Goal: Task Accomplishment & Management: Manage account settings

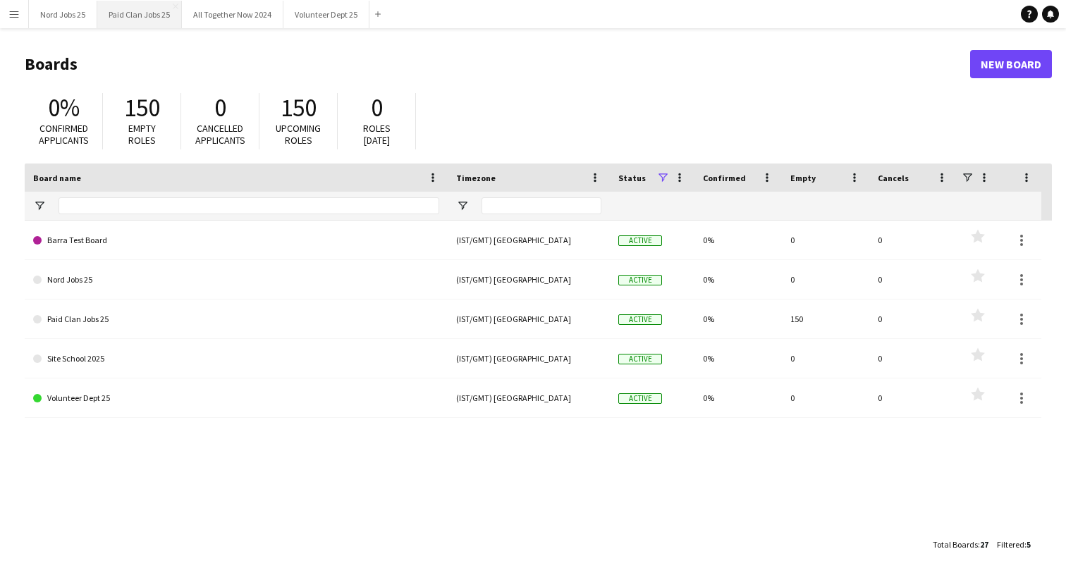
click at [135, 17] on button "Paid Clan Jobs 25 Close" at bounding box center [139, 14] width 85 height 27
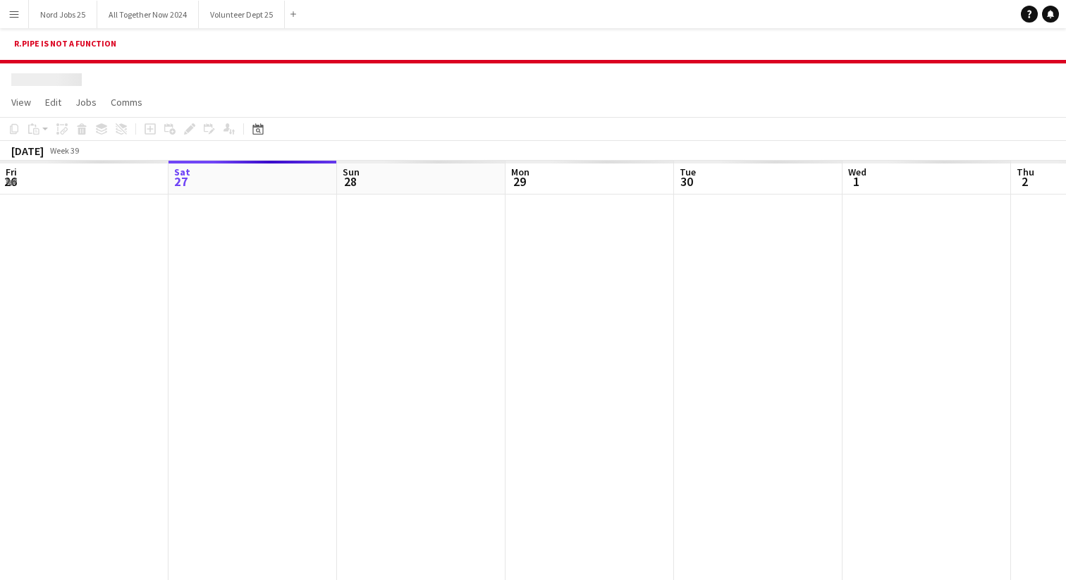
scroll to position [1, 0]
click at [17, 17] on app-icon "Menu" at bounding box center [13, 13] width 11 height 11
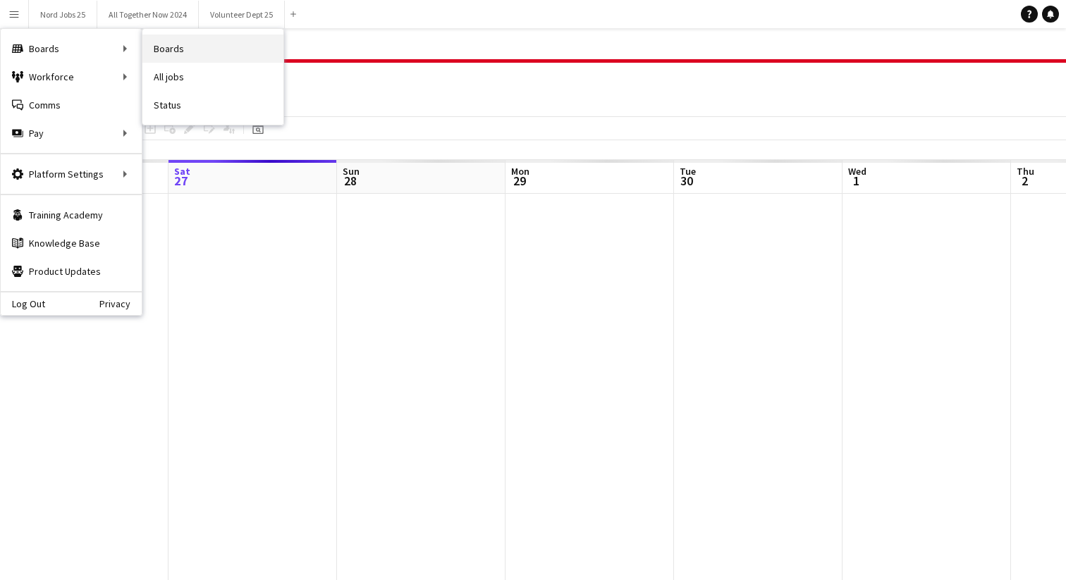
click at [171, 49] on link "Boards" at bounding box center [212, 49] width 141 height 28
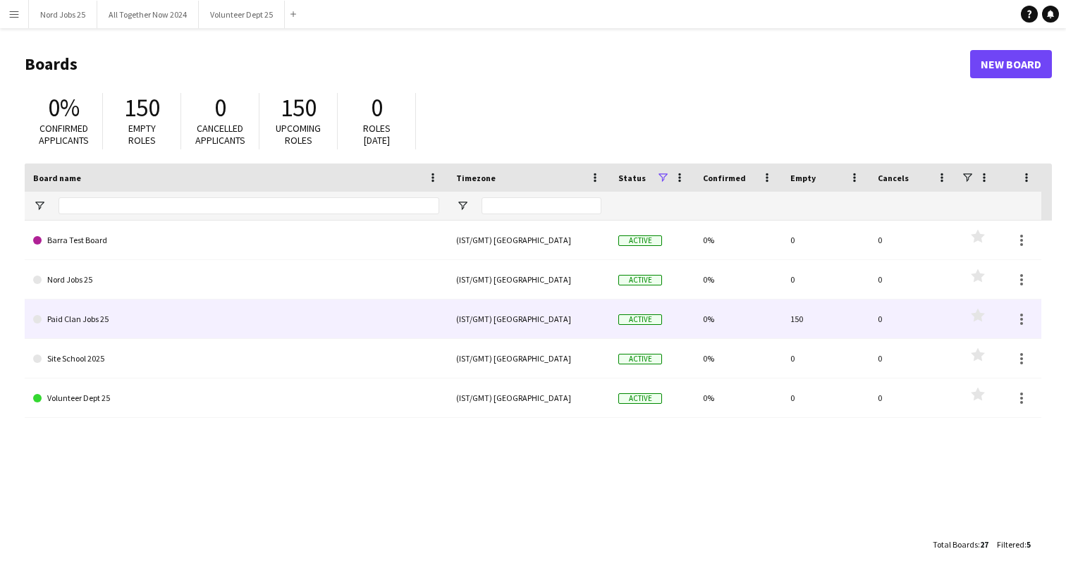
click at [100, 317] on link "Paid Clan Jobs 25" at bounding box center [236, 319] width 406 height 39
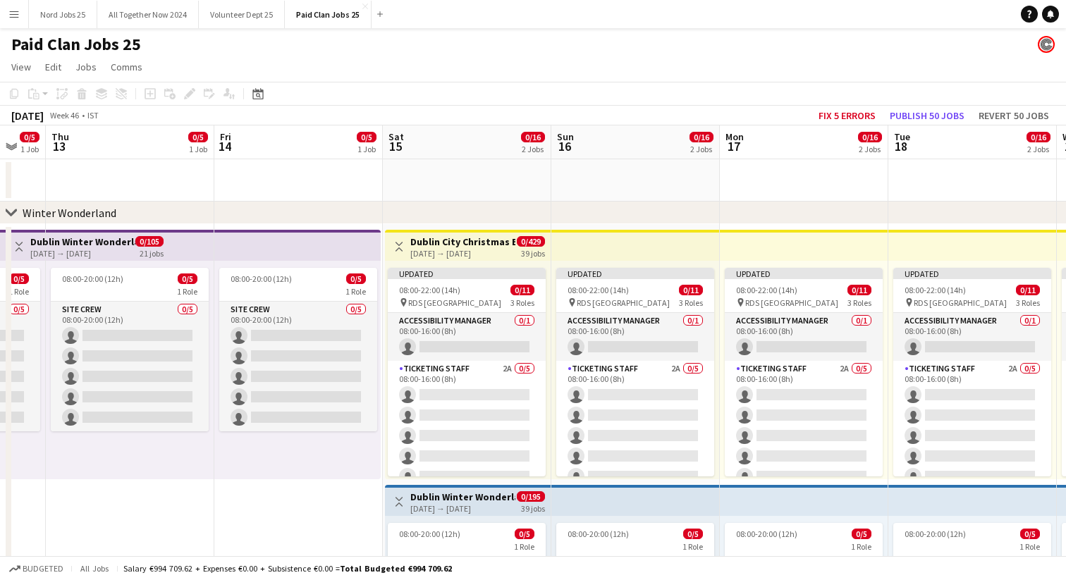
click at [419, 248] on div "[DATE] → [DATE]" at bounding box center [462, 253] width 105 height 11
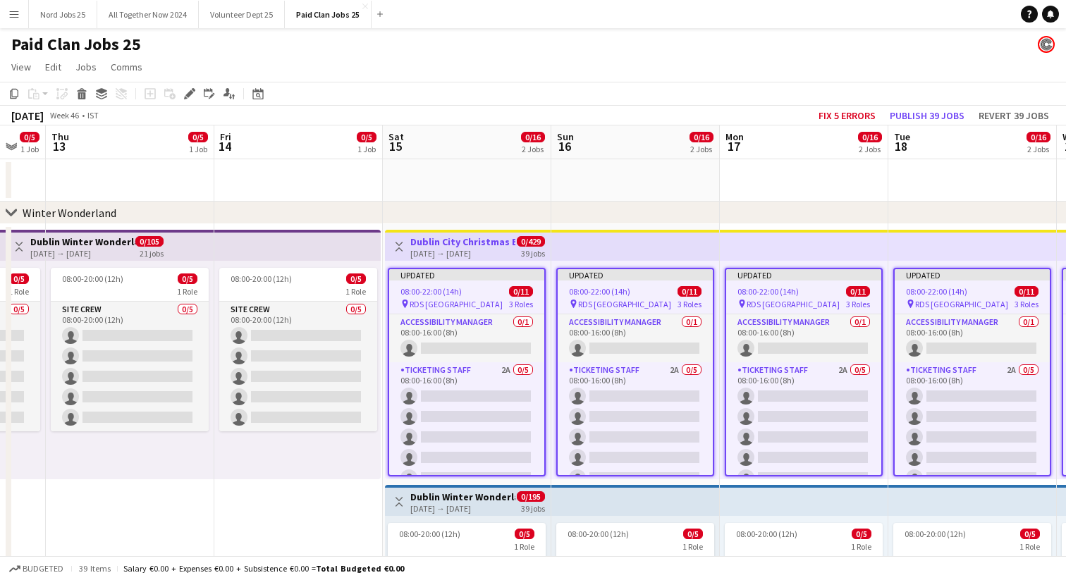
click at [400, 246] on app-icon "Toggle View" at bounding box center [399, 247] width 10 height 10
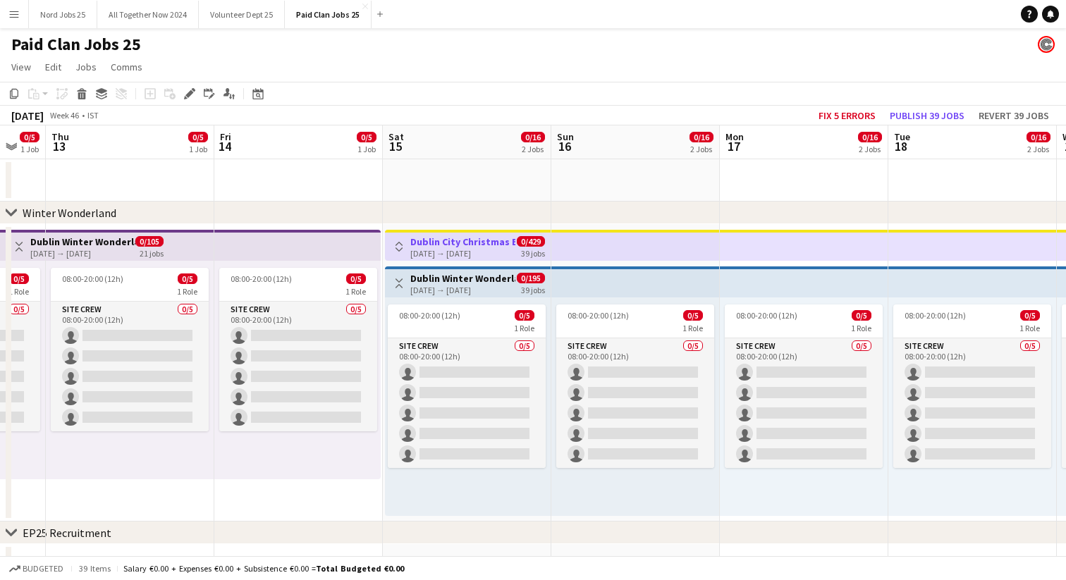
click at [400, 246] on app-icon "Toggle View" at bounding box center [399, 247] width 10 height 10
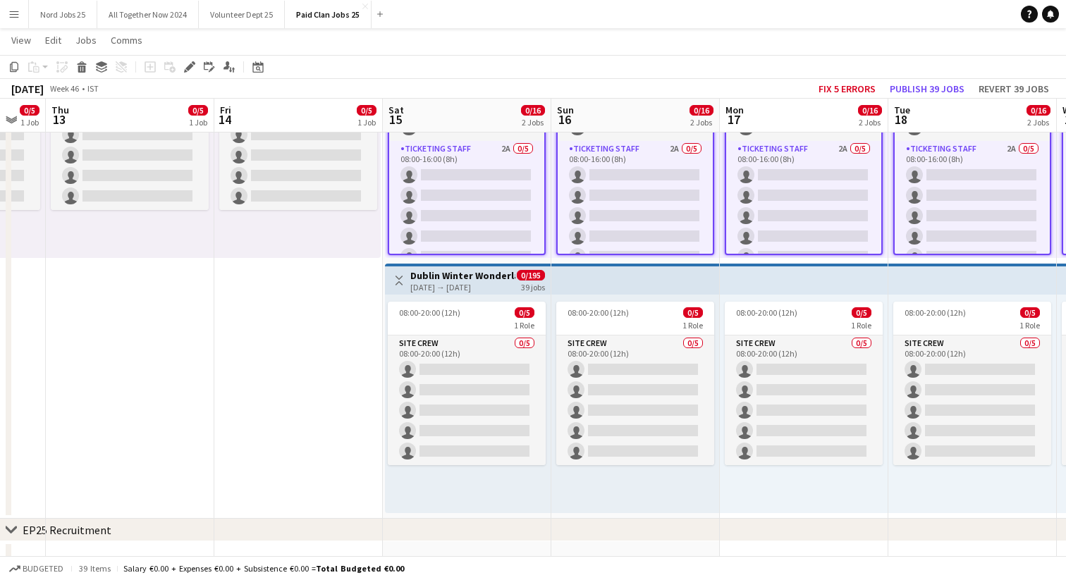
click at [418, 281] on h3 "Dublin Winter Wonderland Build" at bounding box center [462, 275] width 105 height 13
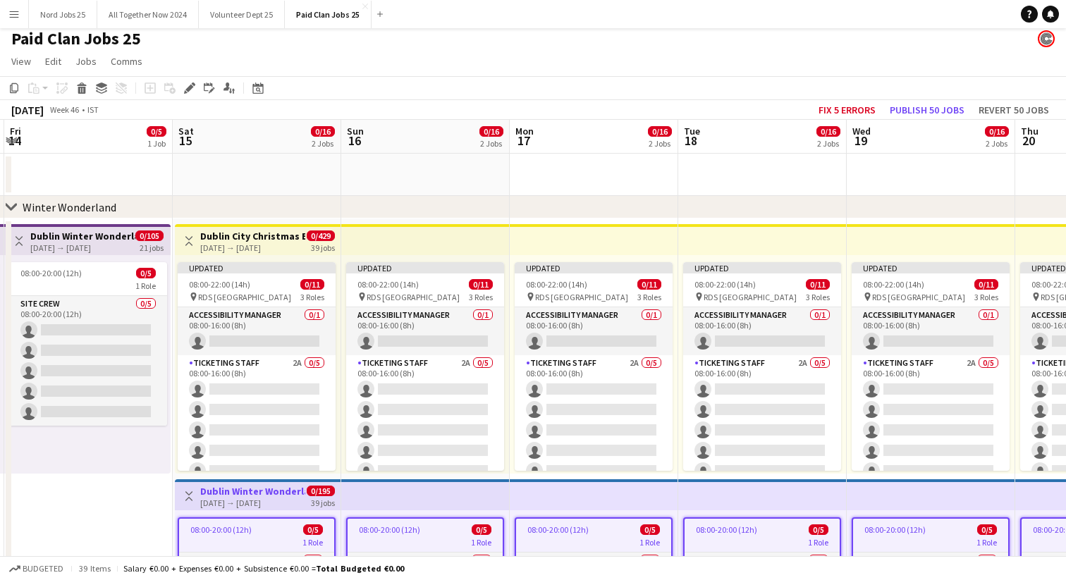
click at [218, 247] on div "[DATE] → [DATE]" at bounding box center [252, 248] width 105 height 11
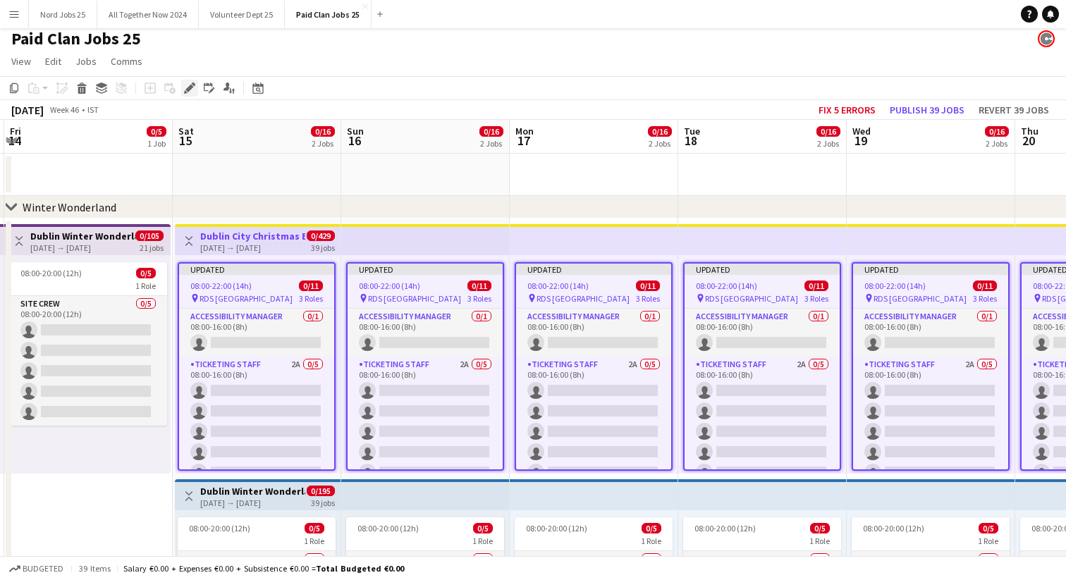
click at [188, 85] on icon "Edit" at bounding box center [189, 87] width 11 height 11
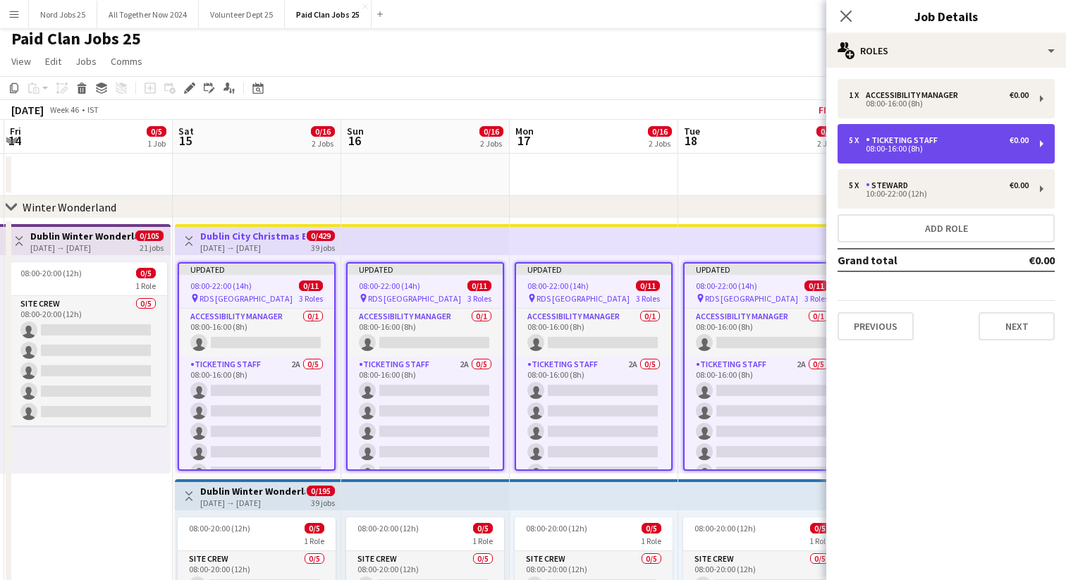
click at [988, 143] on div "5 x Ticketing Staff €0.00" at bounding box center [939, 140] width 180 height 10
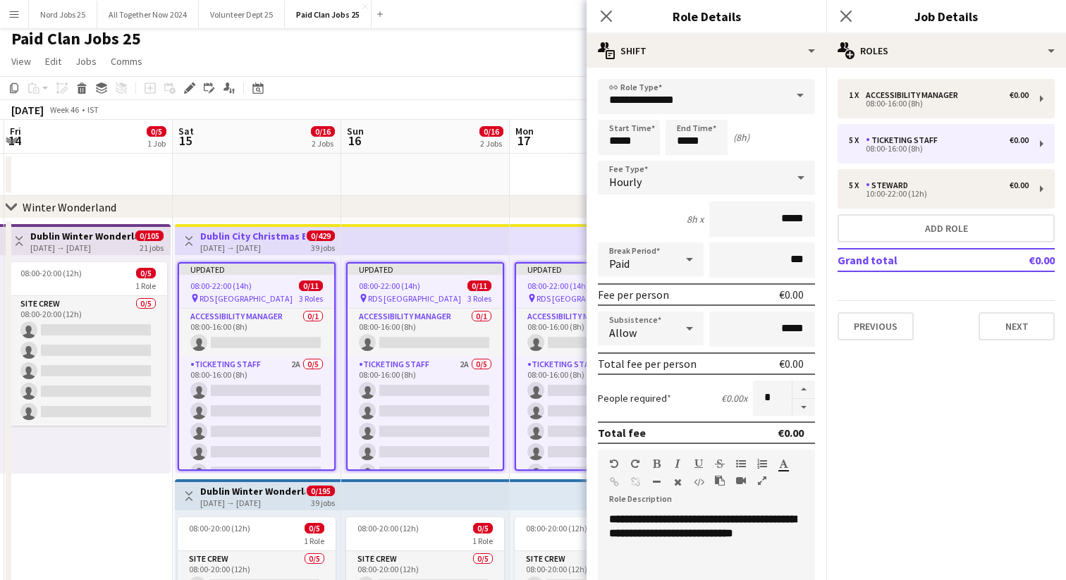
click at [792, 90] on span at bounding box center [800, 96] width 30 height 34
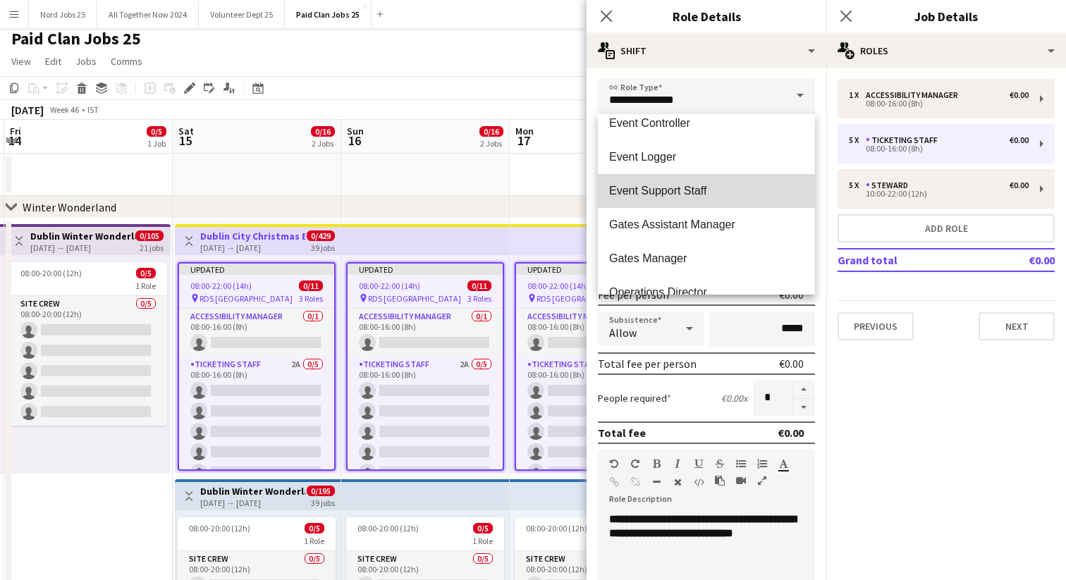
click at [733, 181] on mat-option "Event Support Staff" at bounding box center [706, 191] width 217 height 34
type input "**********"
type input "******"
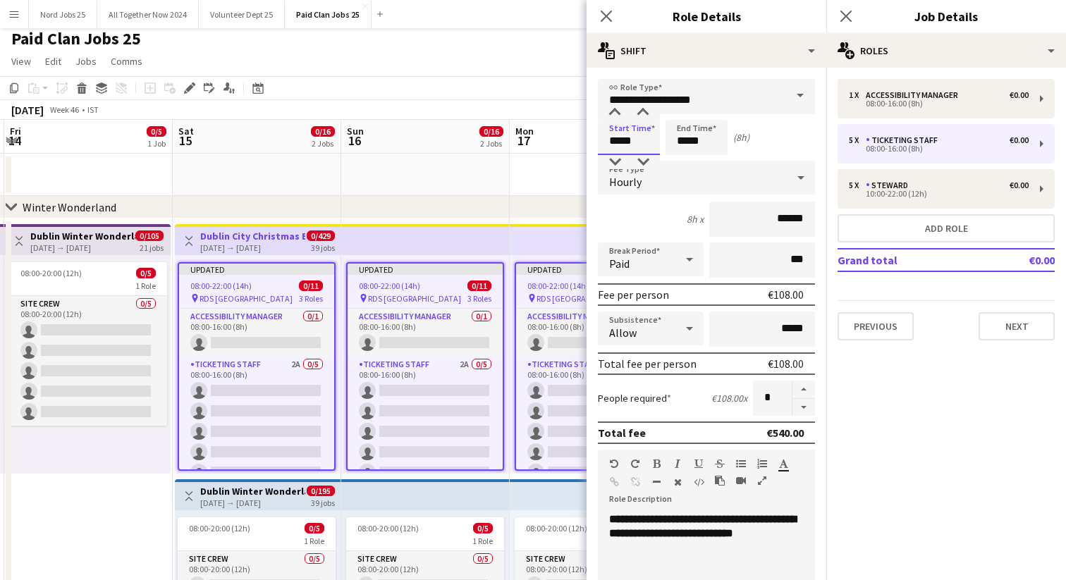
click at [619, 135] on input "*****" at bounding box center [629, 137] width 62 height 35
type input "*****"
click at [787, 225] on input "******" at bounding box center [762, 219] width 106 height 35
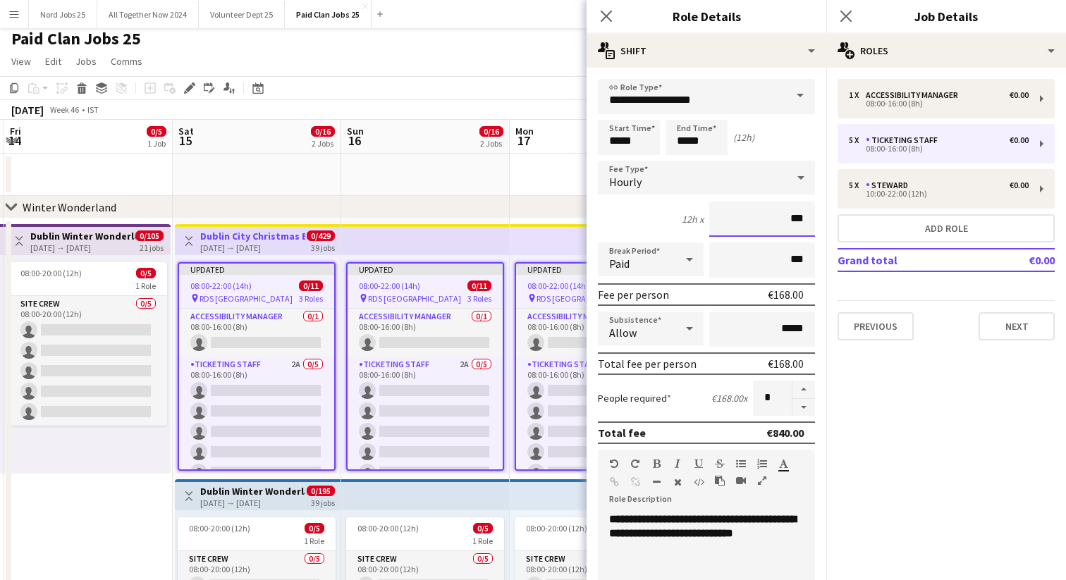
type input "***"
click at [779, 397] on input "*" at bounding box center [772, 398] width 39 height 35
type input "**"
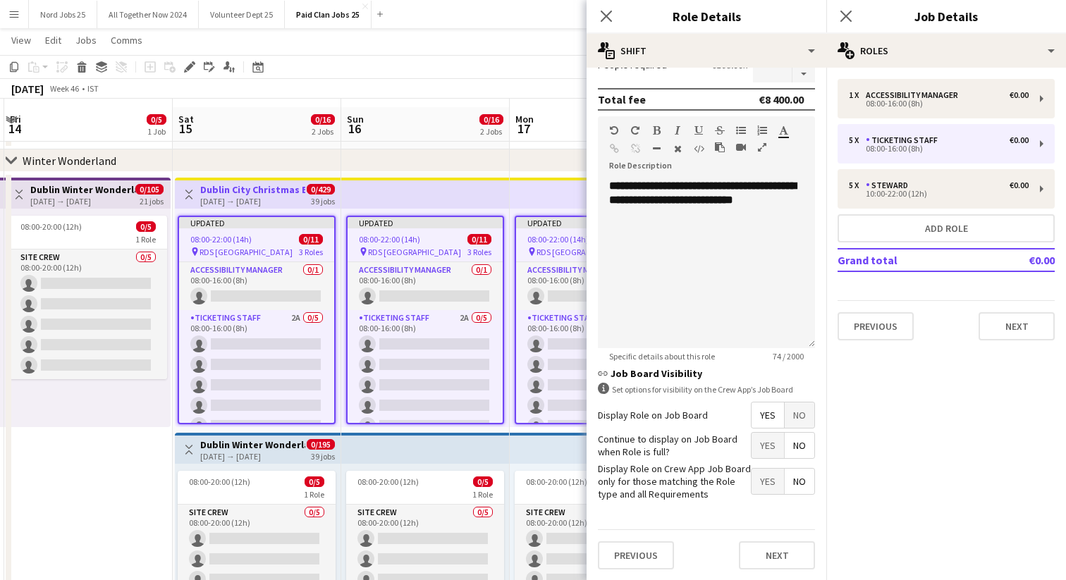
scroll to position [60, 0]
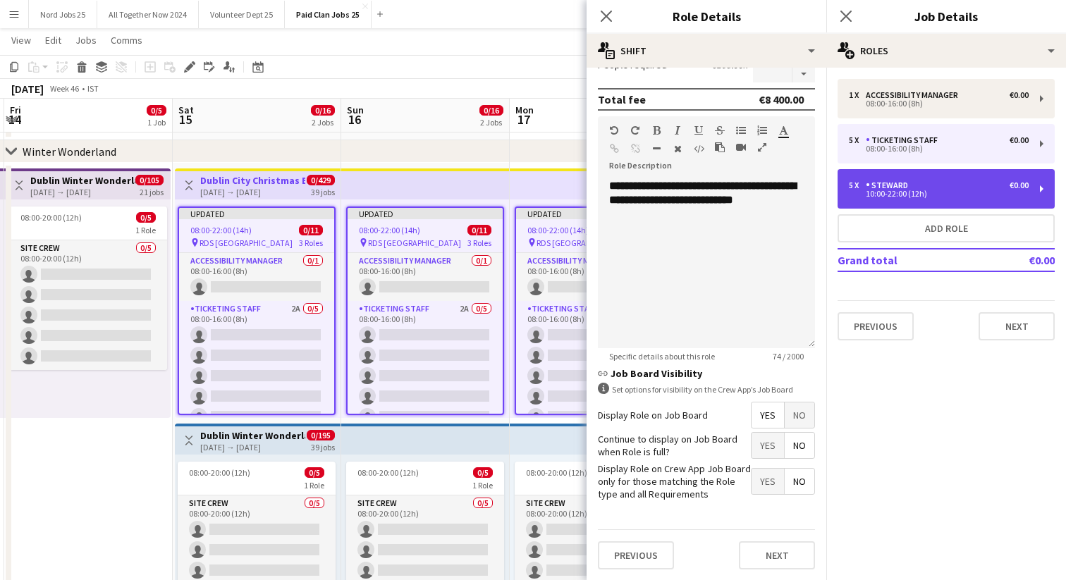
click at [1033, 189] on div "5 x [PERSON_NAME] €0.00 10:00-22:00 (12h)" at bounding box center [946, 188] width 217 height 39
type input "*******"
type input "*****"
type input "*"
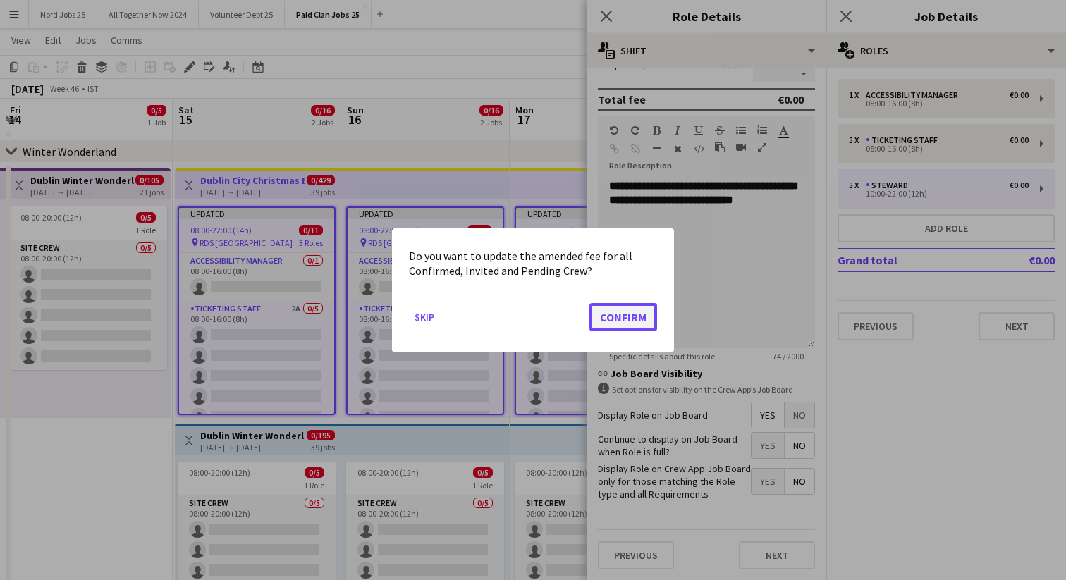
click at [624, 312] on button "Confirm" at bounding box center [623, 316] width 68 height 28
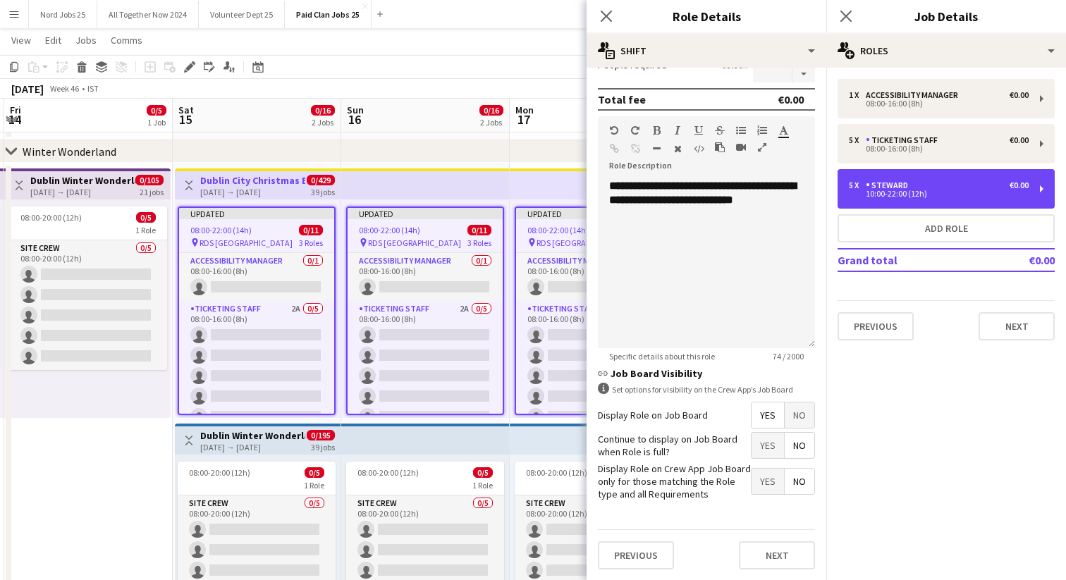
scroll to position [60, 0]
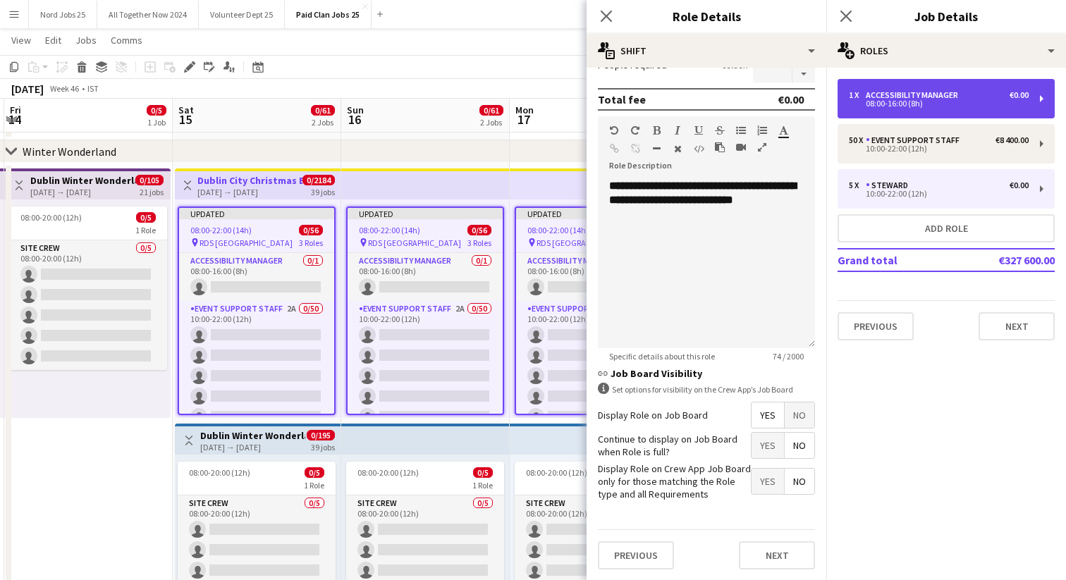
click at [1023, 94] on div "€0.00" at bounding box center [1019, 95] width 19 height 10
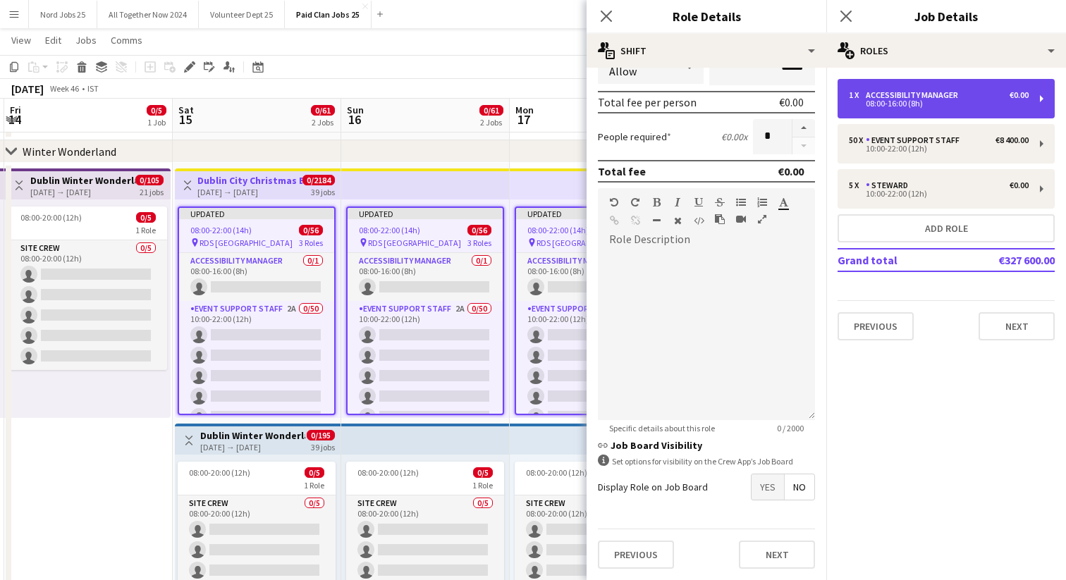
type input "**********"
type input "*****"
type input "*"
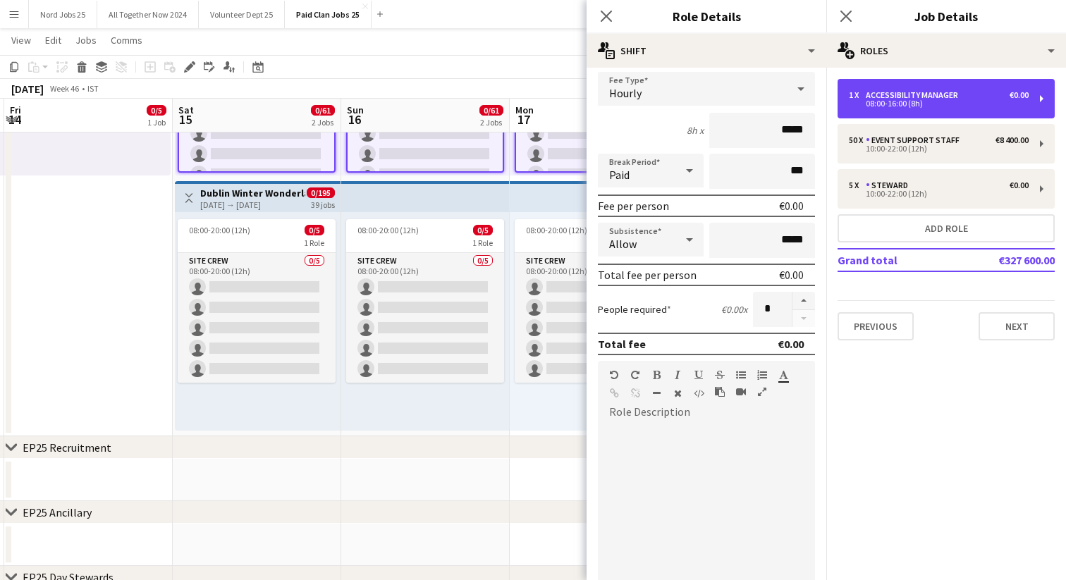
scroll to position [262, 0]
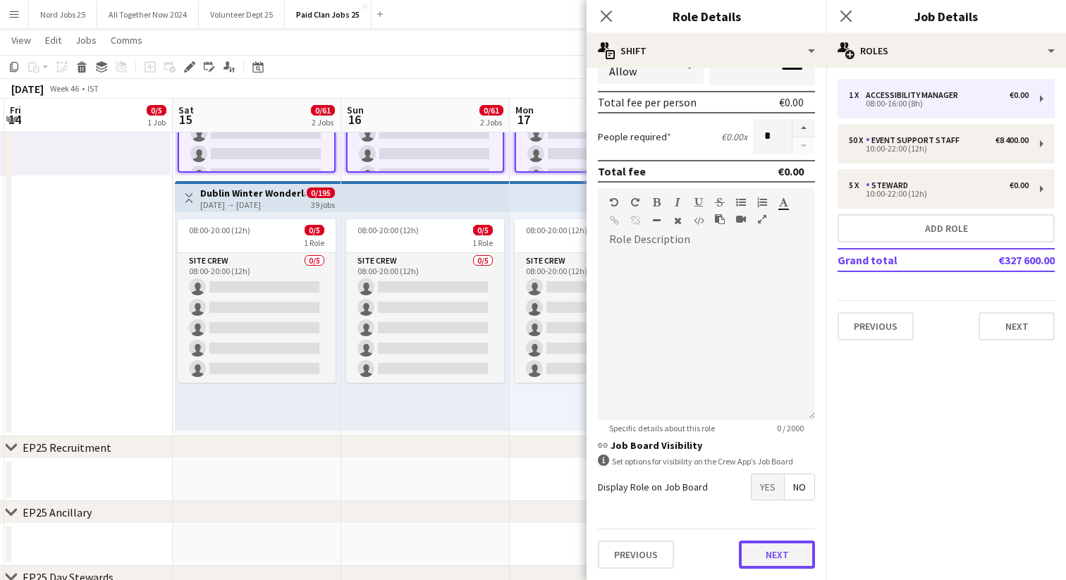
click at [773, 561] on button "Next" at bounding box center [777, 555] width 76 height 28
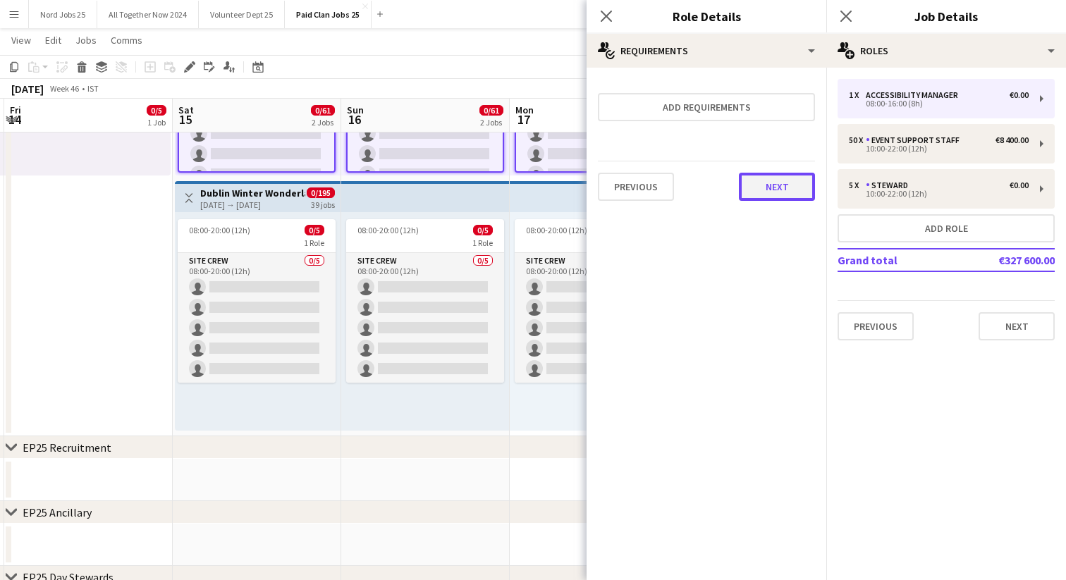
click at [780, 182] on button "Next" at bounding box center [777, 187] width 76 height 28
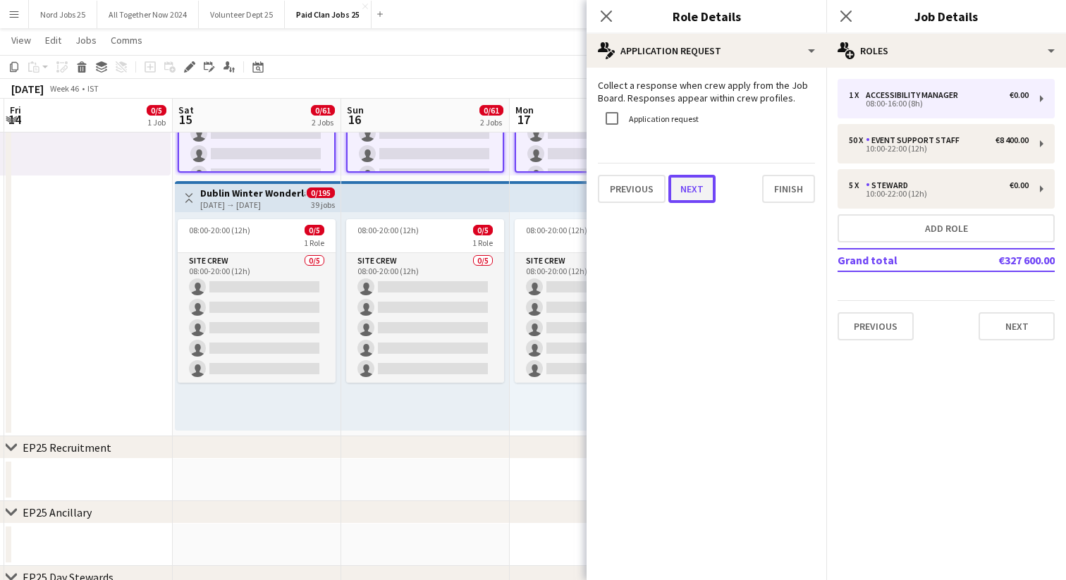
click at [682, 192] on button "Next" at bounding box center [691, 189] width 47 height 28
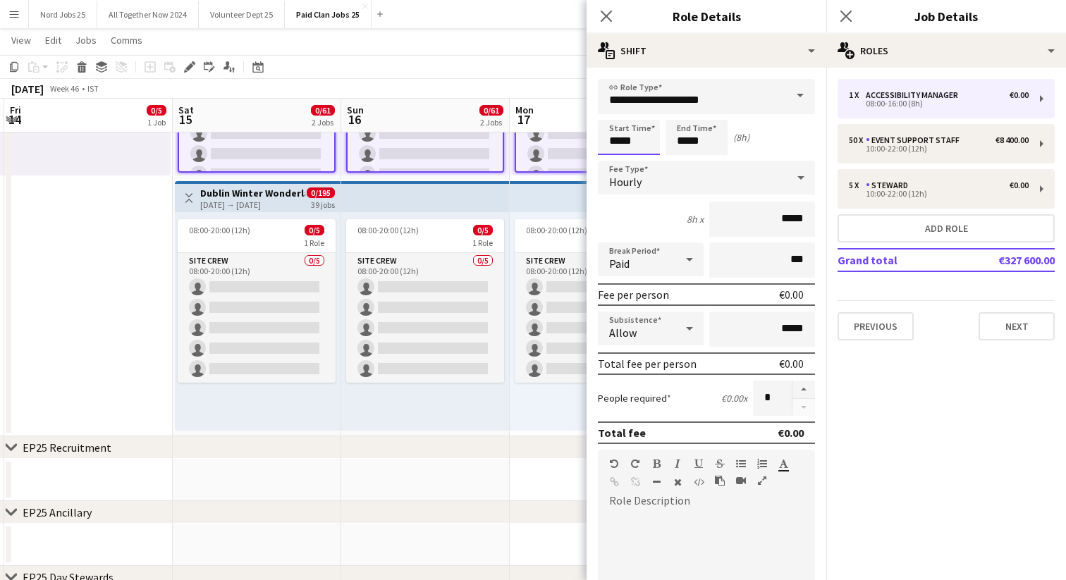
click at [615, 140] on input "*****" at bounding box center [629, 137] width 62 height 35
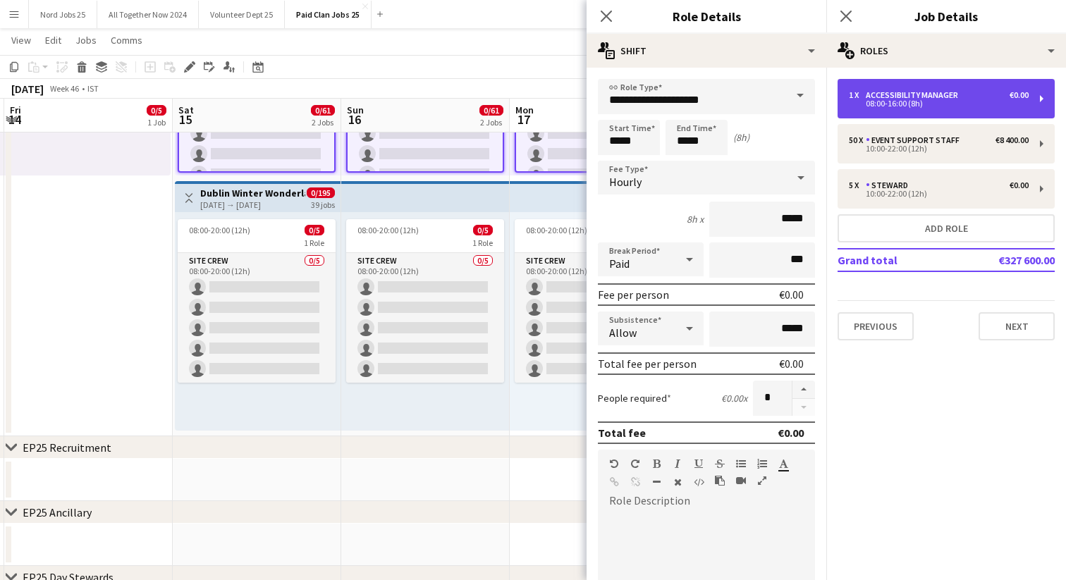
click at [1038, 102] on div "1 x Accessibility Manager €0.00 08:00-16:00 (8h)" at bounding box center [946, 98] width 217 height 39
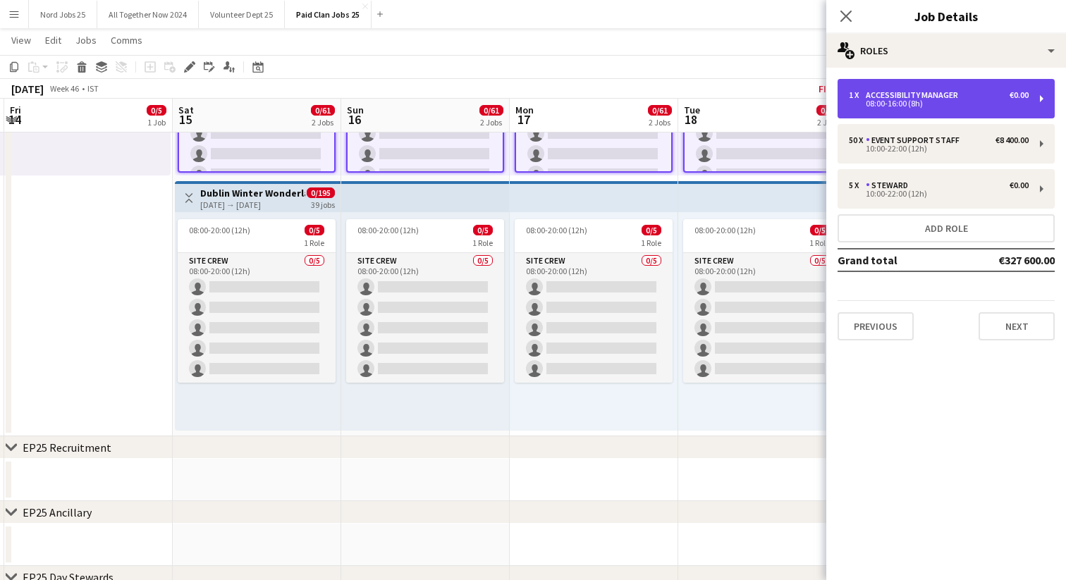
click at [1038, 102] on div "1 x Accessibility Manager €0.00 08:00-16:00 (8h)" at bounding box center [946, 98] width 217 height 39
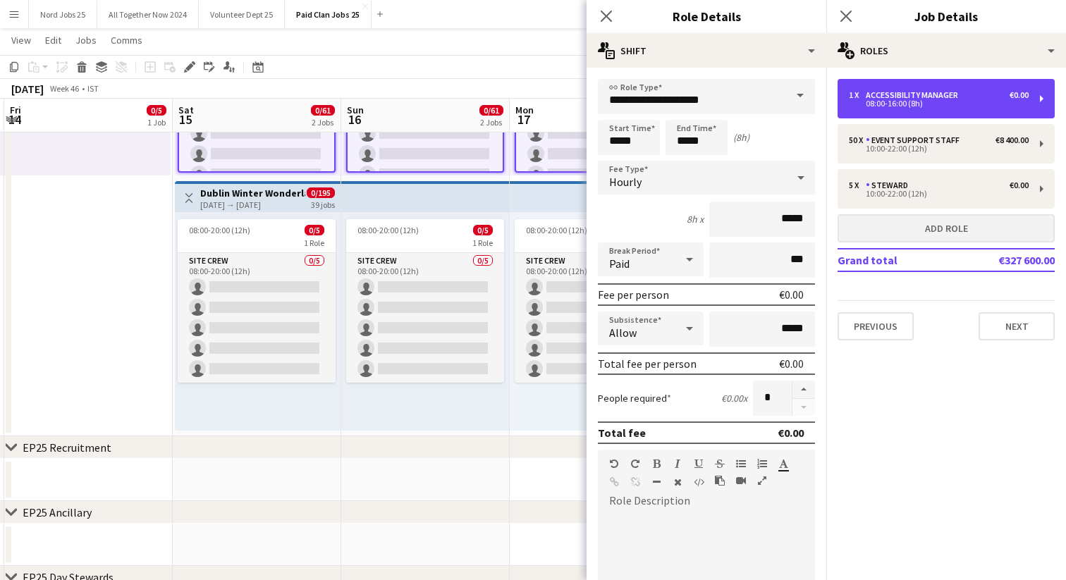
scroll to position [310, 0]
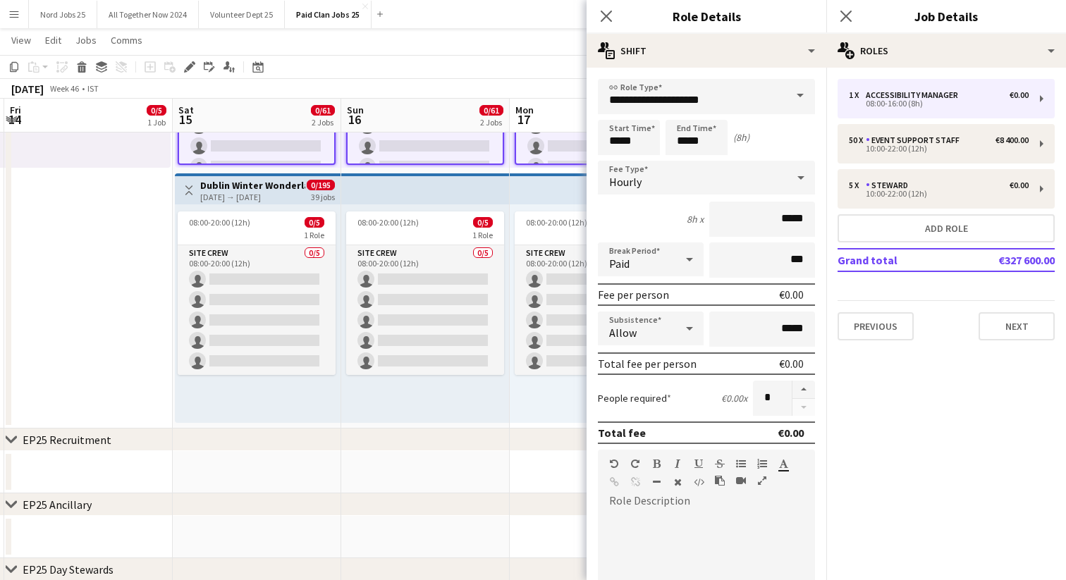
click at [792, 98] on span at bounding box center [800, 96] width 30 height 34
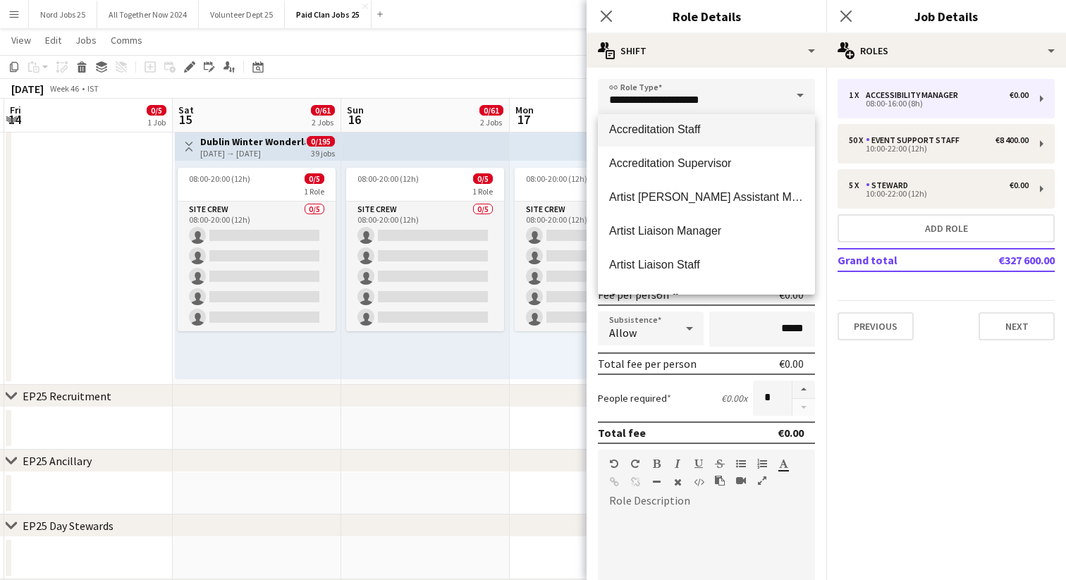
scroll to position [73, 0]
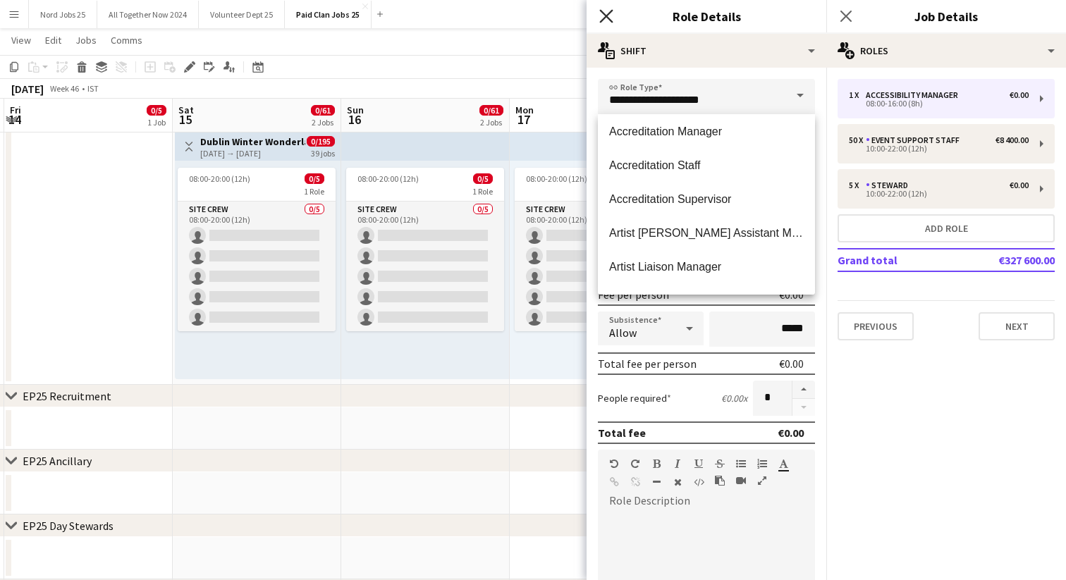
click at [605, 16] on icon at bounding box center [605, 15] width 13 height 13
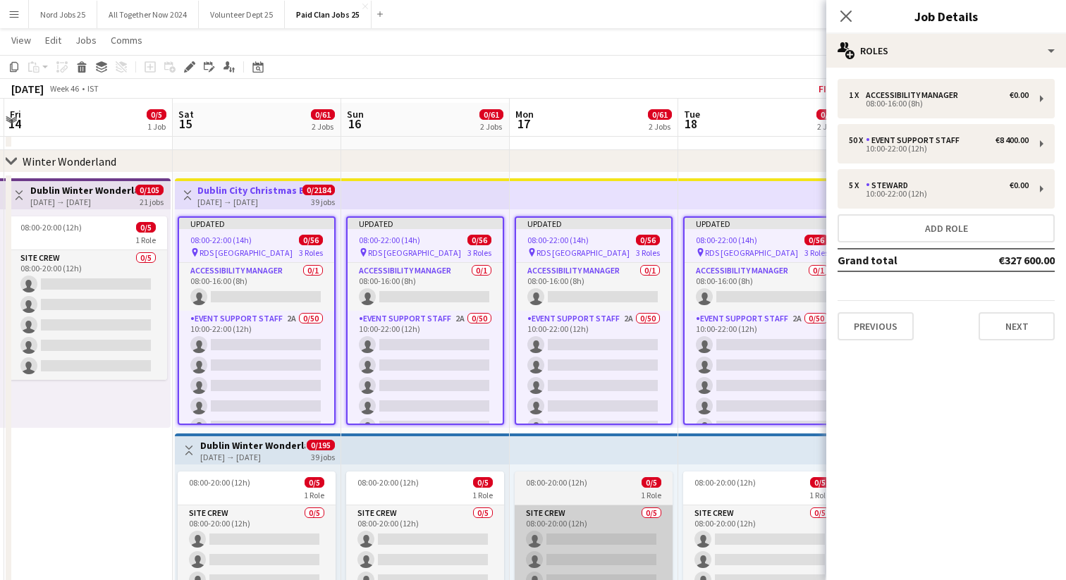
scroll to position [49, 0]
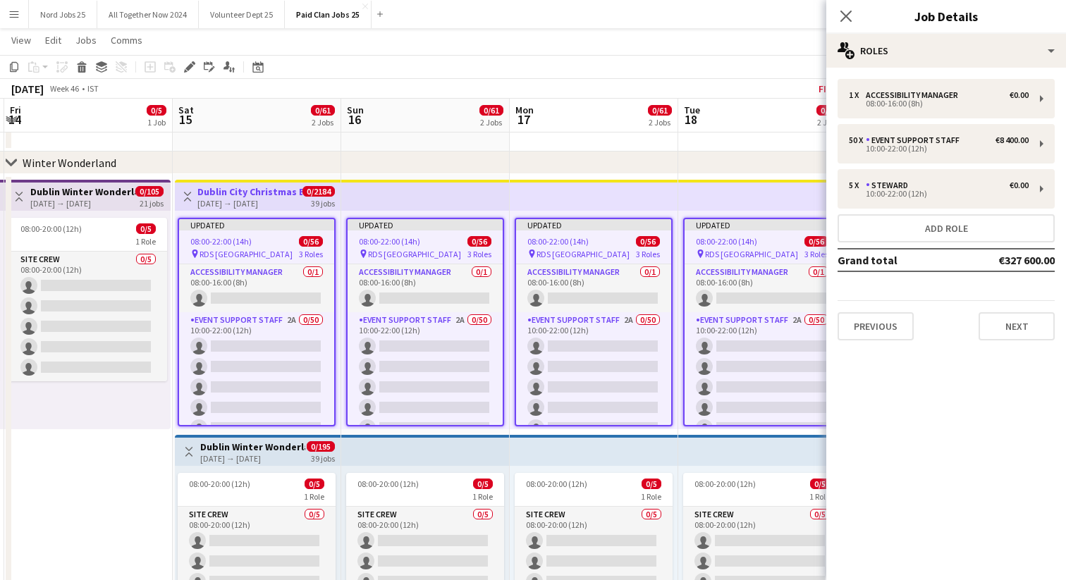
click at [582, 248] on div "pin RDS Dublin 3 Roles" at bounding box center [593, 253] width 155 height 11
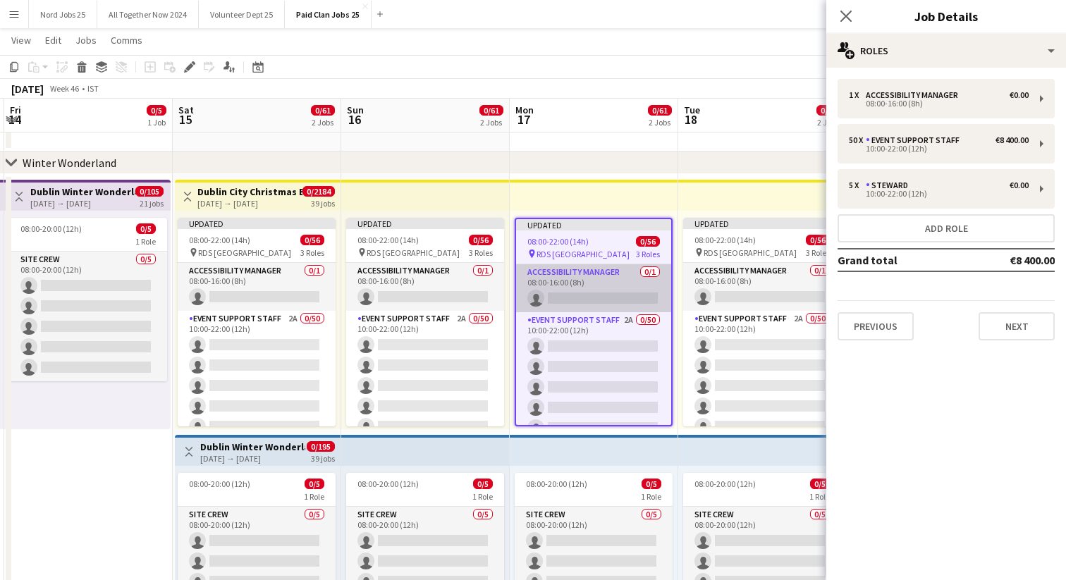
click at [573, 278] on app-card-role "Accessibility Manager 0/1 08:00-16:00 (8h) single-neutral-actions" at bounding box center [593, 288] width 155 height 48
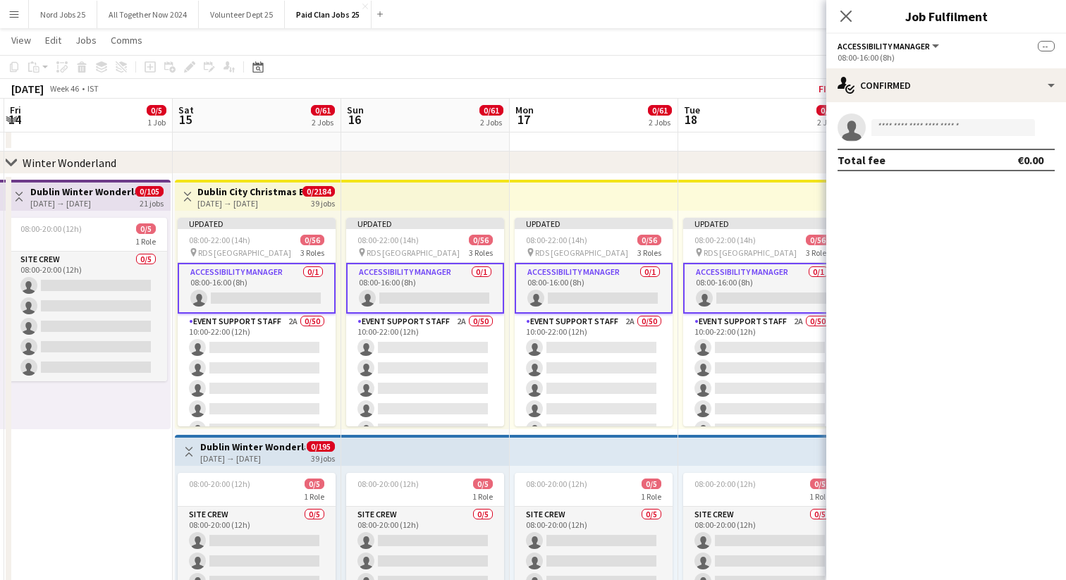
click at [1053, 45] on span "--" at bounding box center [1046, 46] width 17 height 11
click at [1048, 47] on span "--" at bounding box center [1046, 46] width 17 height 11
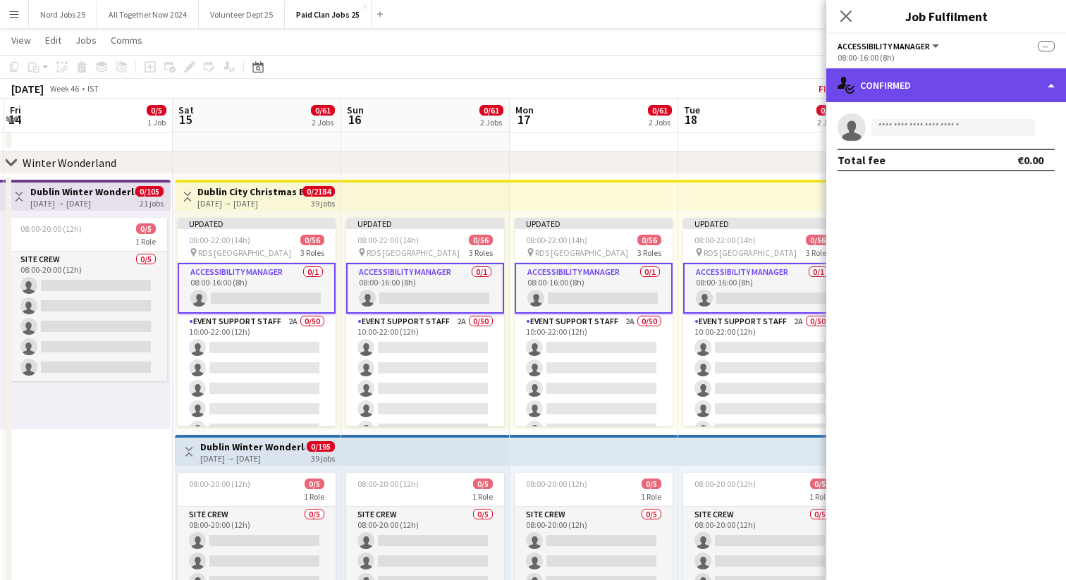
click at [981, 87] on div "single-neutral-actions-check-2 Confirmed" at bounding box center [946, 85] width 240 height 34
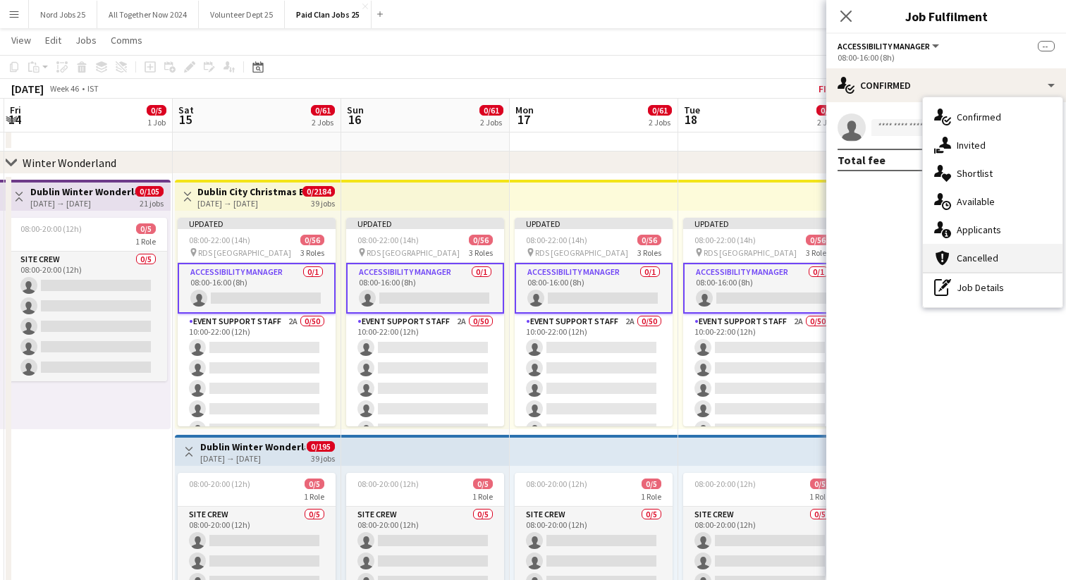
click at [994, 258] on span "Cancelled" at bounding box center [978, 258] width 42 height 13
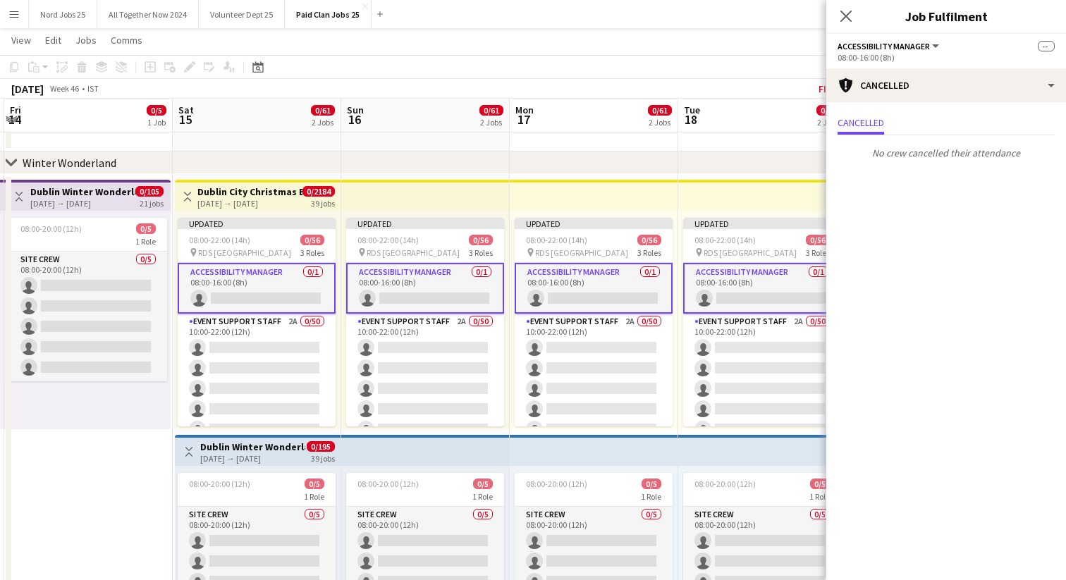
click at [935, 48] on button "Accessibility Manager" at bounding box center [890, 46] width 104 height 11
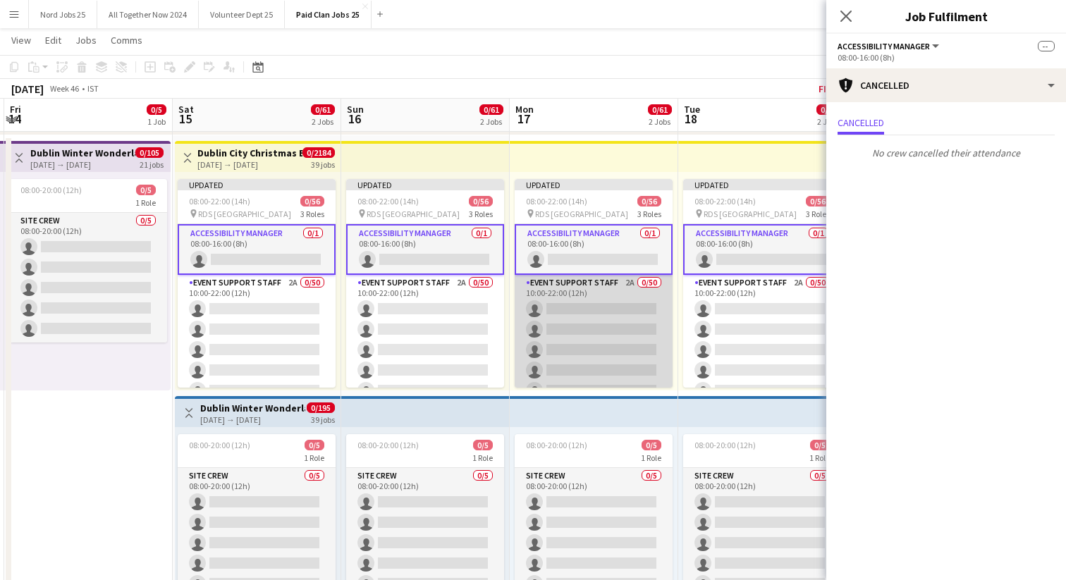
scroll to position [87, 0]
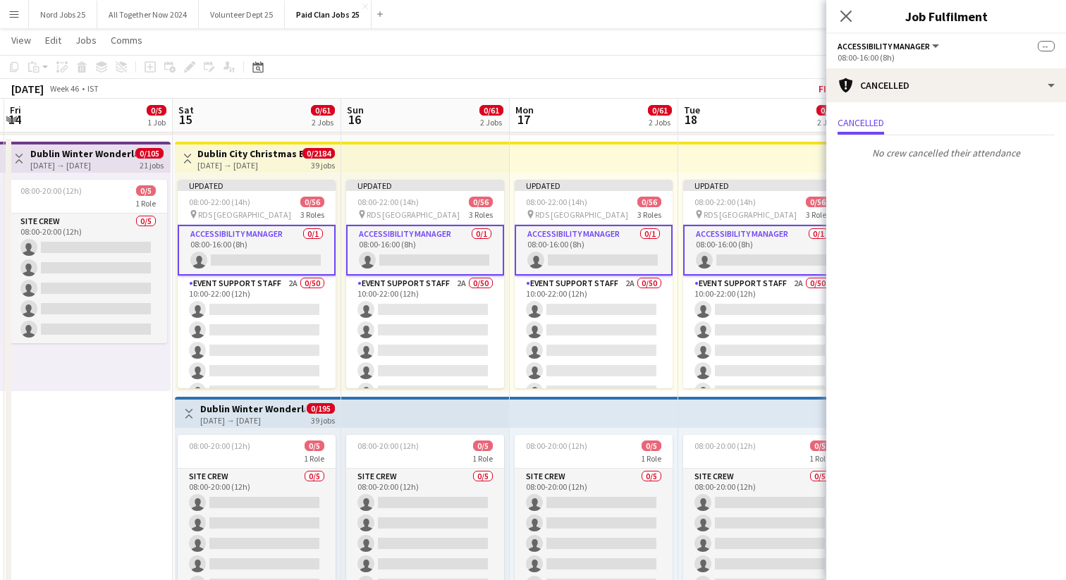
click at [213, 164] on div "[DATE] → [DATE]" at bounding box center [249, 165] width 105 height 11
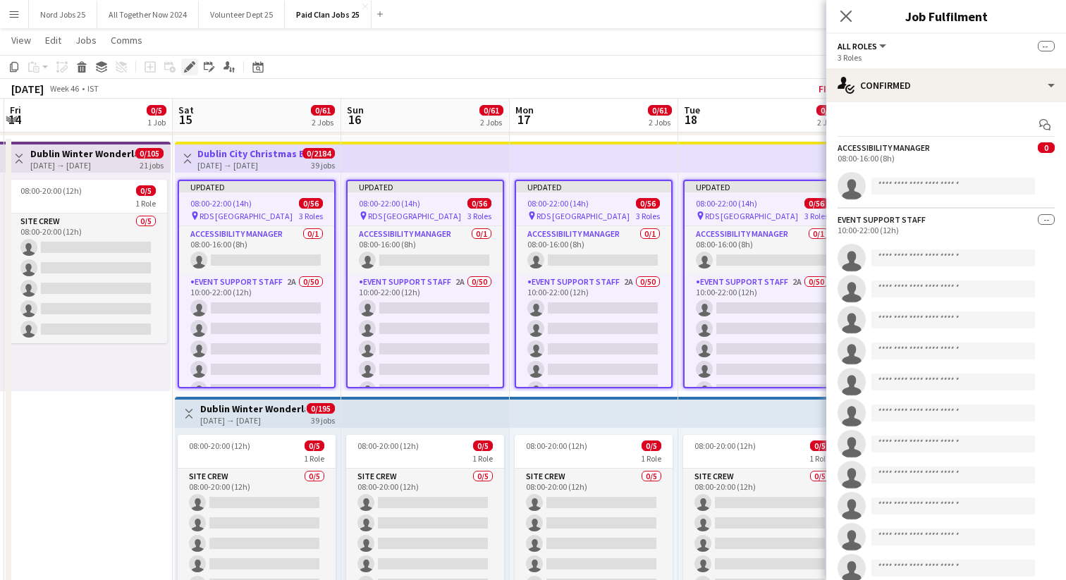
click at [192, 65] on icon at bounding box center [189, 67] width 8 height 8
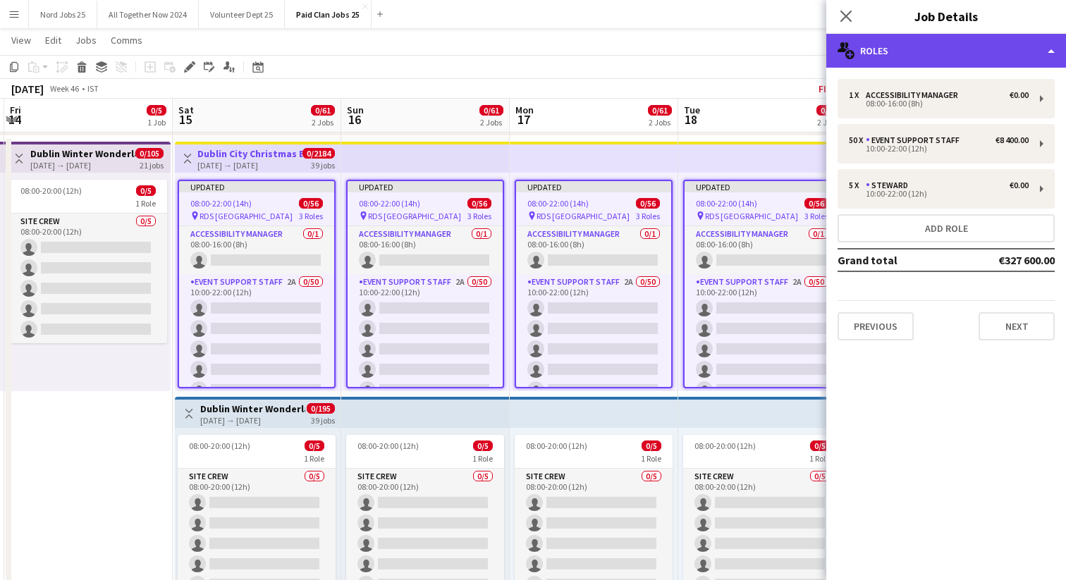
click at [937, 49] on div "multiple-users-add Roles" at bounding box center [946, 51] width 240 height 34
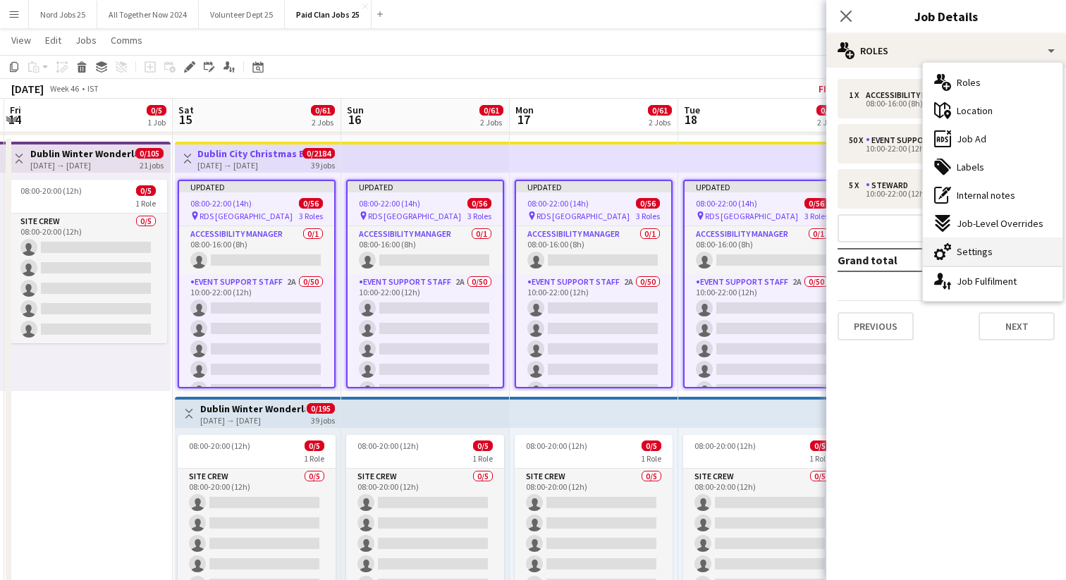
click at [964, 253] on span "Settings" at bounding box center [975, 251] width 36 height 13
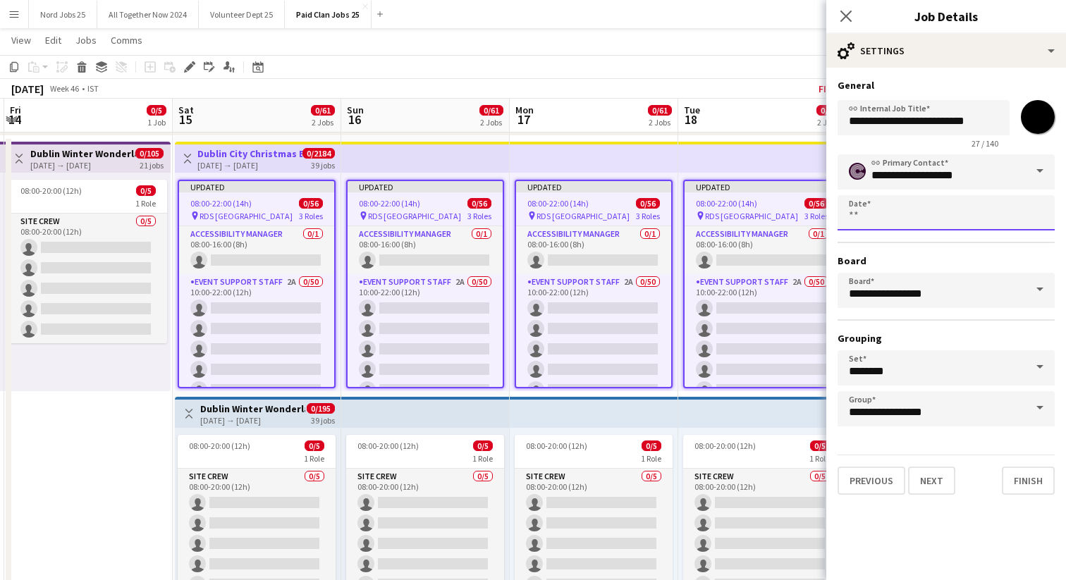
scroll to position [0, 0]
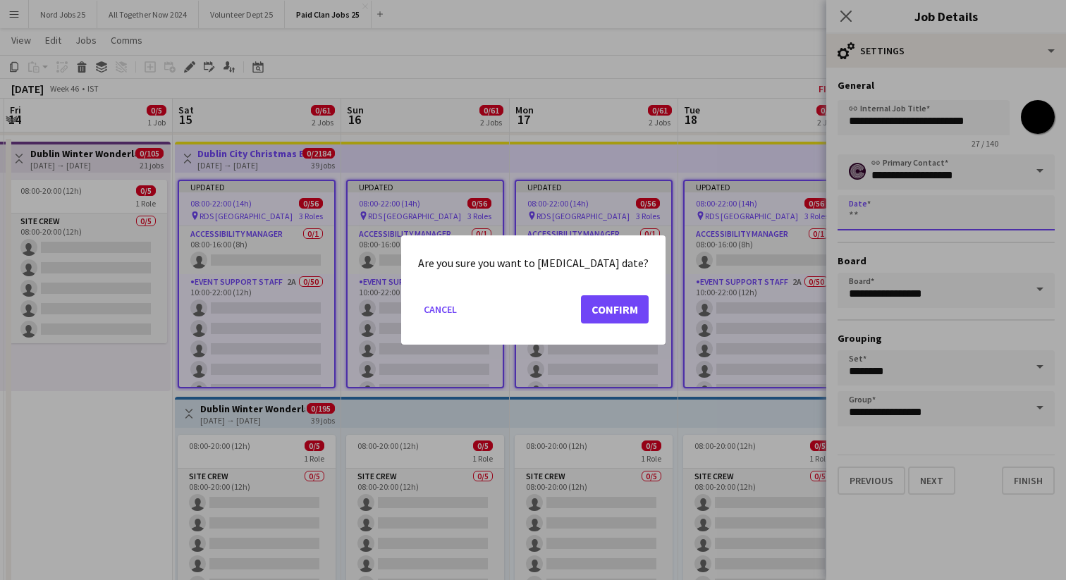
click at [611, 309] on button "Confirm" at bounding box center [615, 309] width 68 height 28
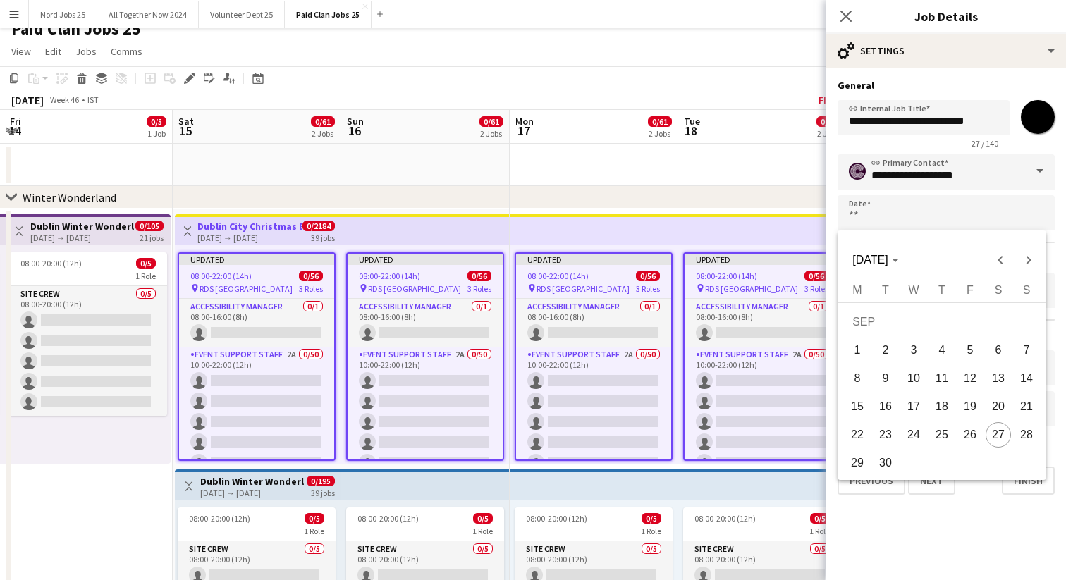
scroll to position [14, 0]
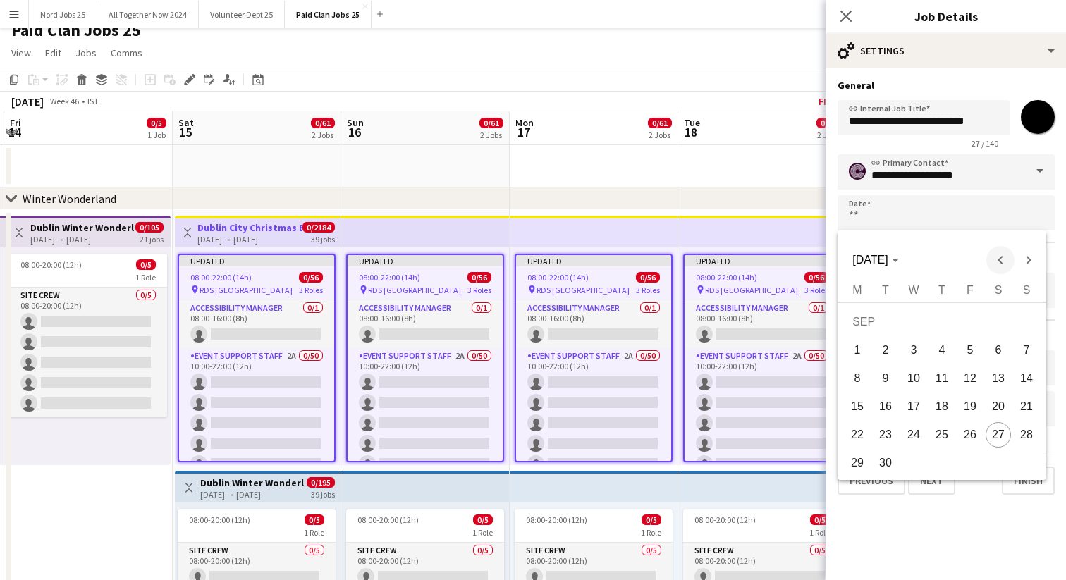
click at [1000, 266] on span "Previous month" at bounding box center [1000, 260] width 28 height 28
click at [1029, 263] on span "Next month" at bounding box center [1028, 260] width 28 height 28
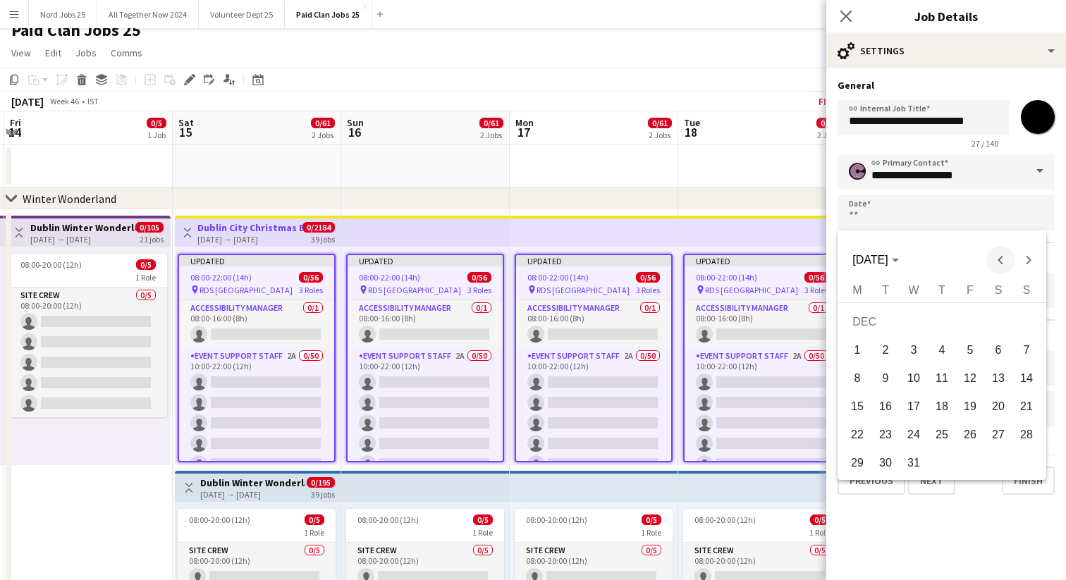
click at [999, 262] on span "Previous month" at bounding box center [1000, 260] width 28 height 28
click at [996, 382] on span "15" at bounding box center [998, 381] width 25 height 25
type input "**********"
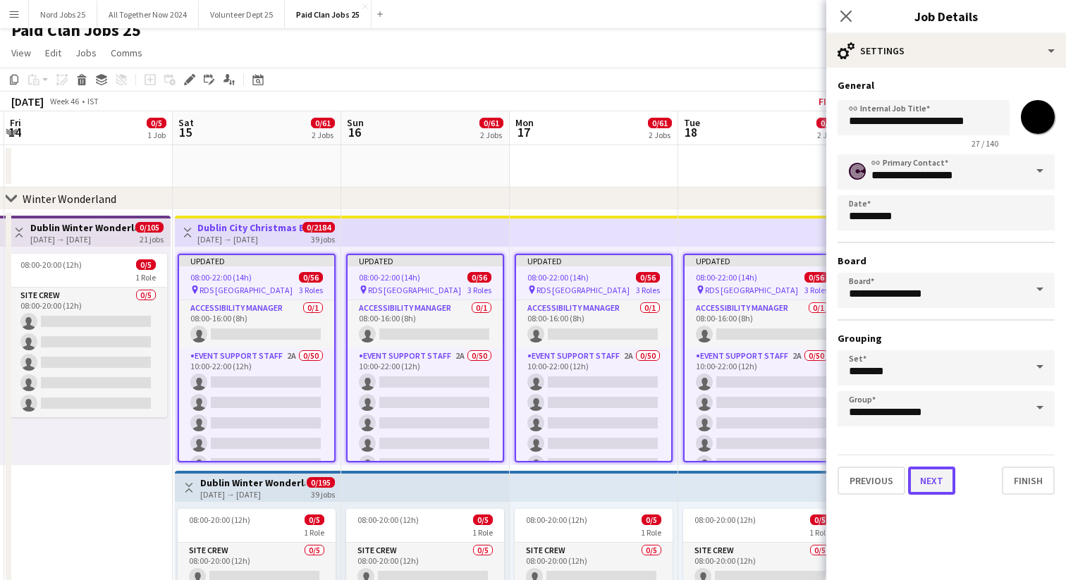
click at [933, 483] on button "Next" at bounding box center [931, 481] width 47 height 28
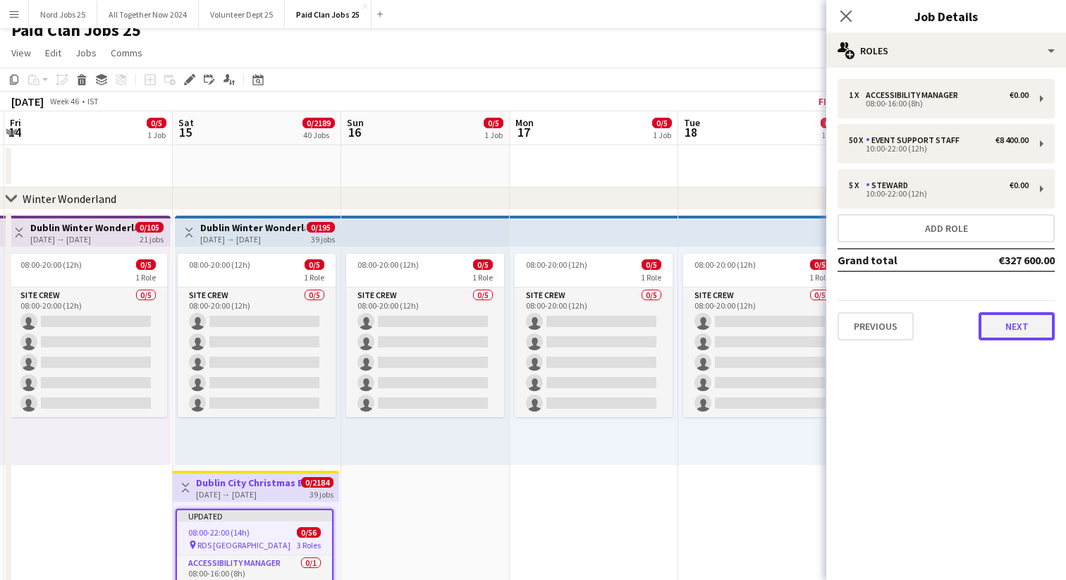
click at [997, 326] on button "Next" at bounding box center [1017, 326] width 76 height 28
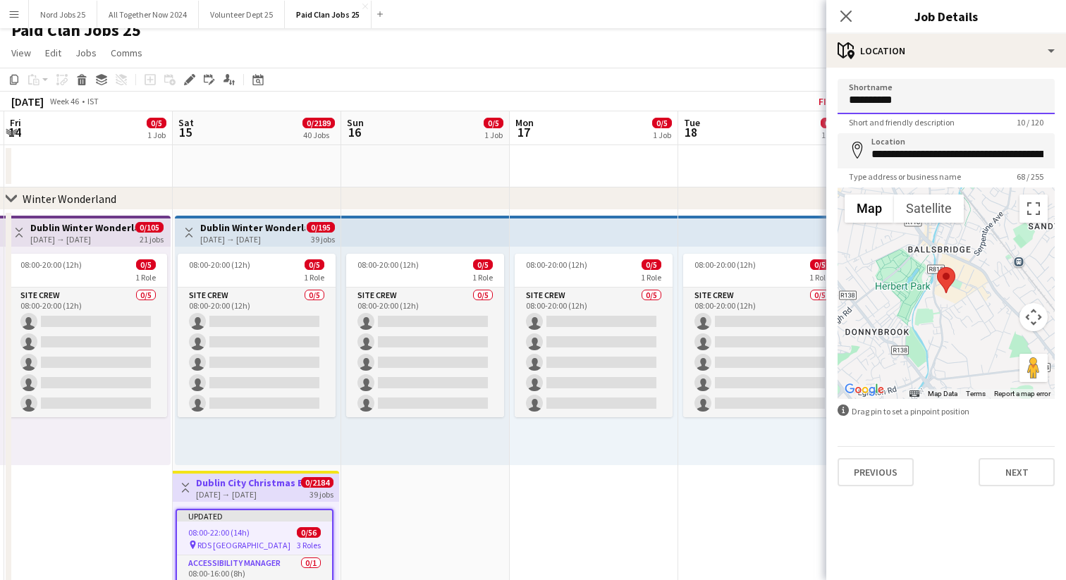
click at [914, 104] on input "**********" at bounding box center [946, 96] width 217 height 35
click at [900, 152] on input "**********" at bounding box center [946, 150] width 217 height 35
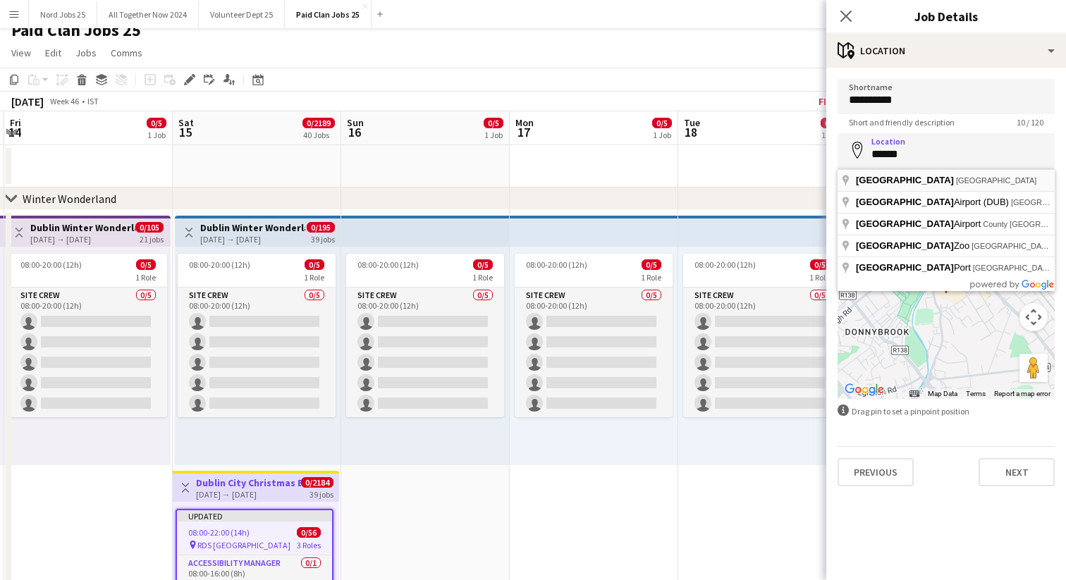
type input "**********"
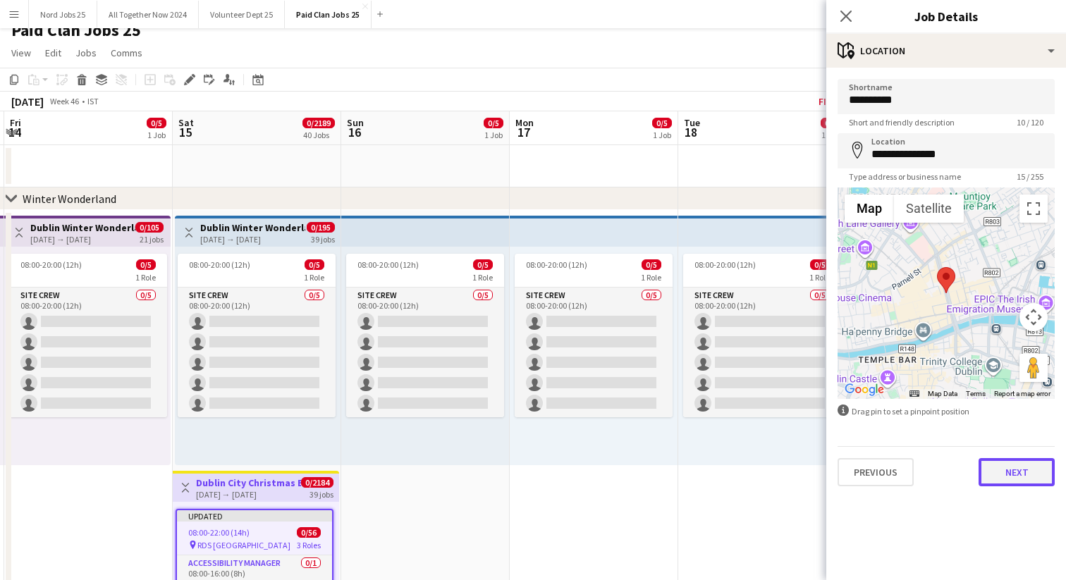
click at [1012, 471] on button "Next" at bounding box center [1017, 472] width 76 height 28
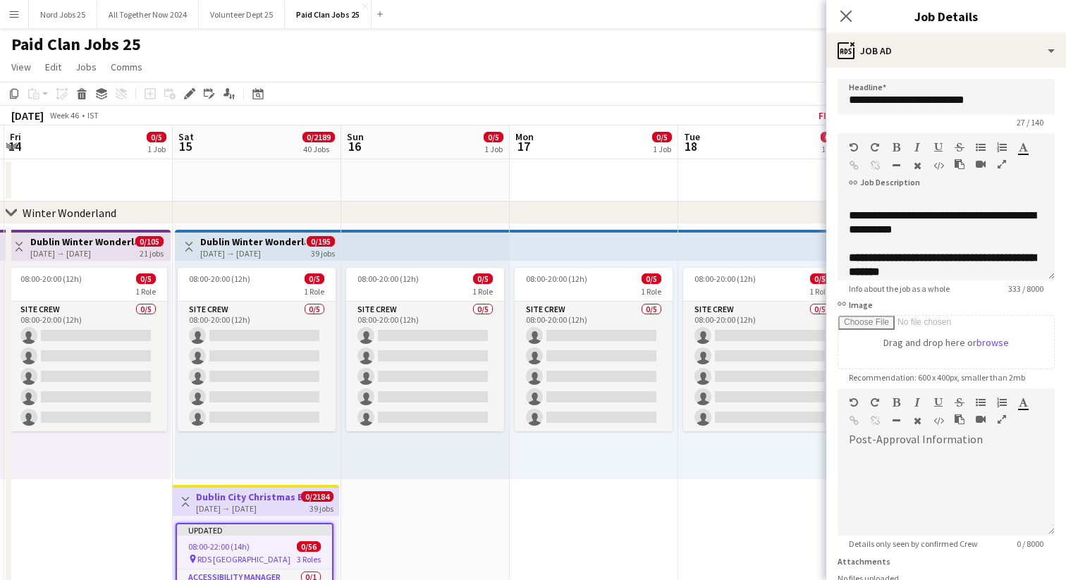
scroll to position [138, 0]
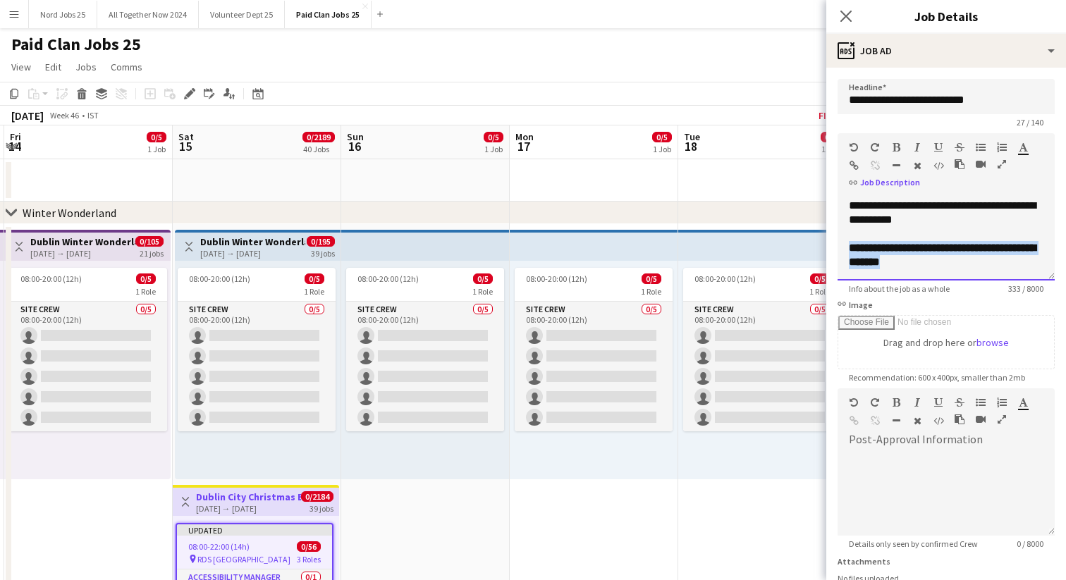
drag, startPoint x: 934, startPoint y: 262, endPoint x: 847, endPoint y: 251, distance: 87.4
click at [847, 251] on div "**********" at bounding box center [946, 238] width 217 height 85
click at [906, 248] on b "**********" at bounding box center [942, 255] width 187 height 25
click at [871, 262] on b "**********" at bounding box center [942, 255] width 187 height 25
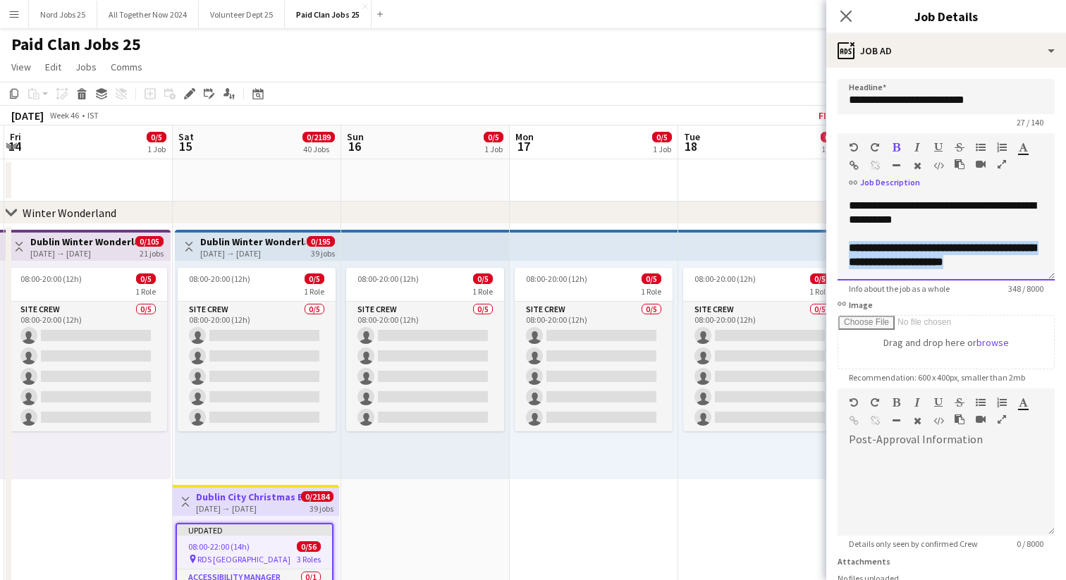
drag, startPoint x: 1019, startPoint y: 262, endPoint x: 843, endPoint y: 245, distance: 176.4
click at [843, 245] on div "**********" at bounding box center [946, 238] width 217 height 85
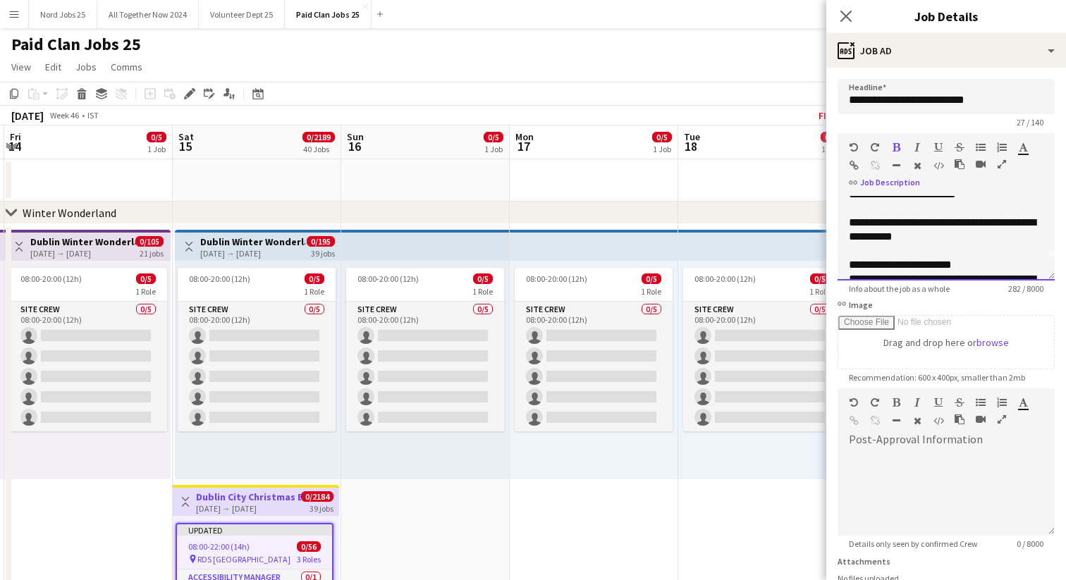
scroll to position [0, 0]
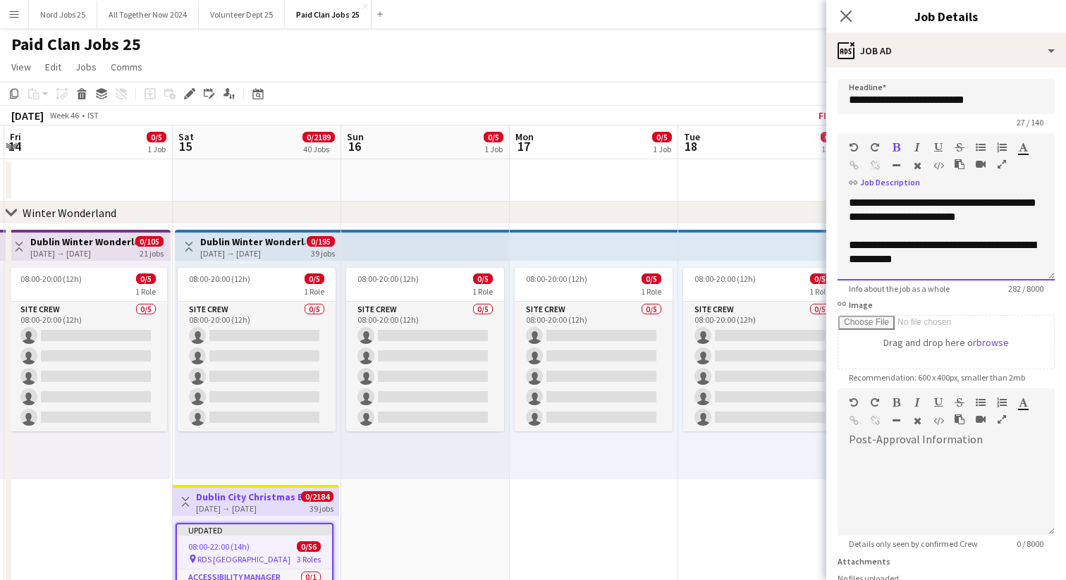
click at [1008, 217] on div "**********" at bounding box center [946, 238] width 217 height 85
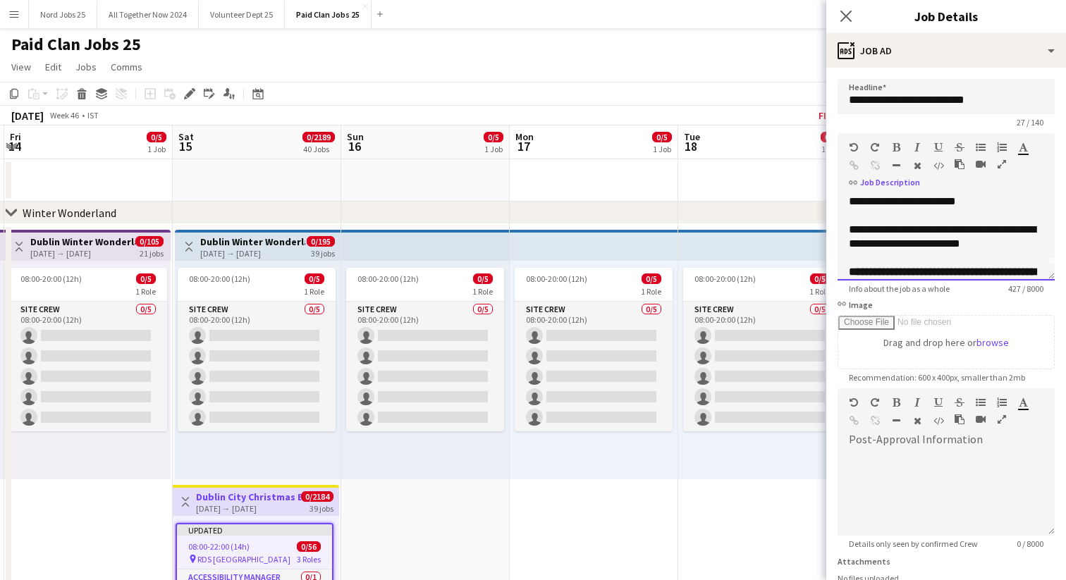
scroll to position [30, 0]
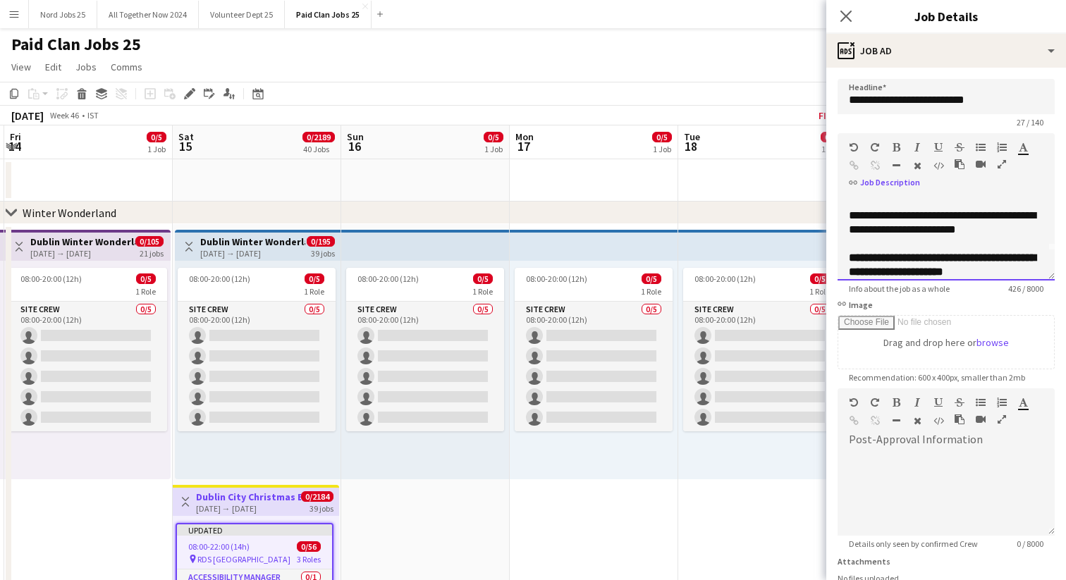
click at [1012, 267] on div "**********" at bounding box center [946, 349] width 195 height 197
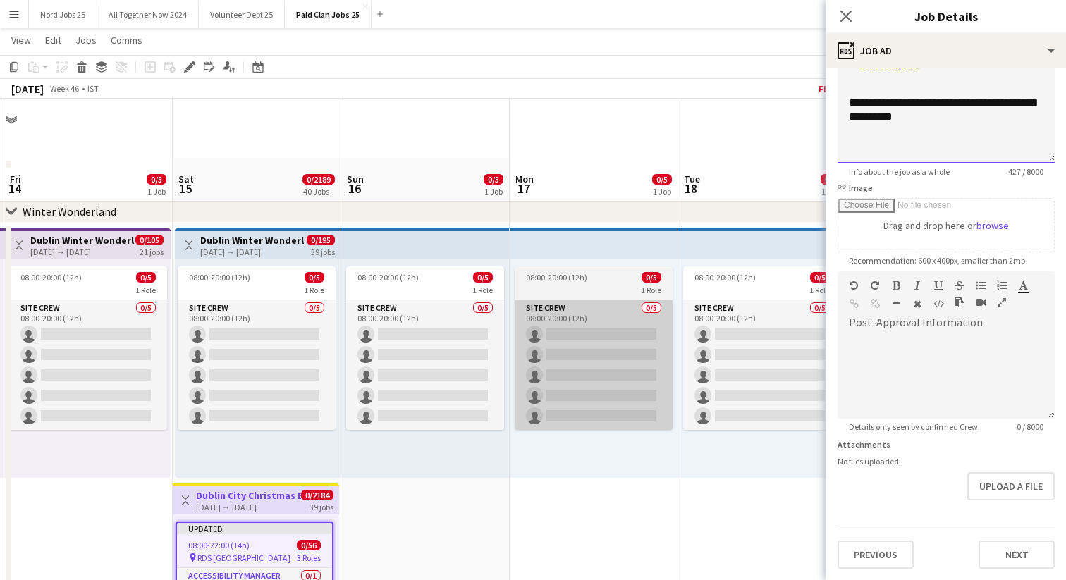
scroll to position [69, 0]
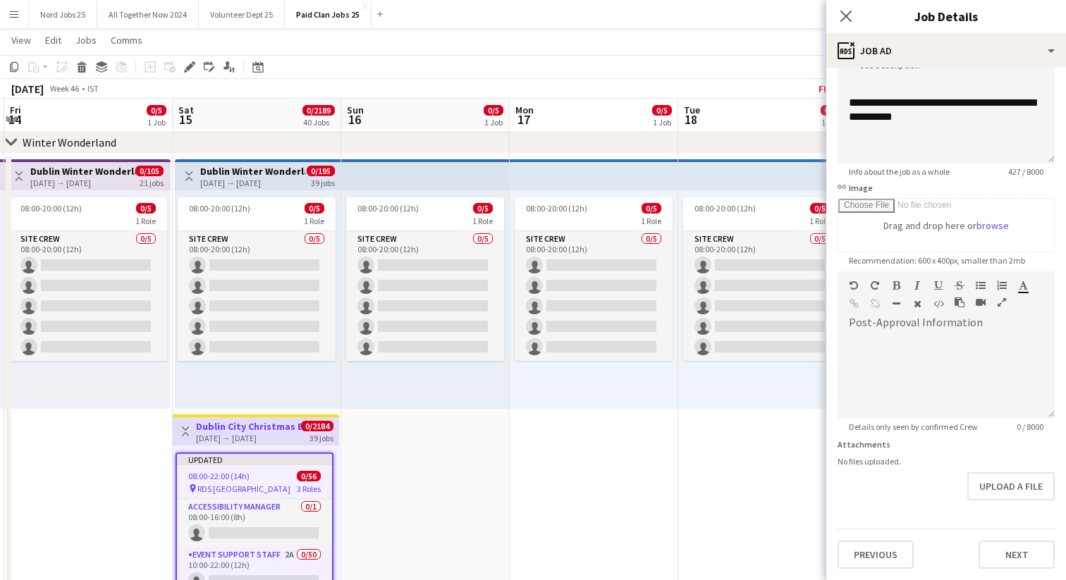
click at [337, 219] on div "08:00-20:00 (12h) 0/5 1 Role Site Crew 0/5 08:00-20:00 (12h) single-neutral-act…" at bounding box center [258, 299] width 166 height 219
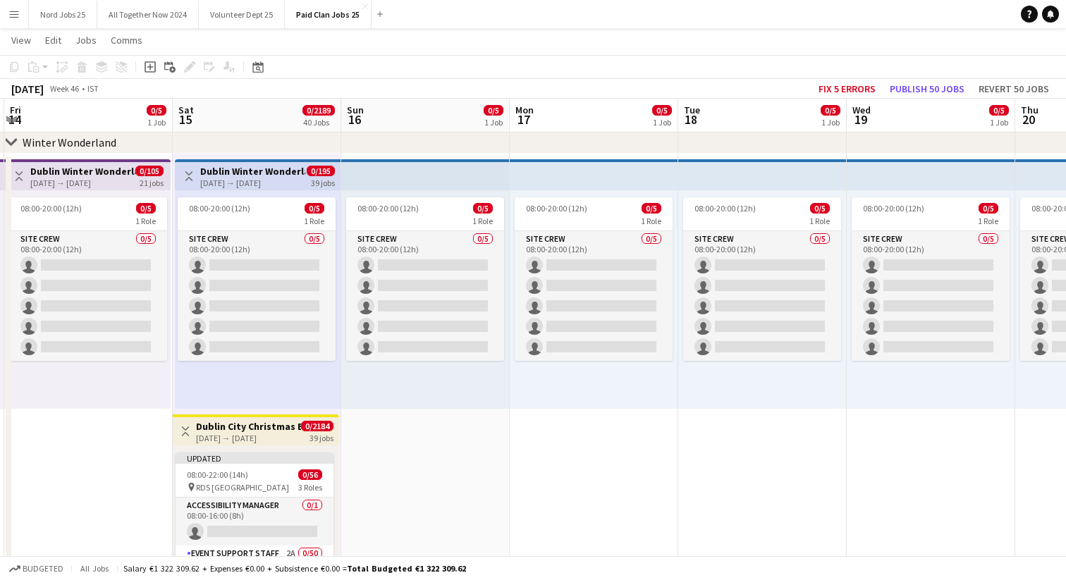
click at [242, 179] on div "[DATE] → [DATE]" at bounding box center [252, 183] width 105 height 11
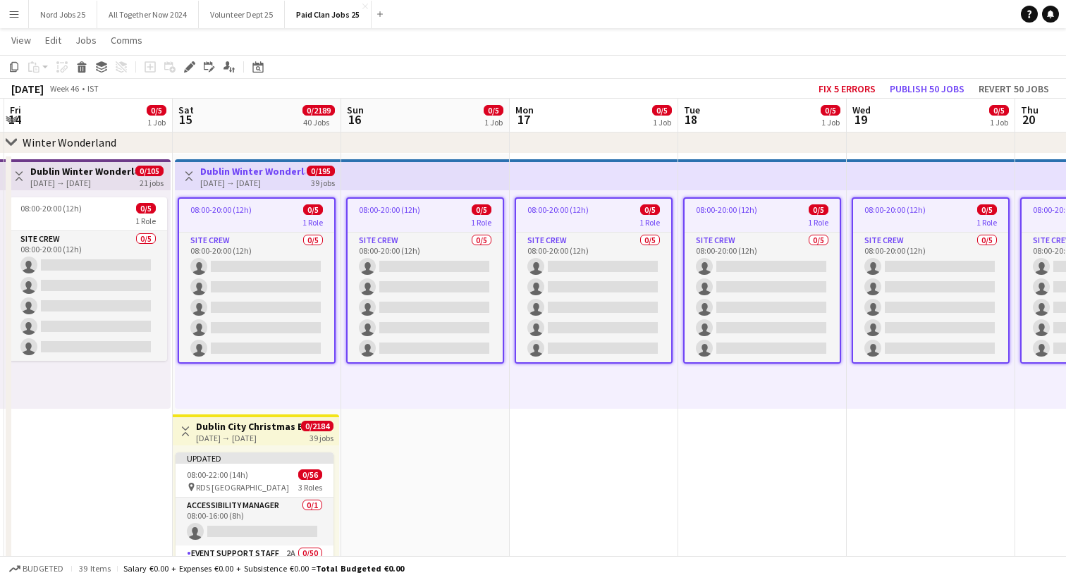
click at [242, 179] on div "[DATE] → [DATE]" at bounding box center [252, 183] width 105 height 11
click at [187, 64] on icon "Edit" at bounding box center [189, 66] width 11 height 11
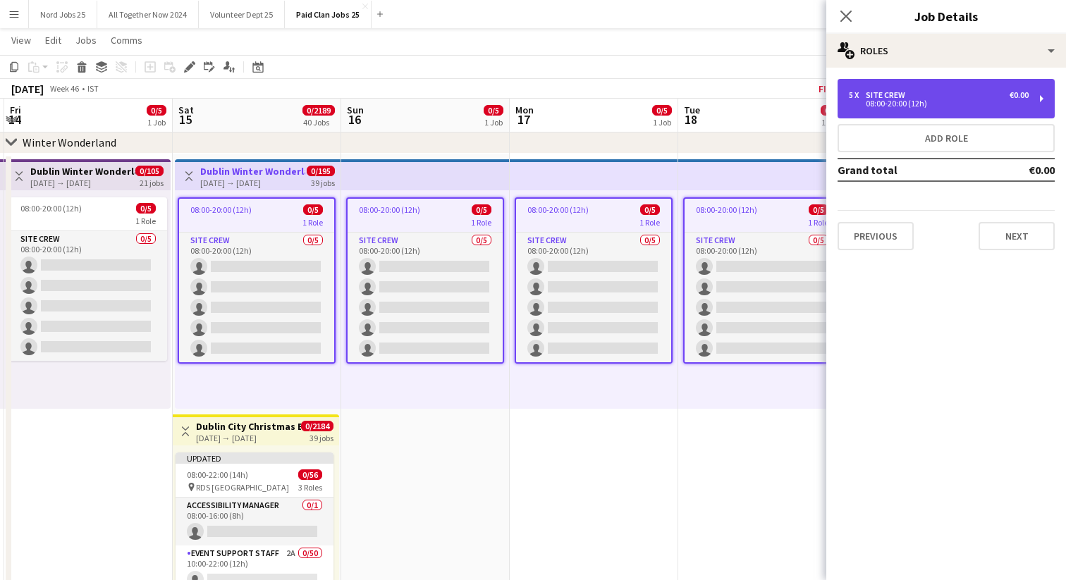
click at [887, 100] on div "08:00-20:00 (12h)" at bounding box center [939, 103] width 180 height 7
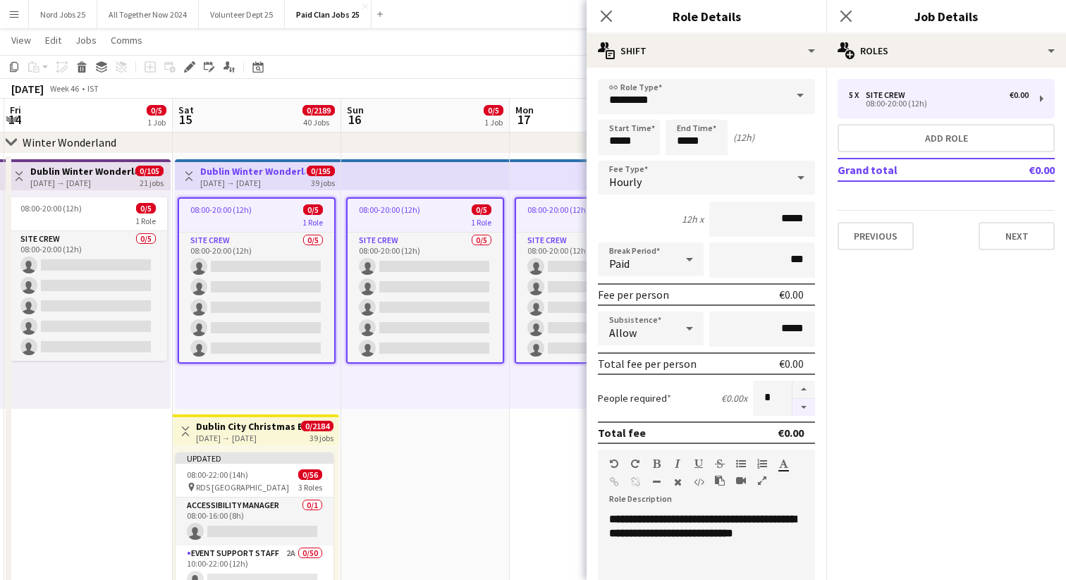
click at [806, 410] on button "button" at bounding box center [803, 408] width 23 height 18
type input "*"
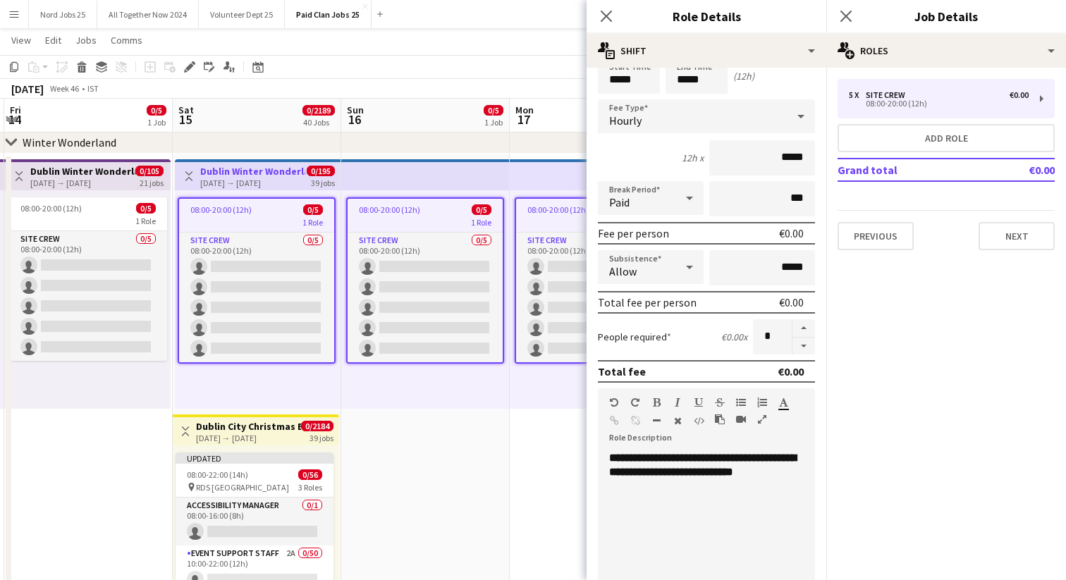
scroll to position [68, 0]
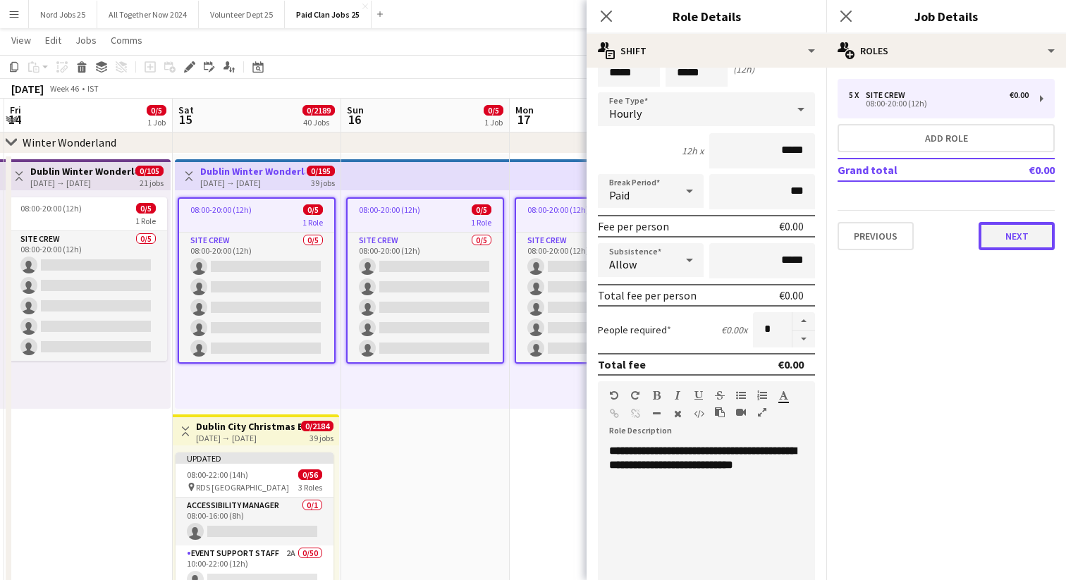
click at [1019, 234] on button "Next" at bounding box center [1017, 236] width 76 height 28
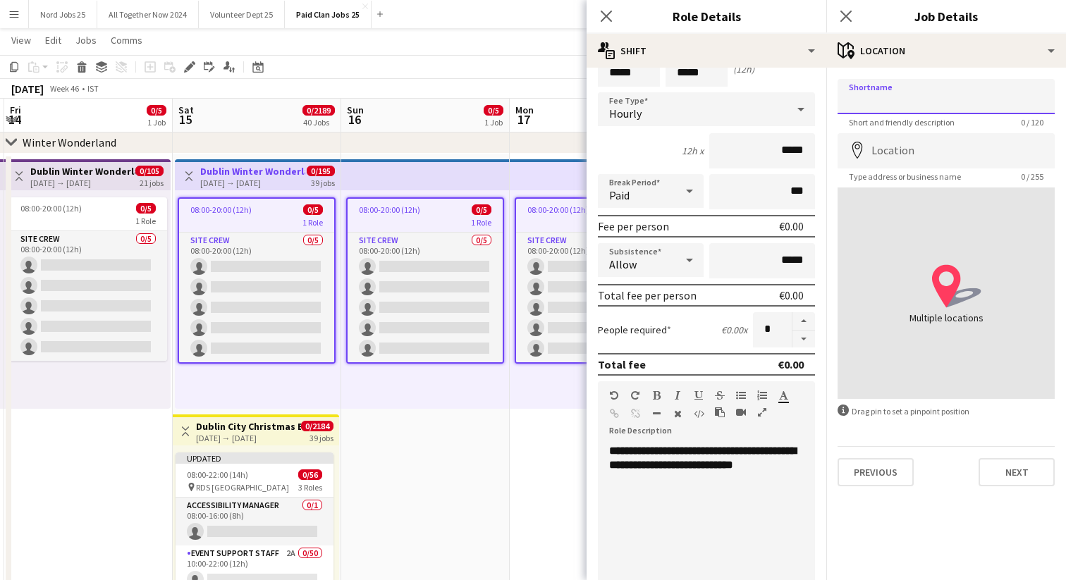
click at [903, 99] on input "Shortname" at bounding box center [946, 96] width 217 height 35
type input "******"
click at [914, 144] on input "Location" at bounding box center [946, 150] width 217 height 35
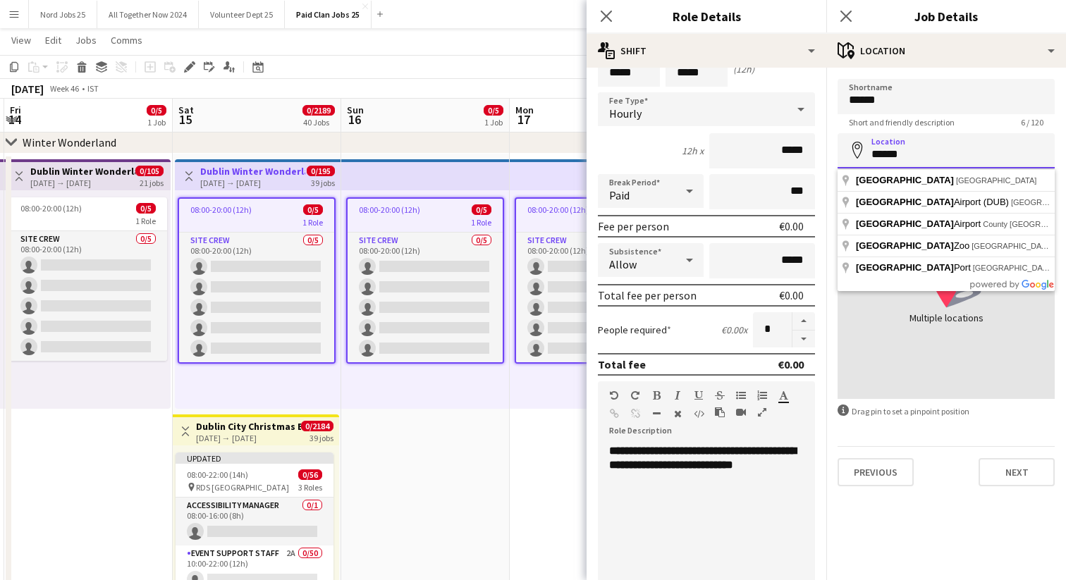
type input "******"
click at [851, 102] on input "******" at bounding box center [946, 96] width 217 height 35
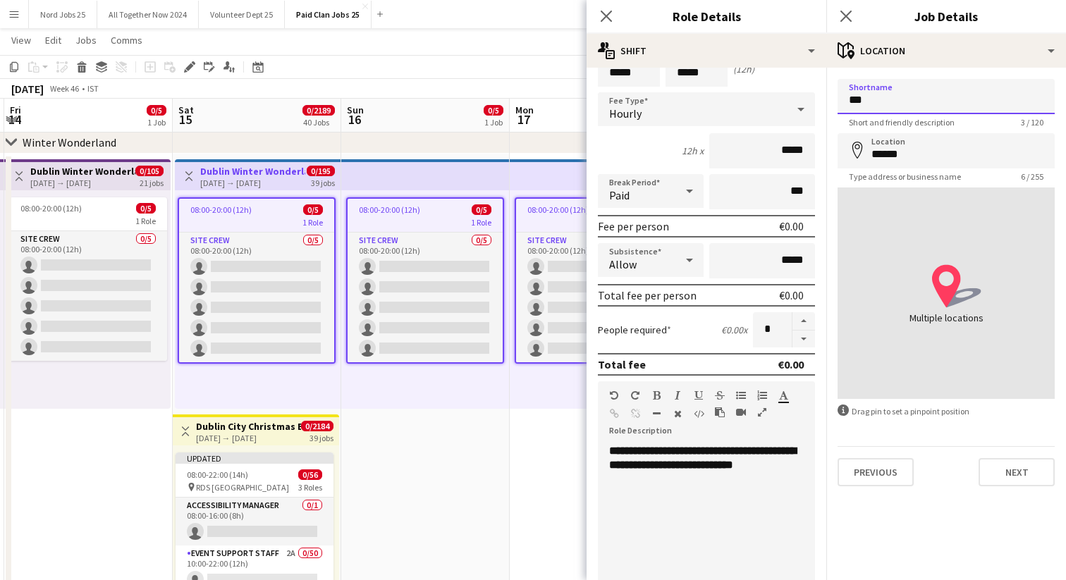
type input "***"
click at [878, 154] on input "******" at bounding box center [946, 150] width 217 height 35
type input "**********"
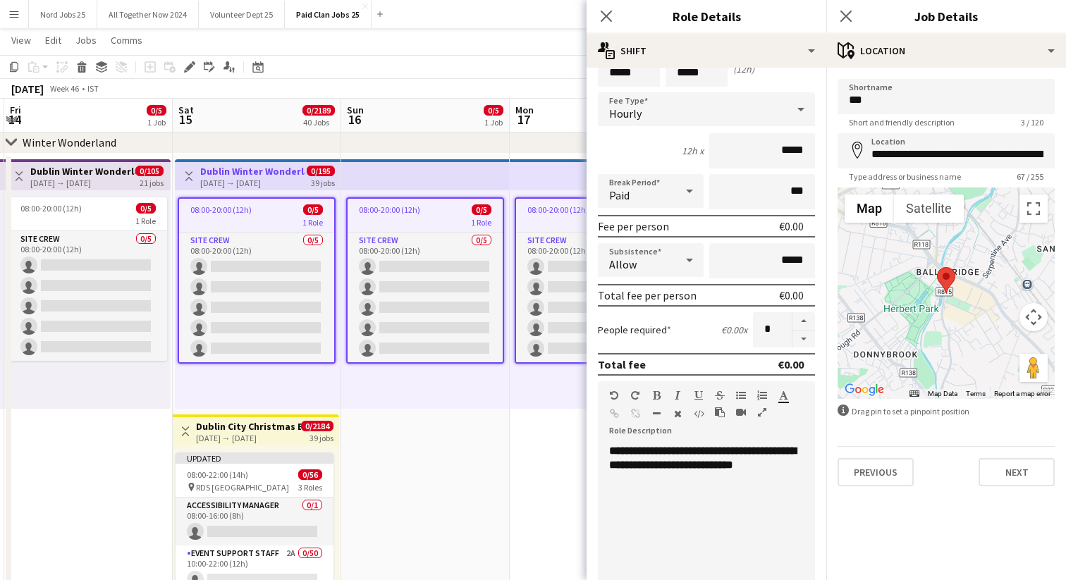
click at [787, 115] on div at bounding box center [801, 109] width 28 height 28
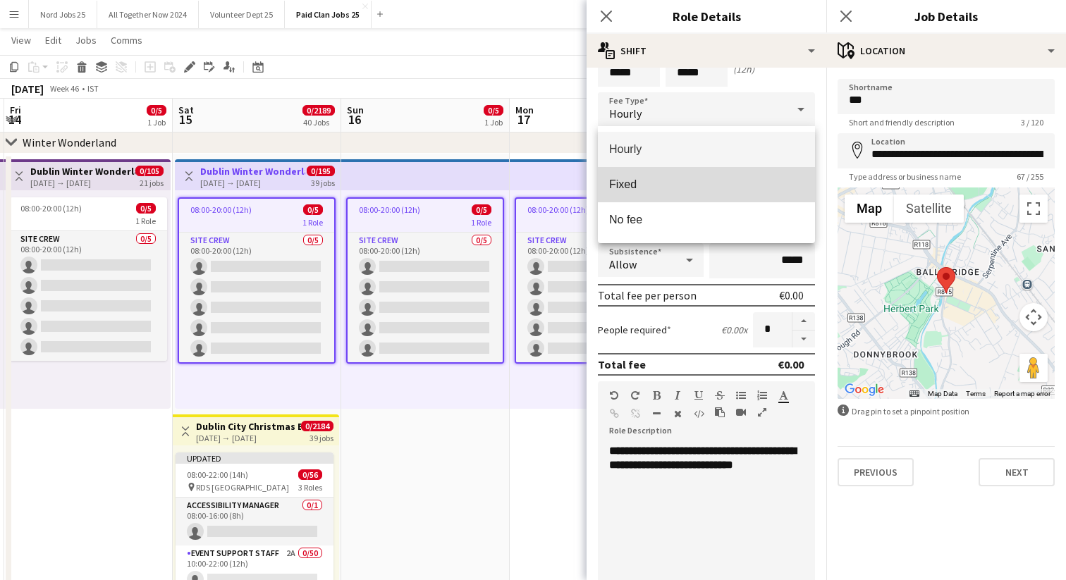
click at [741, 183] on span "Fixed" at bounding box center [706, 184] width 195 height 13
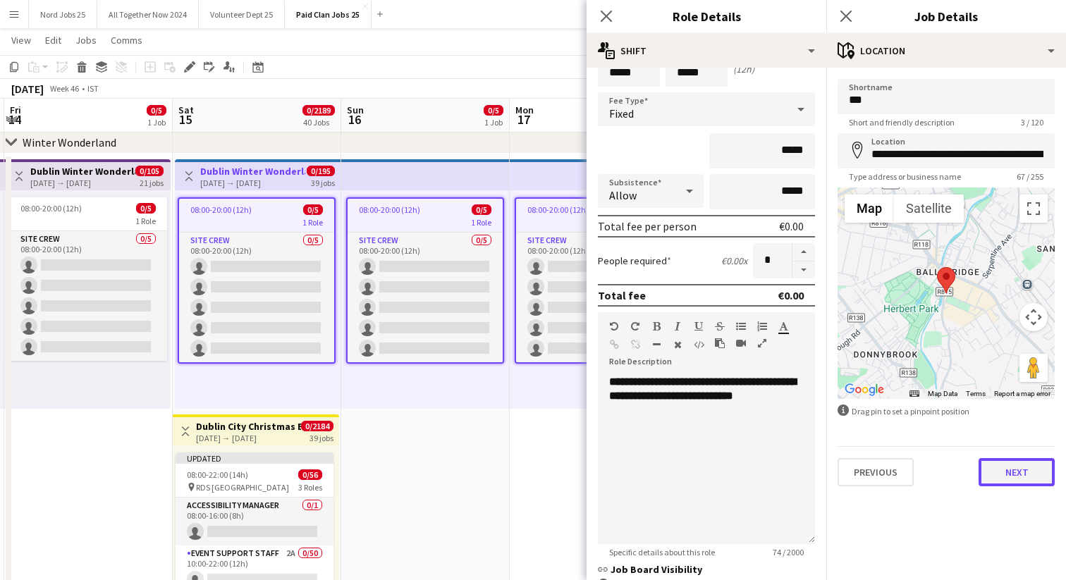
click at [1022, 474] on button "Next" at bounding box center [1017, 472] width 76 height 28
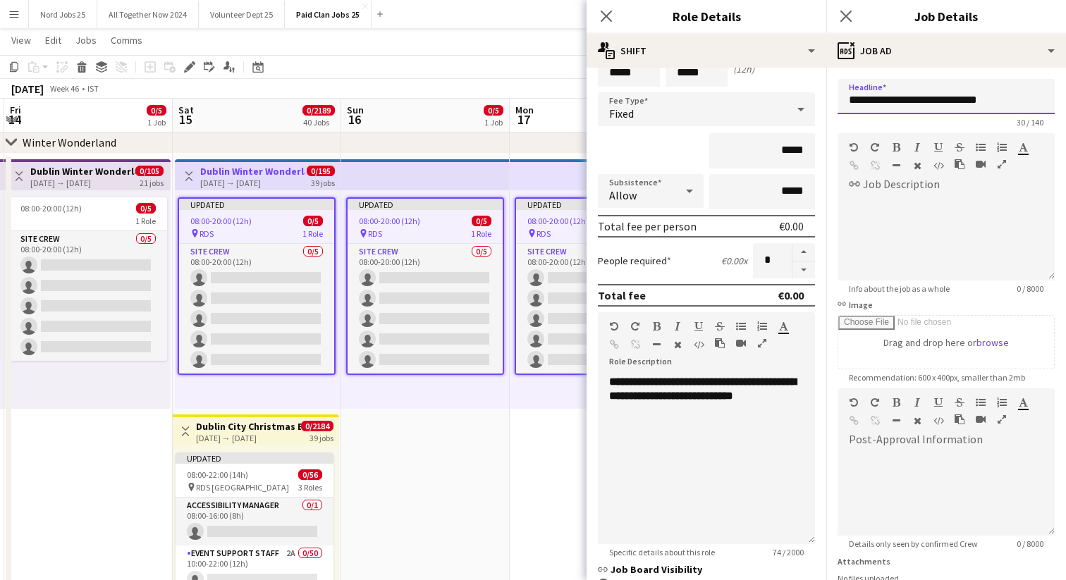
drag, startPoint x: 883, startPoint y: 100, endPoint x: 1012, endPoint y: 100, distance: 129.0
click at [1012, 101] on input "**********" at bounding box center [946, 96] width 217 height 35
type input "**********"
click at [955, 235] on div at bounding box center [946, 238] width 217 height 85
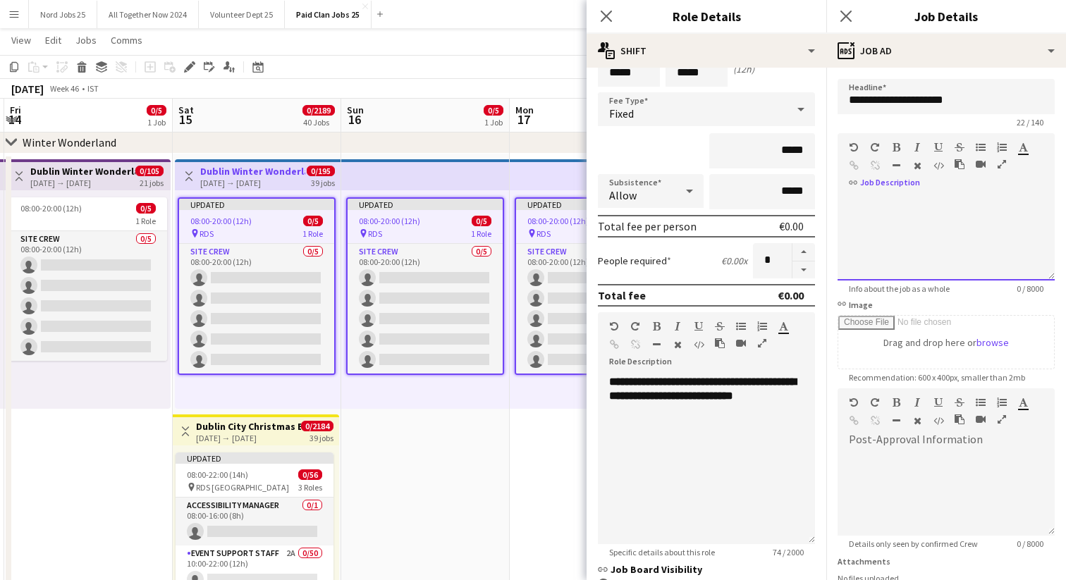
scroll to position [117, 0]
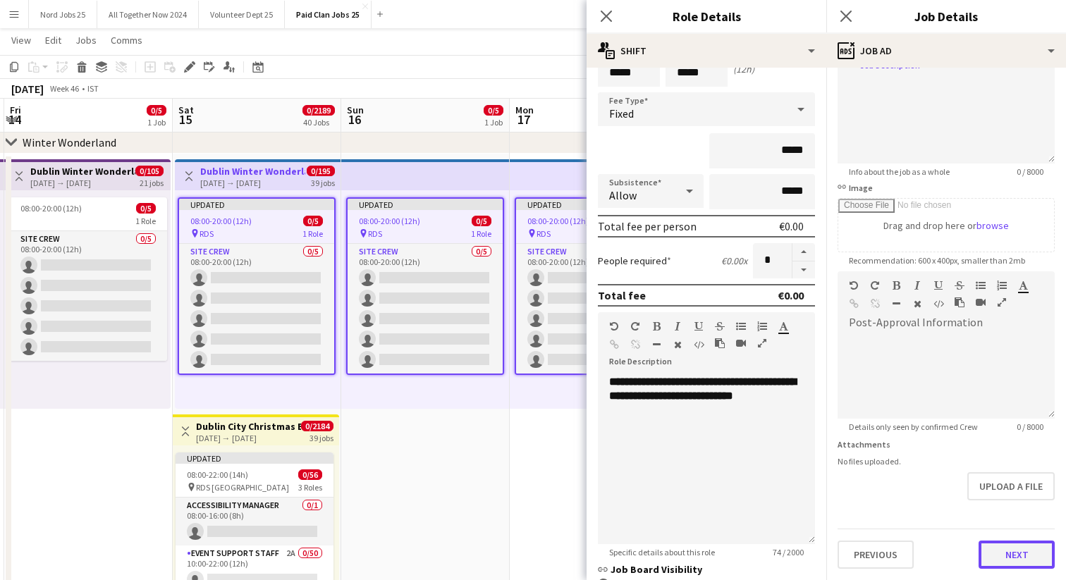
click at [1014, 563] on button "Next" at bounding box center [1017, 555] width 76 height 28
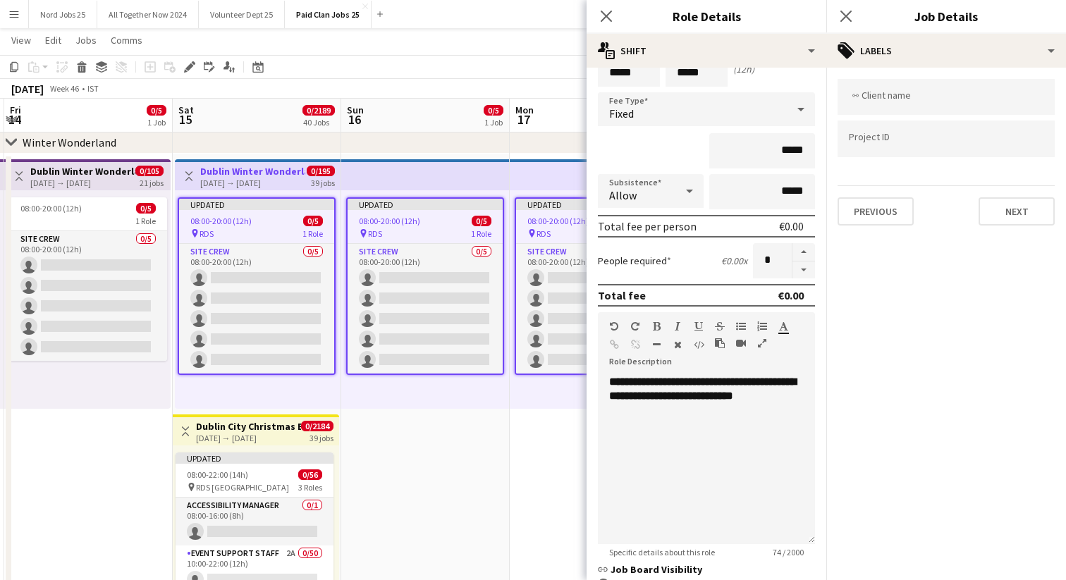
scroll to position [0, 0]
click at [881, 95] on input "Type to search client labels..." at bounding box center [946, 97] width 195 height 13
type input "*"
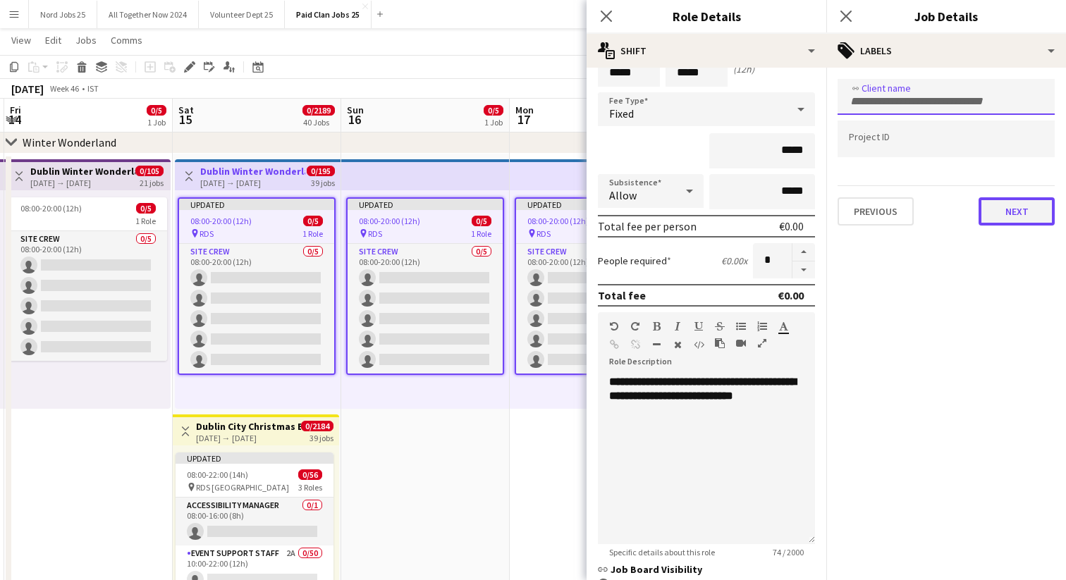
click at [1021, 202] on button "Next" at bounding box center [1017, 211] width 76 height 28
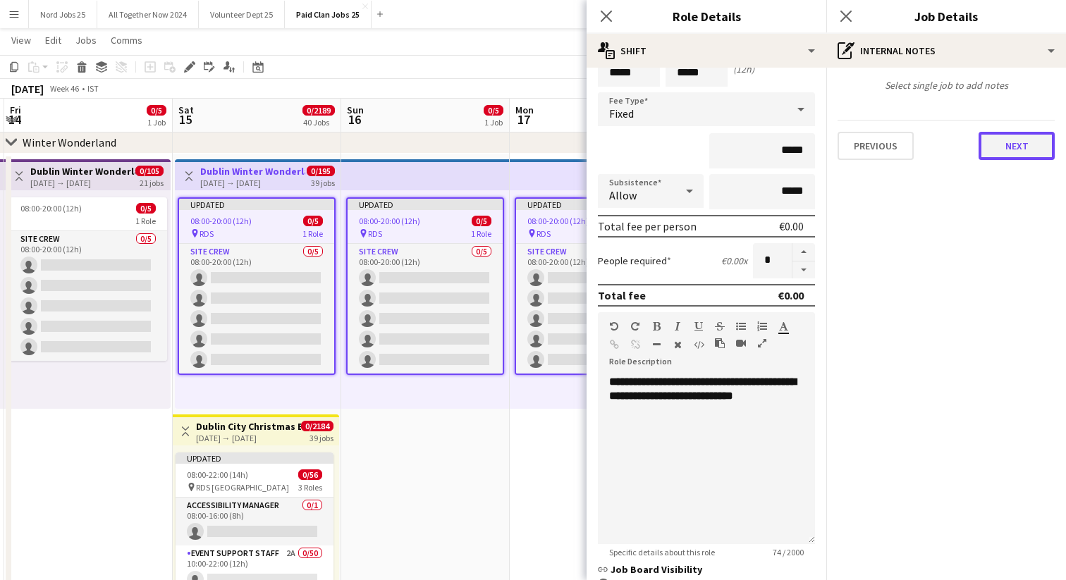
click at [1017, 149] on button "Next" at bounding box center [1017, 146] width 76 height 28
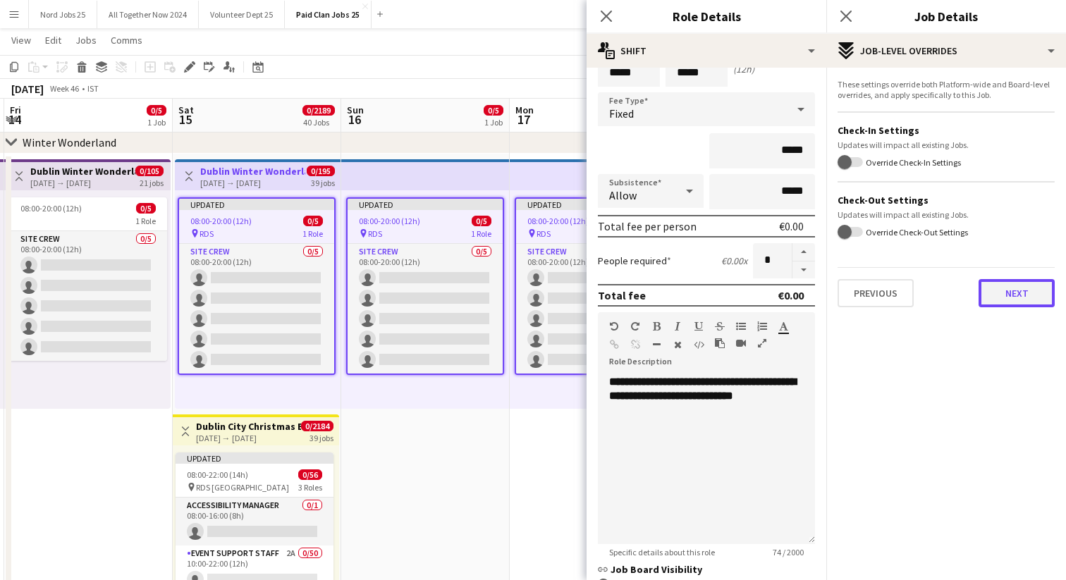
click at [1024, 294] on button "Next" at bounding box center [1017, 293] width 76 height 28
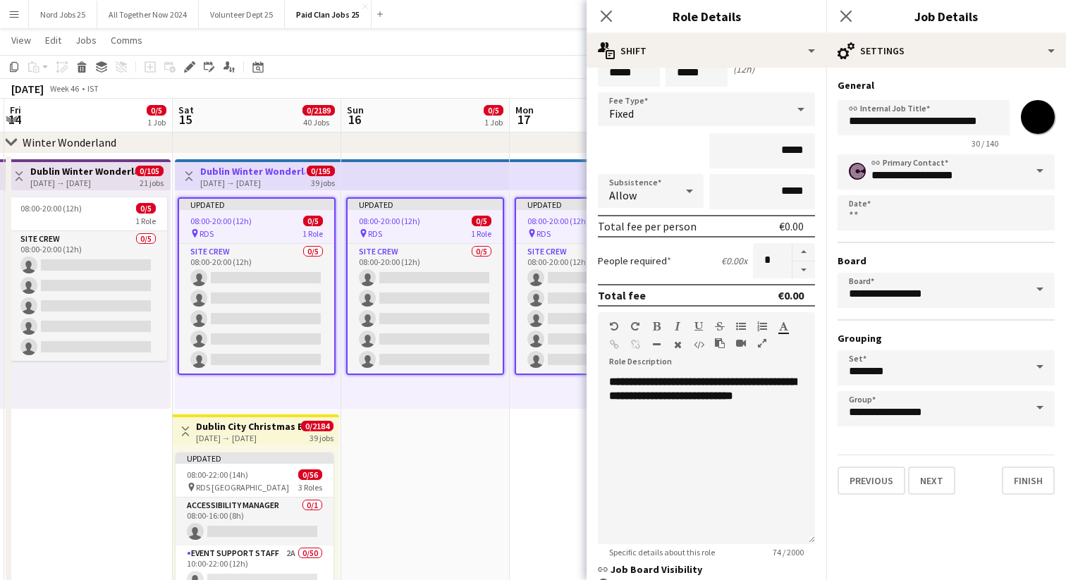
click at [1036, 173] on span at bounding box center [1040, 171] width 30 height 34
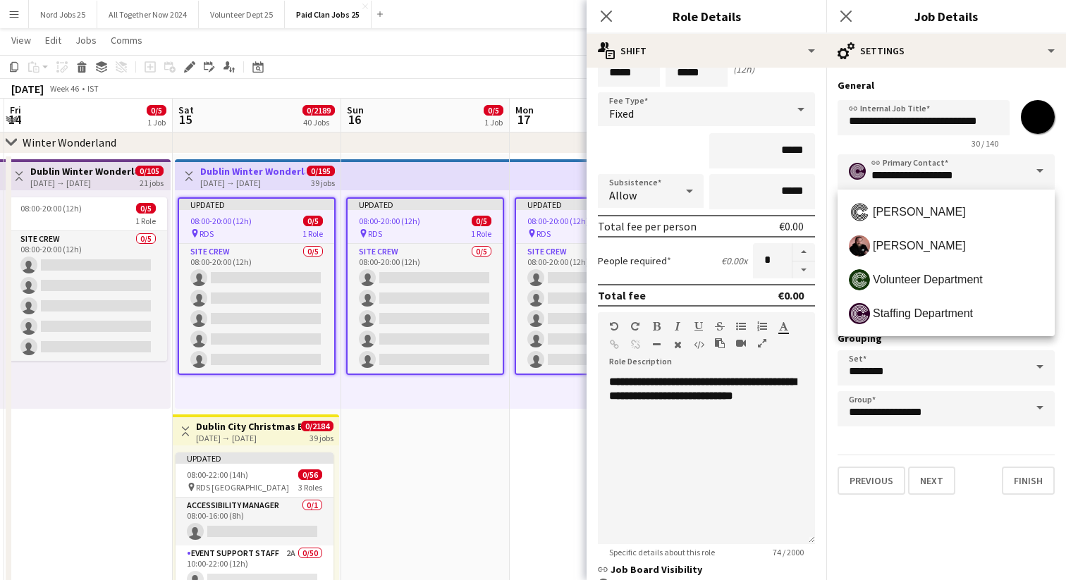
click at [1036, 173] on span at bounding box center [1040, 171] width 30 height 34
click at [904, 146] on div "30 / 140" at bounding box center [924, 143] width 172 height 11
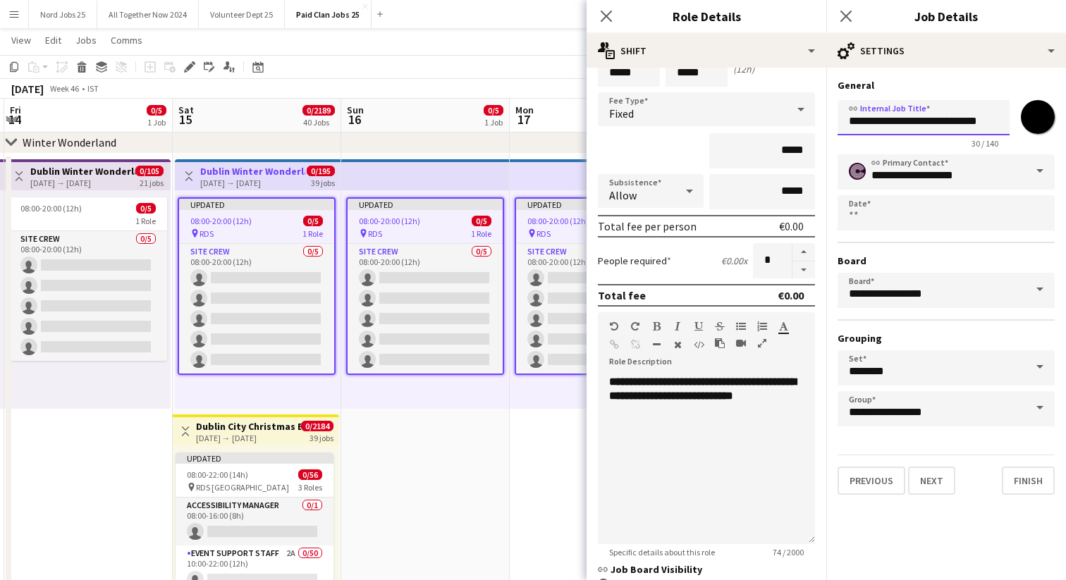
drag, startPoint x: 885, startPoint y: 121, endPoint x: 976, endPoint y: 119, distance: 91.0
click at [976, 119] on input "**********" at bounding box center [924, 117] width 172 height 35
click at [978, 123] on input "**********" at bounding box center [924, 117] width 172 height 35
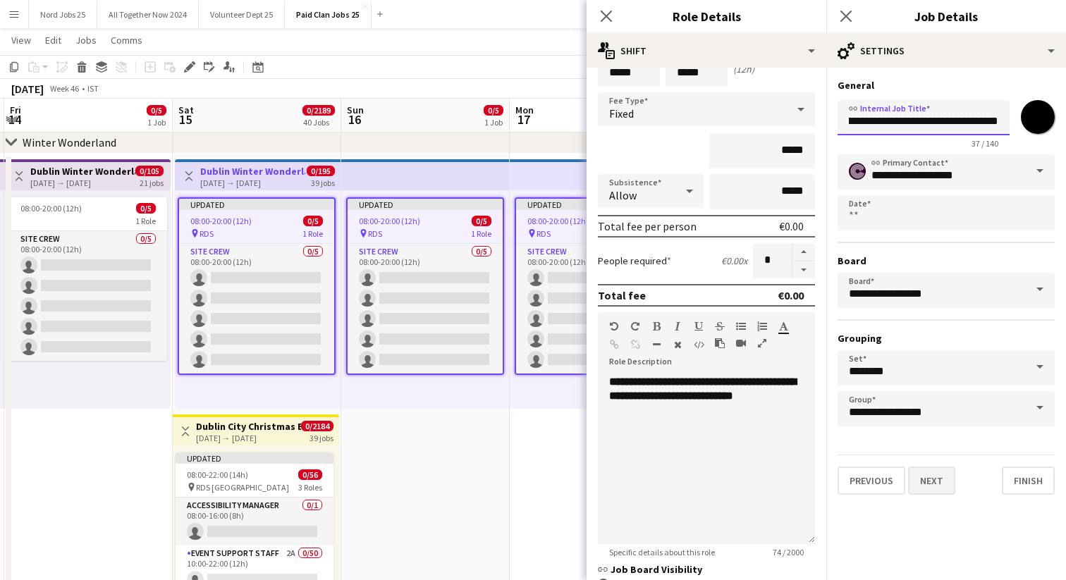
type input "**********"
click at [945, 479] on button "Next" at bounding box center [931, 481] width 47 height 28
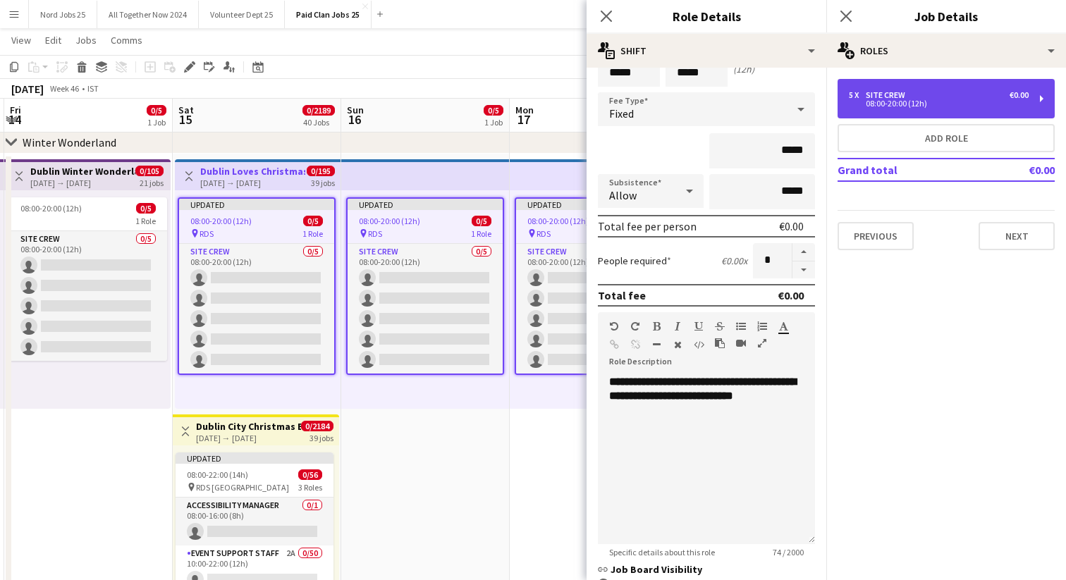
click at [960, 92] on div "5 x Site Crew €0.00" at bounding box center [939, 95] width 180 height 10
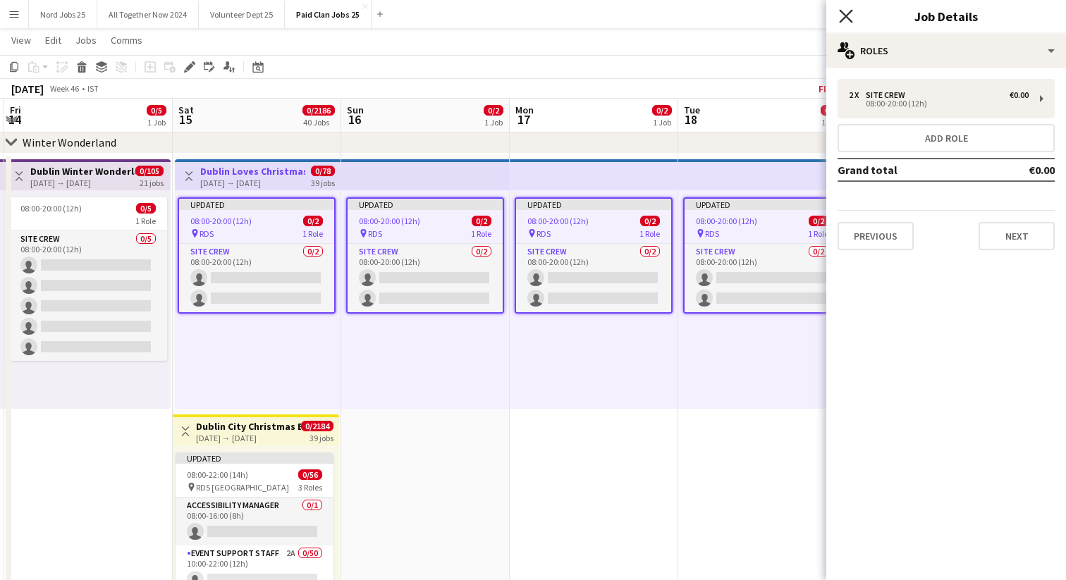
click at [842, 16] on icon "Close pop-in" at bounding box center [845, 15] width 13 height 13
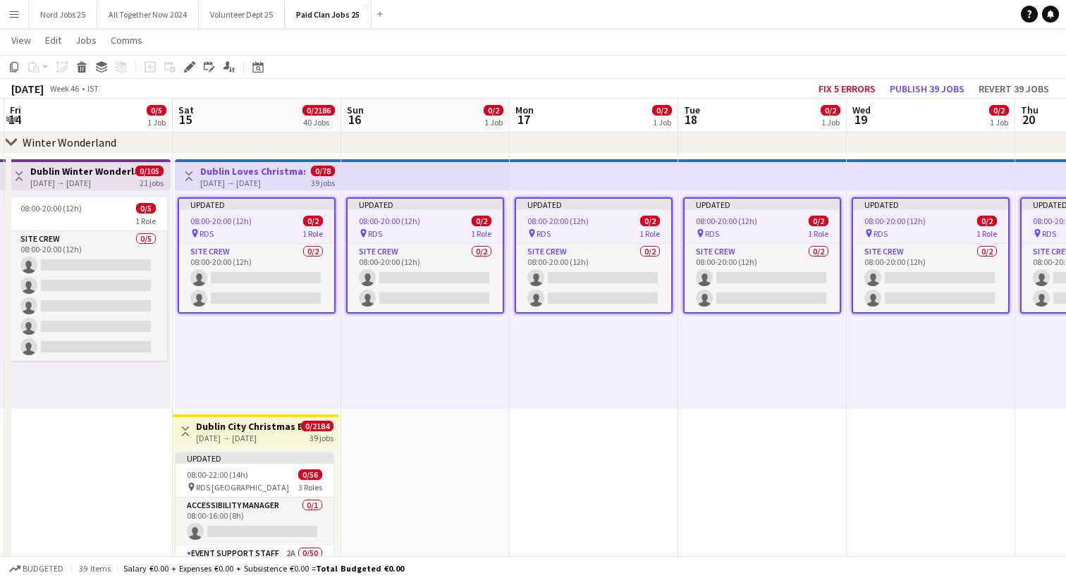
click at [502, 475] on app-date-cell "Updated 08:00-20:00 (12h) 0/2 pin RDS 1 Role Site Crew 0/2 08:00-20:00 (12h) si…" at bounding box center [425, 412] width 168 height 516
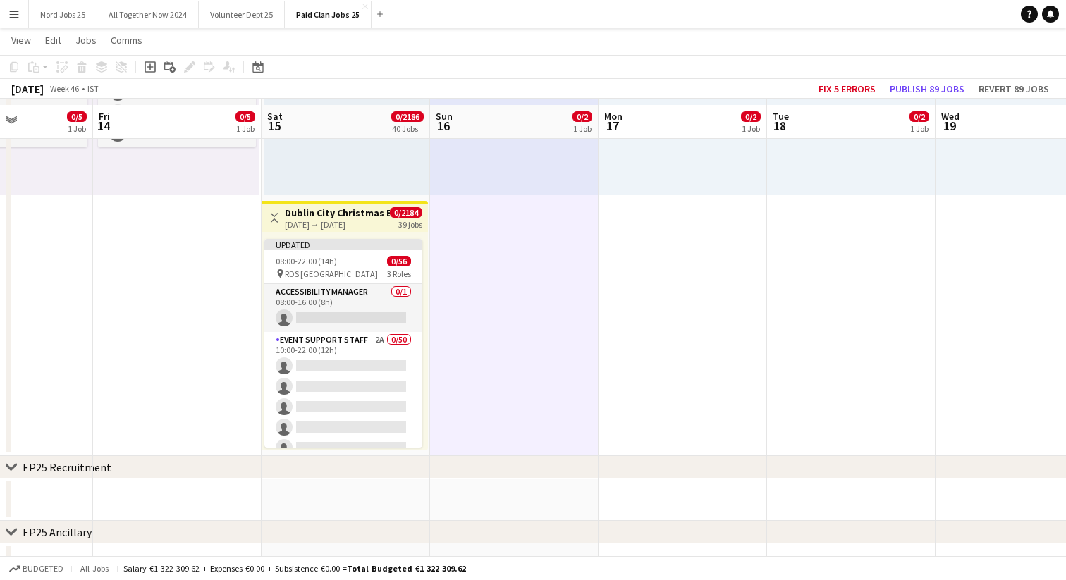
scroll to position [289, 0]
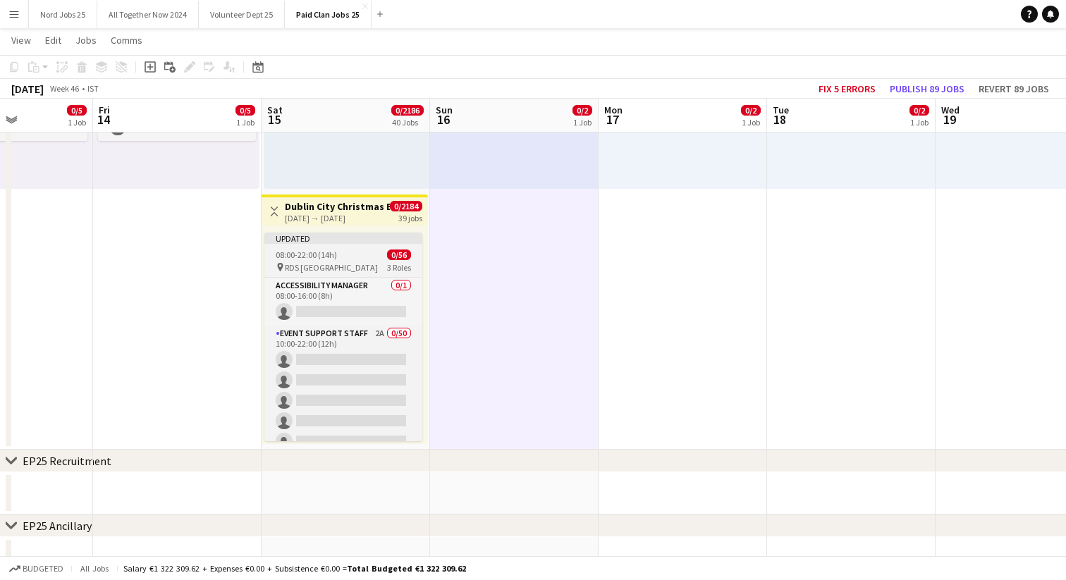
click at [364, 253] on div "08:00-22:00 (14h) 0/56" at bounding box center [343, 255] width 158 height 11
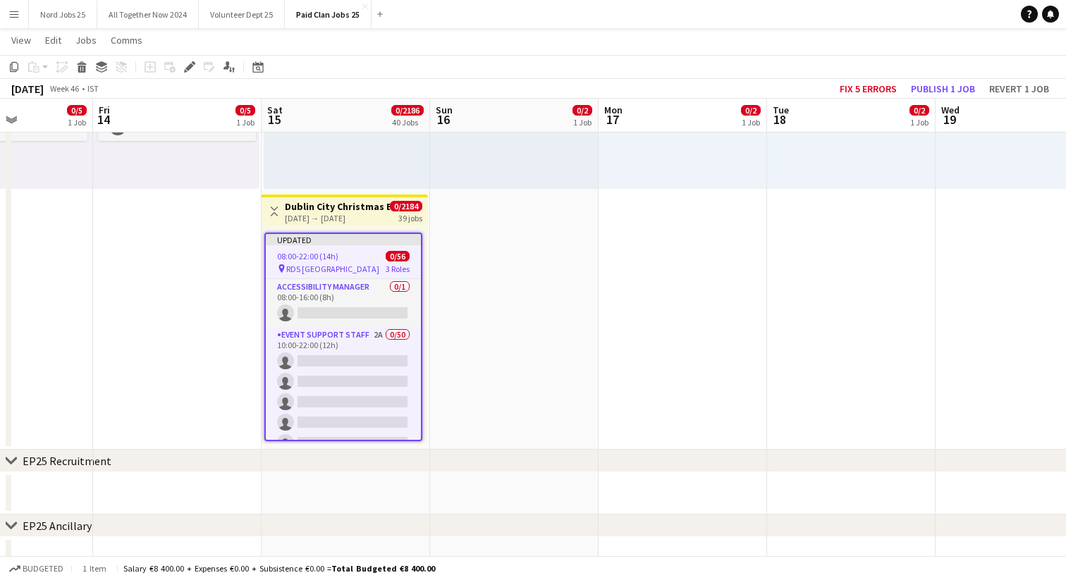
click at [338, 213] on div "[DATE] → [DATE]" at bounding box center [337, 218] width 105 height 11
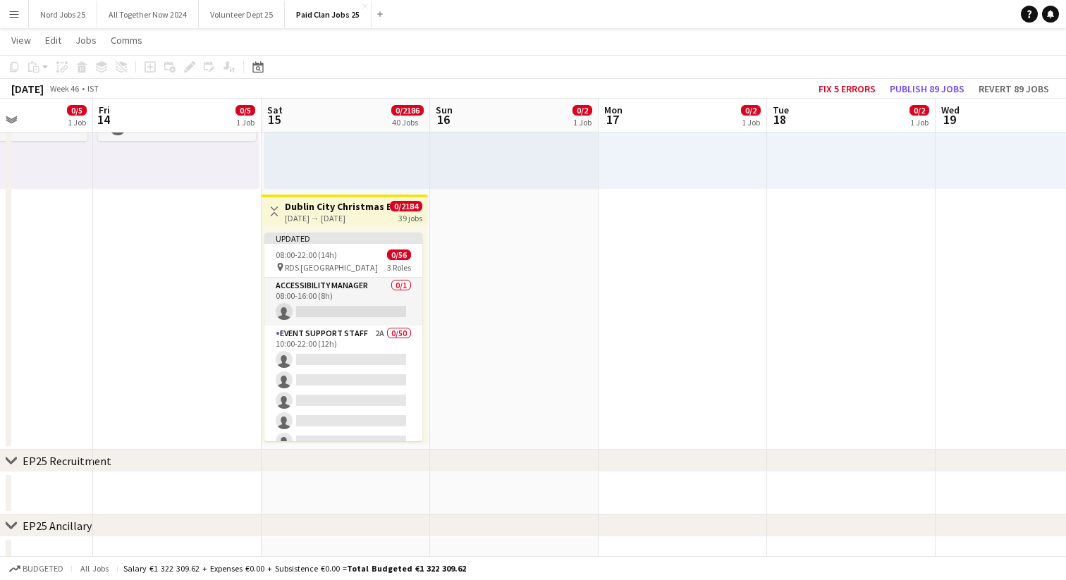
click at [338, 213] on div "[DATE] → [DATE]" at bounding box center [337, 218] width 105 height 11
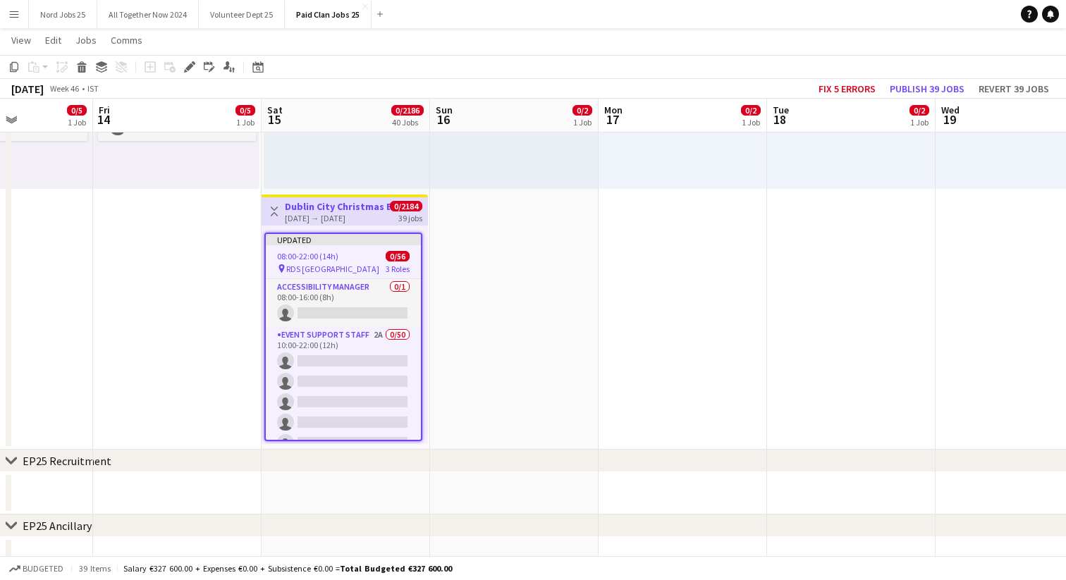
click at [338, 213] on div "[DATE] → [DATE]" at bounding box center [337, 218] width 105 height 11
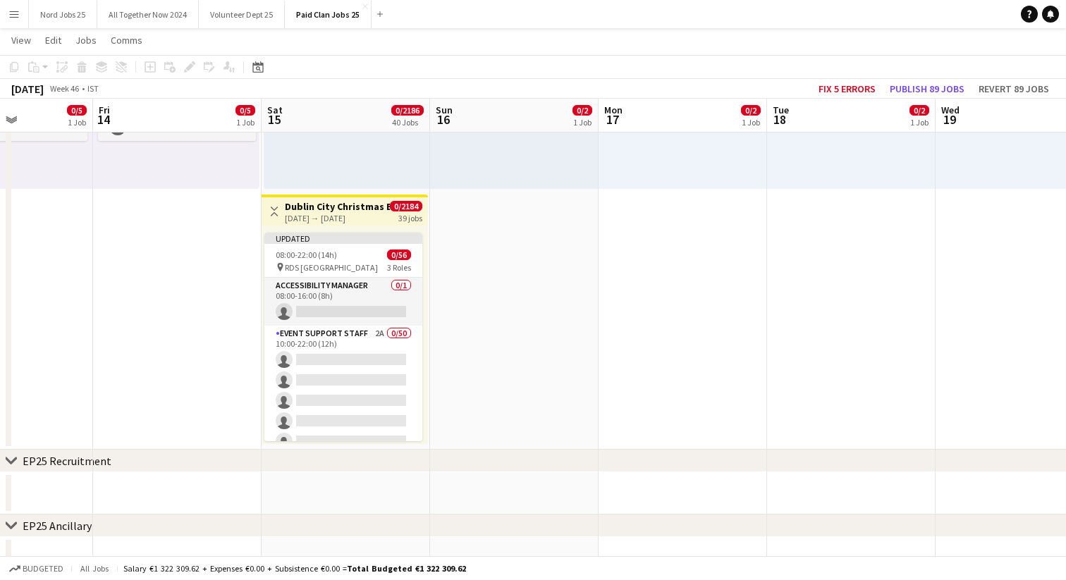
click at [338, 213] on div "[DATE] → [DATE]" at bounding box center [337, 218] width 105 height 11
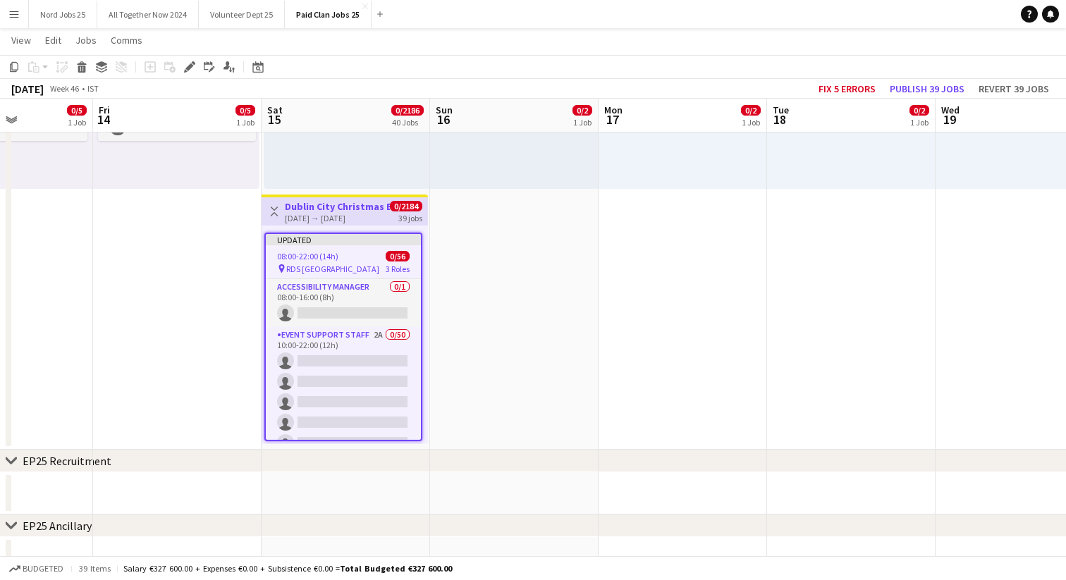
click at [336, 216] on div "[DATE] → [DATE]" at bounding box center [337, 218] width 105 height 11
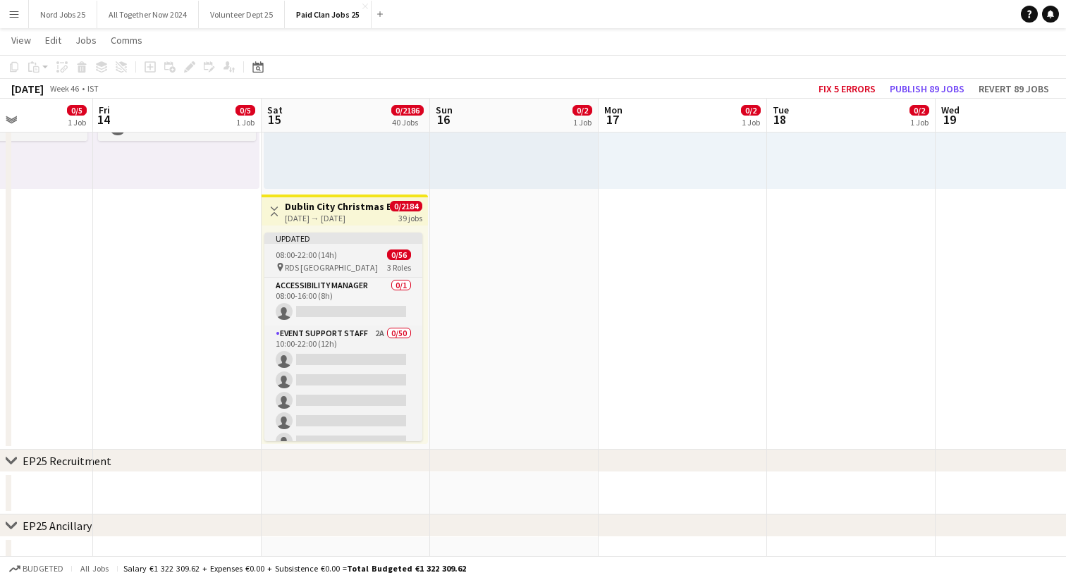
click at [324, 254] on span "08:00-22:00 (14h)" at bounding box center [306, 255] width 61 height 11
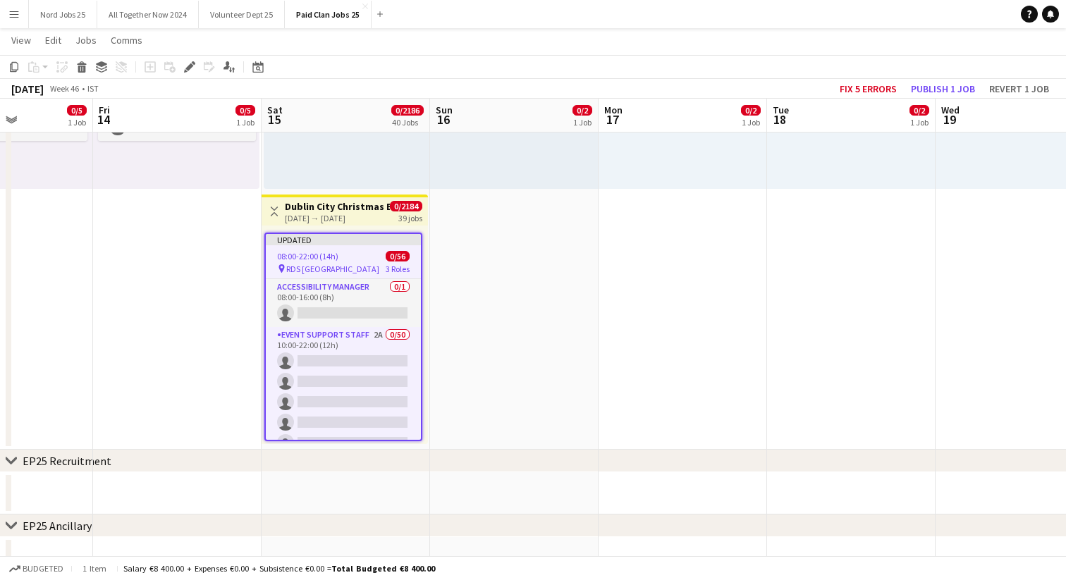
click at [324, 254] on span "08:00-22:00 (14h)" at bounding box center [307, 256] width 61 height 11
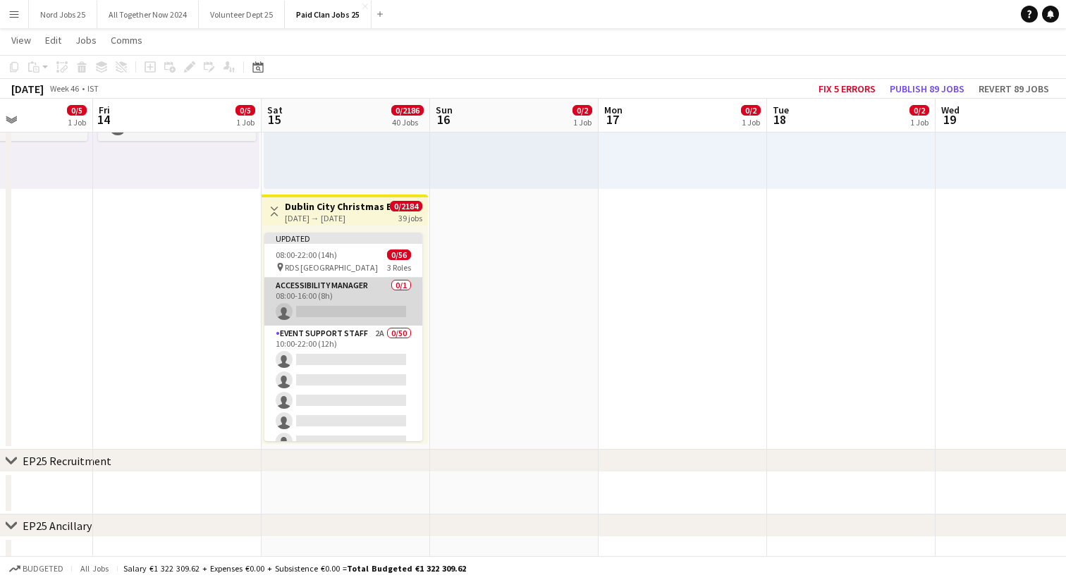
click at [316, 302] on app-card-role "Accessibility Manager 0/1 08:00-16:00 (8h) single-neutral-actions" at bounding box center [343, 302] width 158 height 48
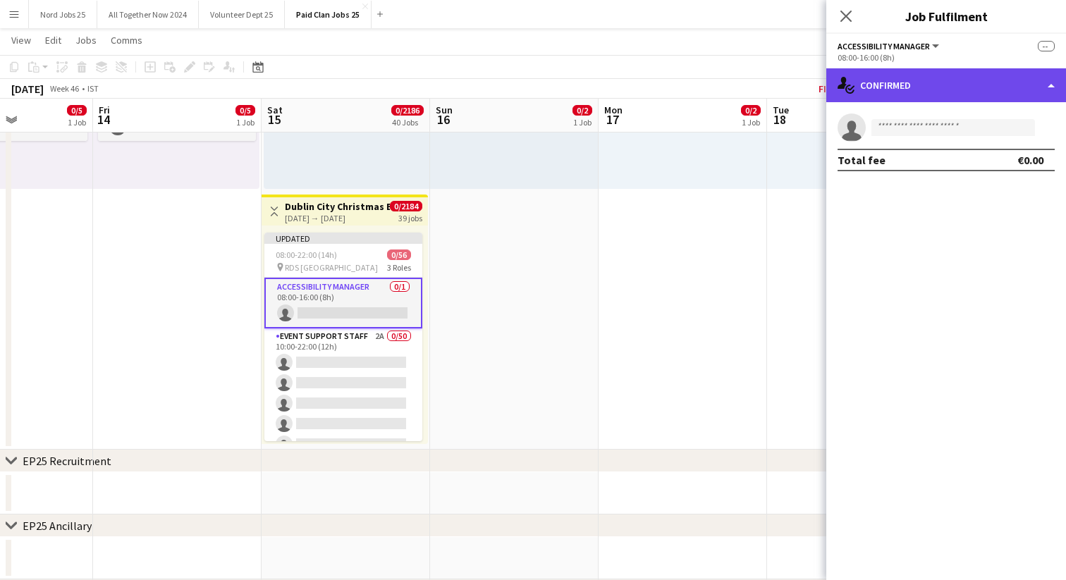
click at [1046, 86] on div "single-neutral-actions-check-2 Confirmed" at bounding box center [946, 85] width 240 height 34
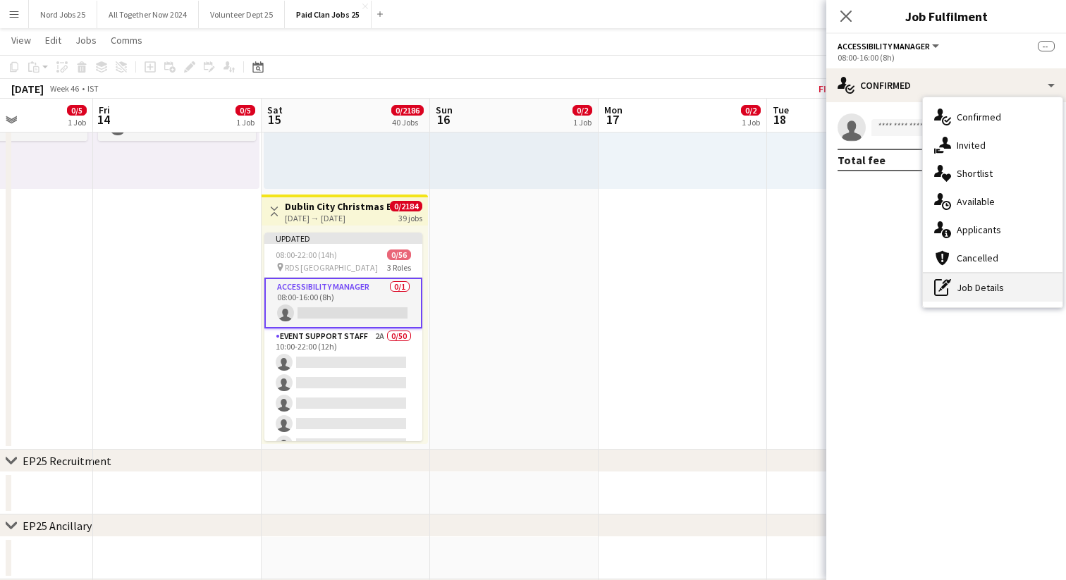
click at [961, 290] on div "pen-write Job Details" at bounding box center [993, 288] width 140 height 28
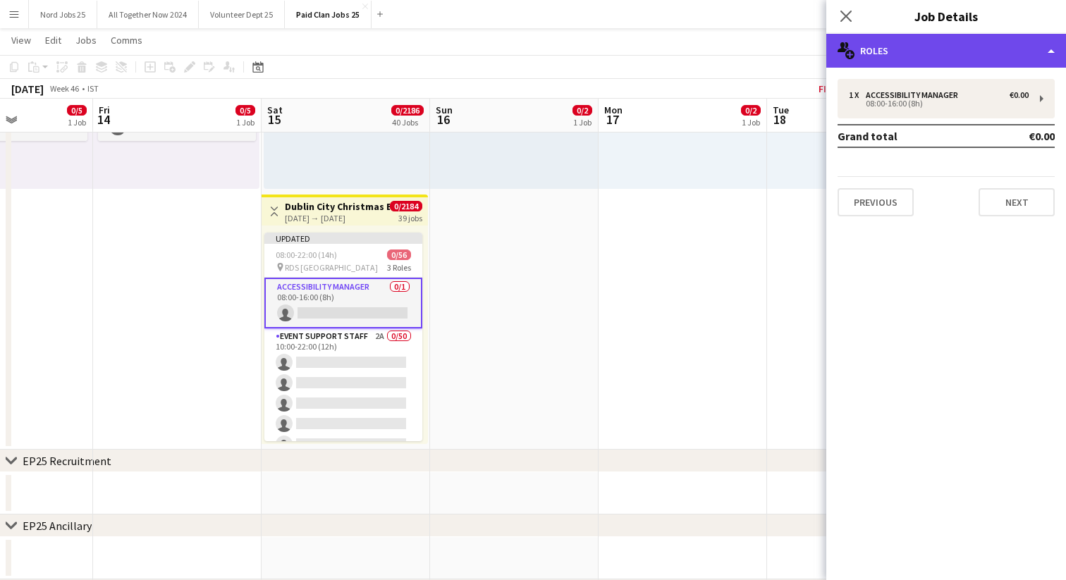
click at [1042, 47] on div "multiple-users-add Roles" at bounding box center [946, 51] width 240 height 34
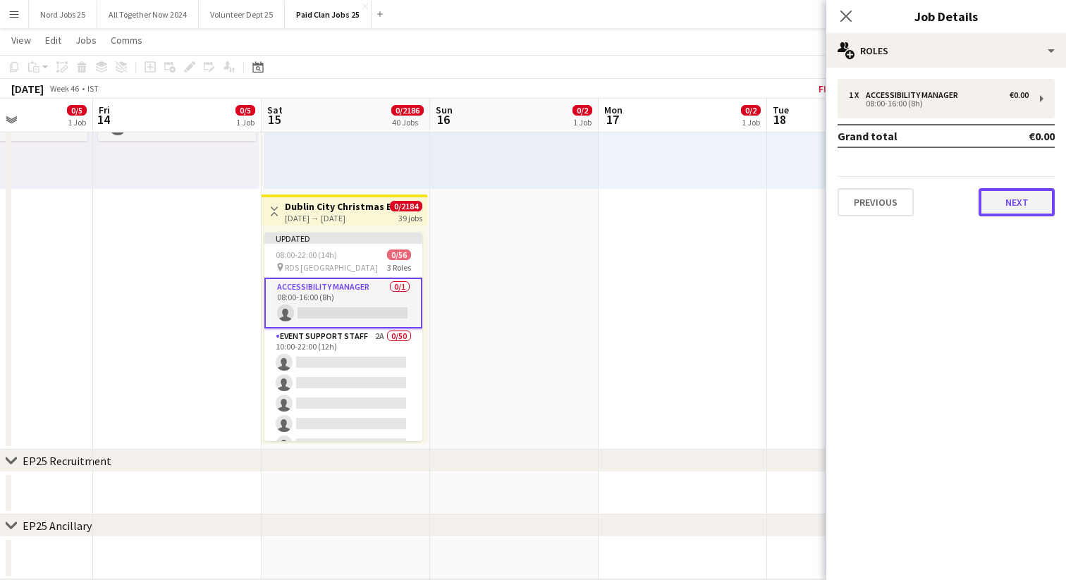
click at [1020, 204] on button "Next" at bounding box center [1017, 202] width 76 height 28
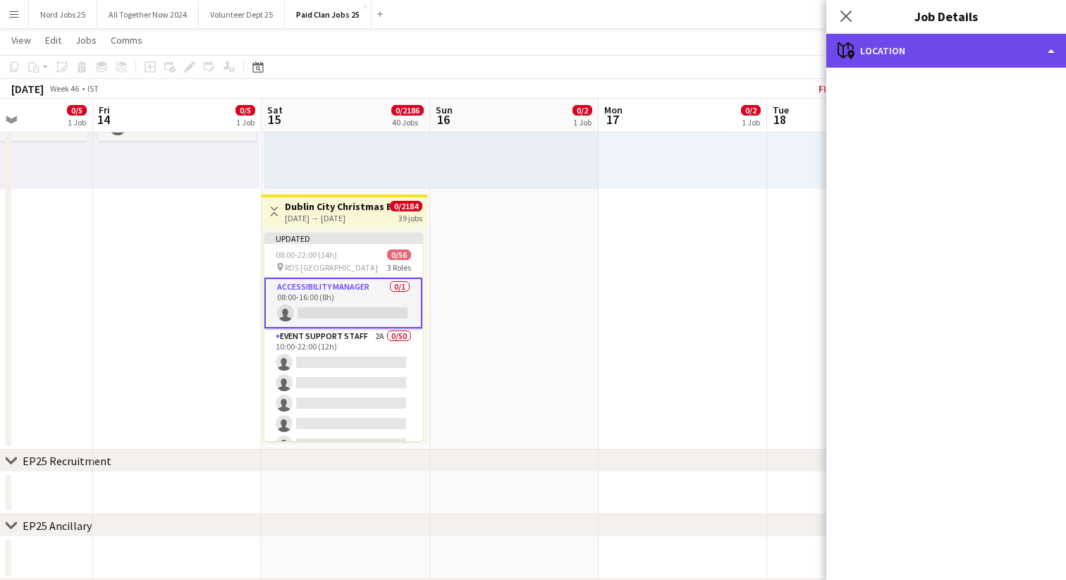
click at [1037, 53] on div "maps-pin-1 Location" at bounding box center [946, 51] width 240 height 34
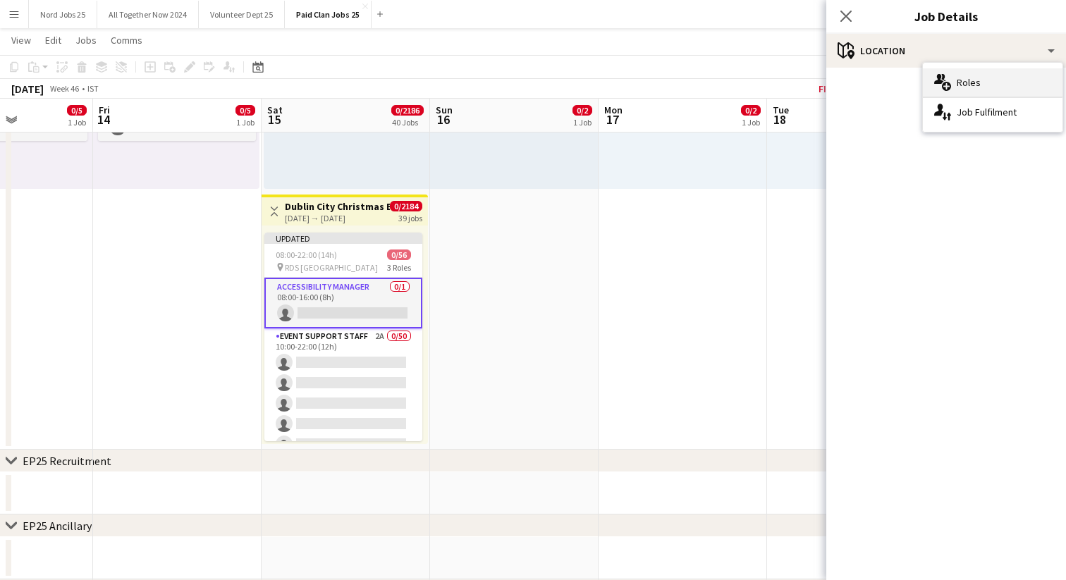
click at [961, 81] on span "Roles" at bounding box center [969, 82] width 24 height 13
click at [849, 16] on icon "Close pop-in" at bounding box center [845, 15] width 13 height 13
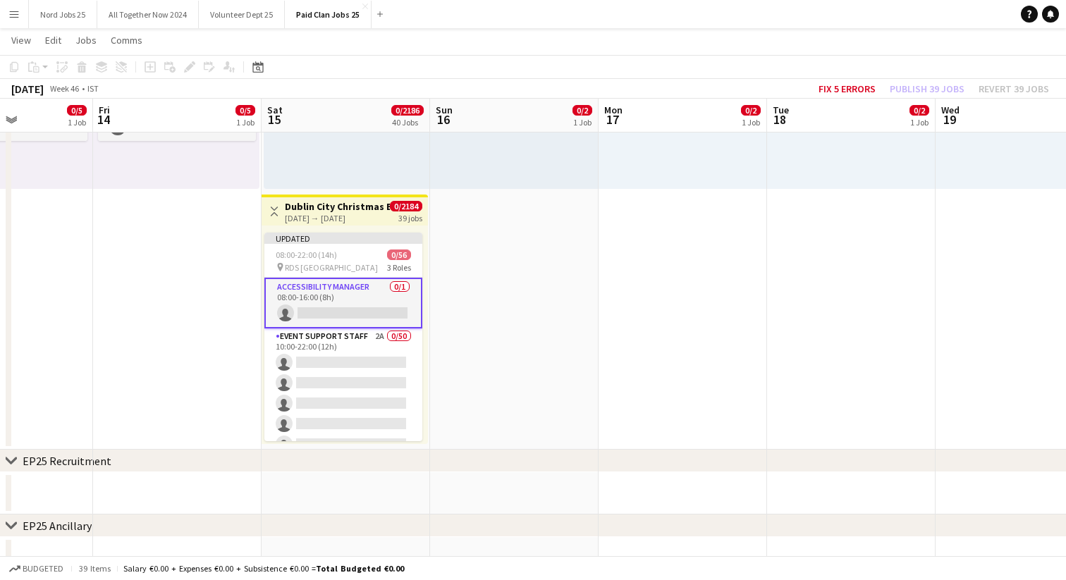
click at [357, 283] on app-card-role "Accessibility Manager 0/1 08:00-16:00 (8h) single-neutral-actions" at bounding box center [343, 303] width 158 height 51
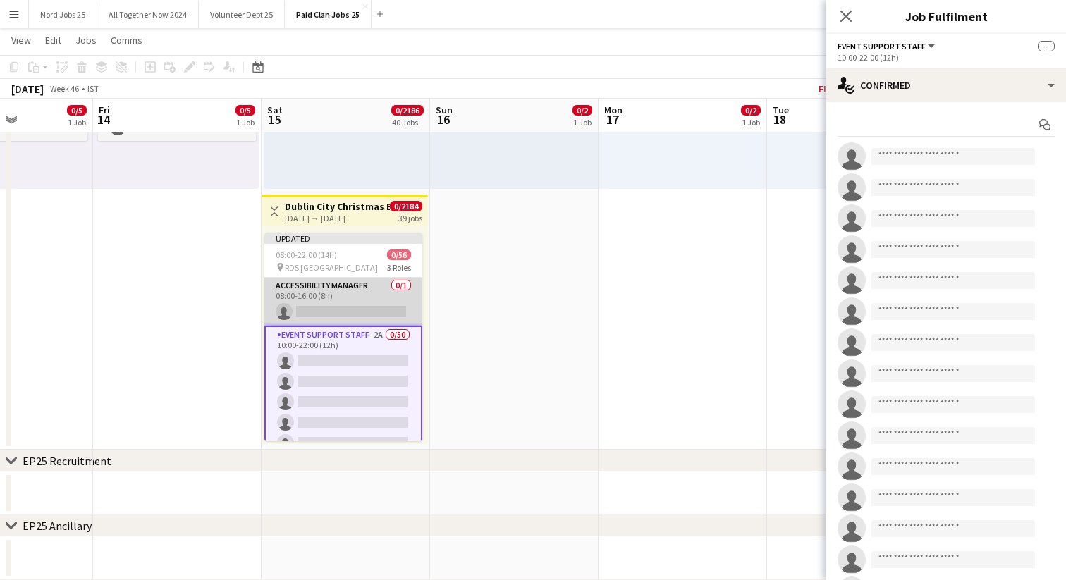
click at [364, 293] on app-card-role "Accessibility Manager 0/1 08:00-16:00 (8h) single-neutral-actions" at bounding box center [343, 302] width 158 height 48
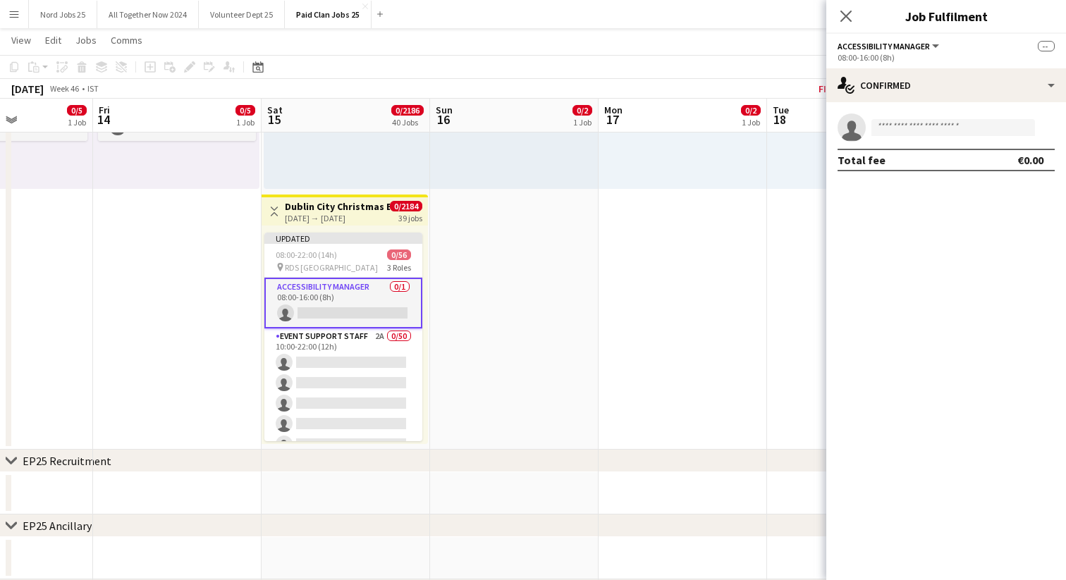
click at [189, 62] on div "Add job Add linked Job Edit Edit linked Job Applicants" at bounding box center [184, 67] width 108 height 17
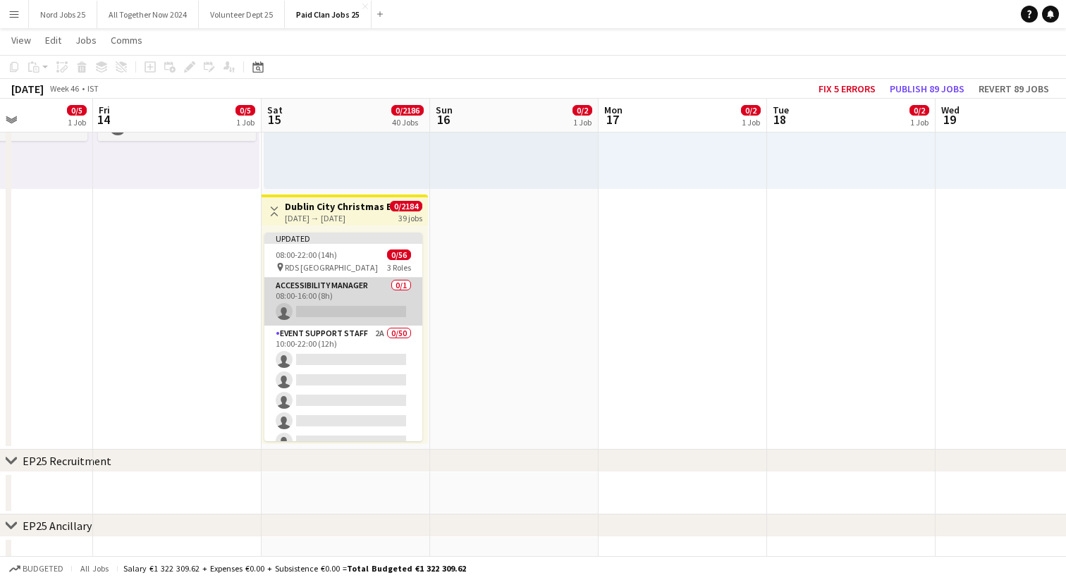
scroll to position [137, 0]
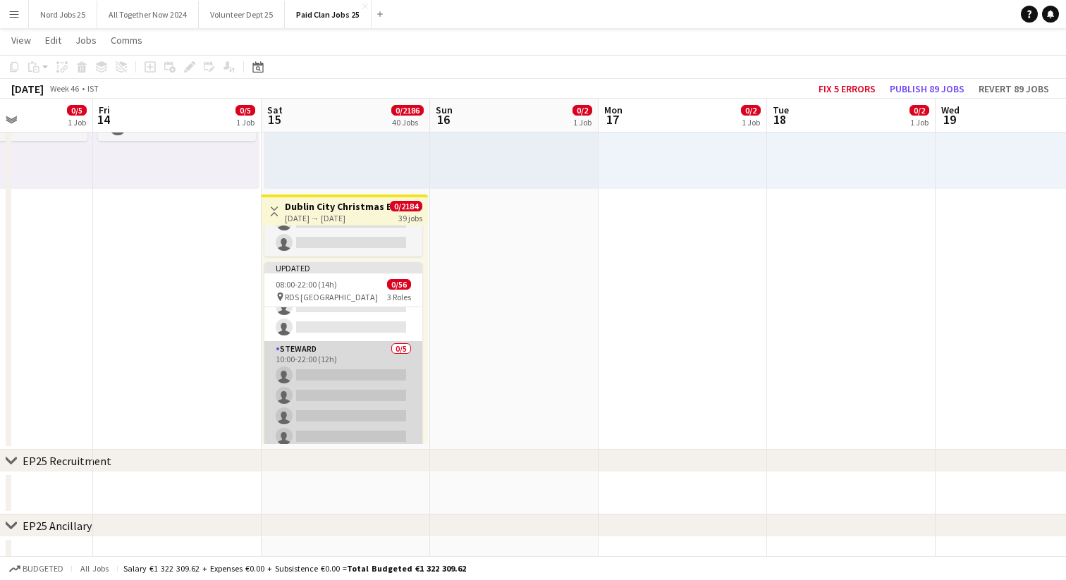
click at [342, 355] on app-card-role "[PERSON_NAME] 0/5 10:00-22:00 (12h) single-neutral-actions single-neutral-actio…" at bounding box center [343, 406] width 158 height 130
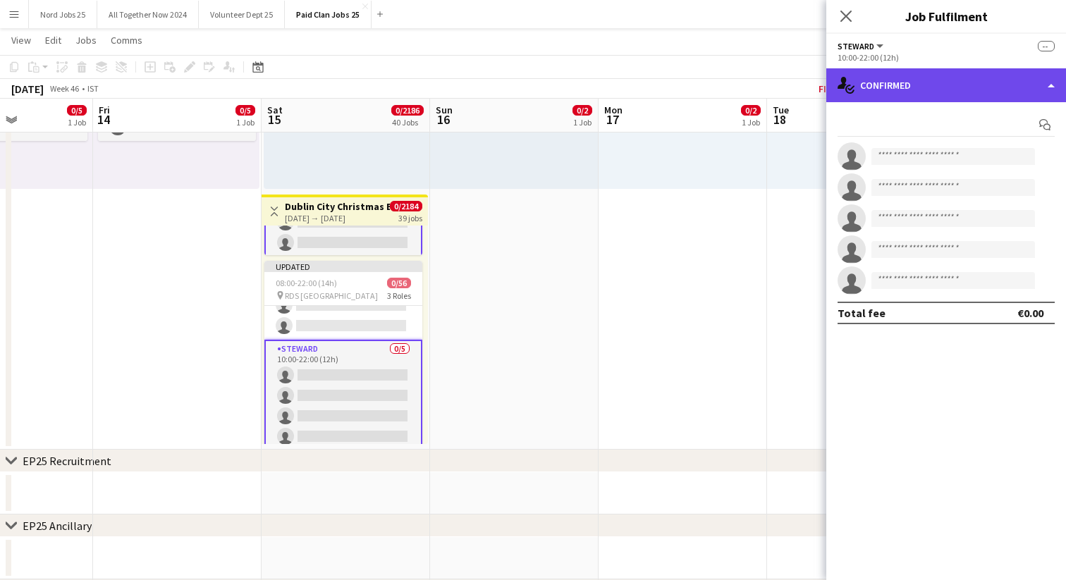
click at [896, 87] on div "single-neutral-actions-check-2 Confirmed" at bounding box center [946, 85] width 240 height 34
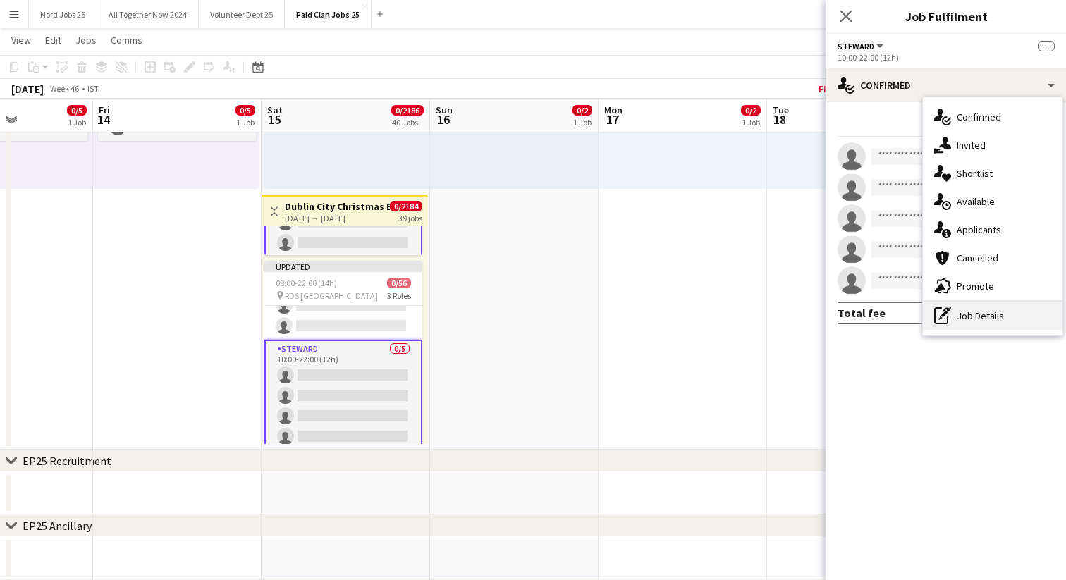
click at [979, 319] on div "pen-write Job Details" at bounding box center [993, 316] width 140 height 28
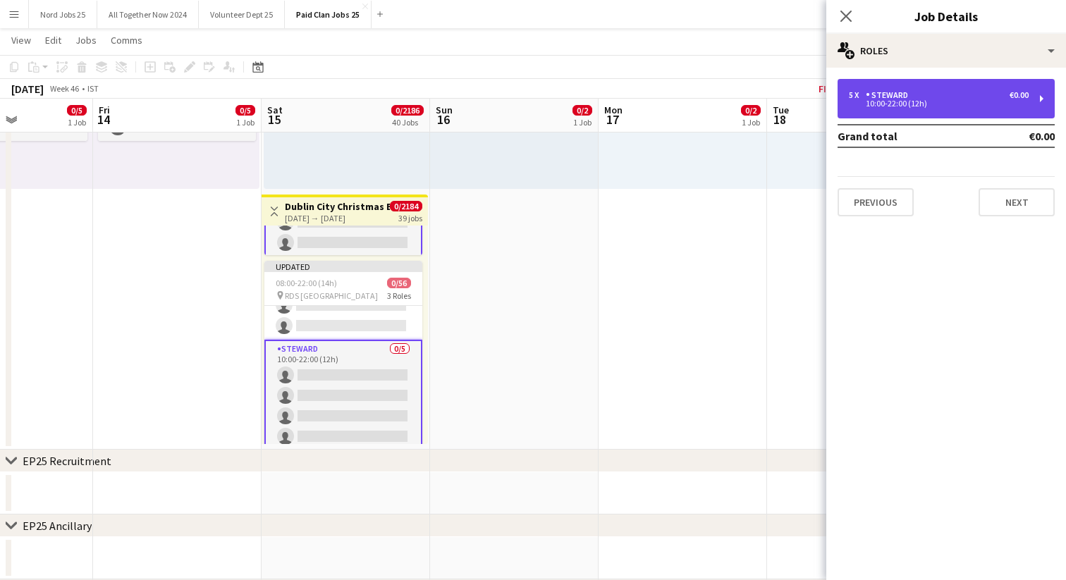
click at [1031, 85] on div "5 x [PERSON_NAME] €0.00 10:00-22:00 (12h)" at bounding box center [946, 98] width 217 height 39
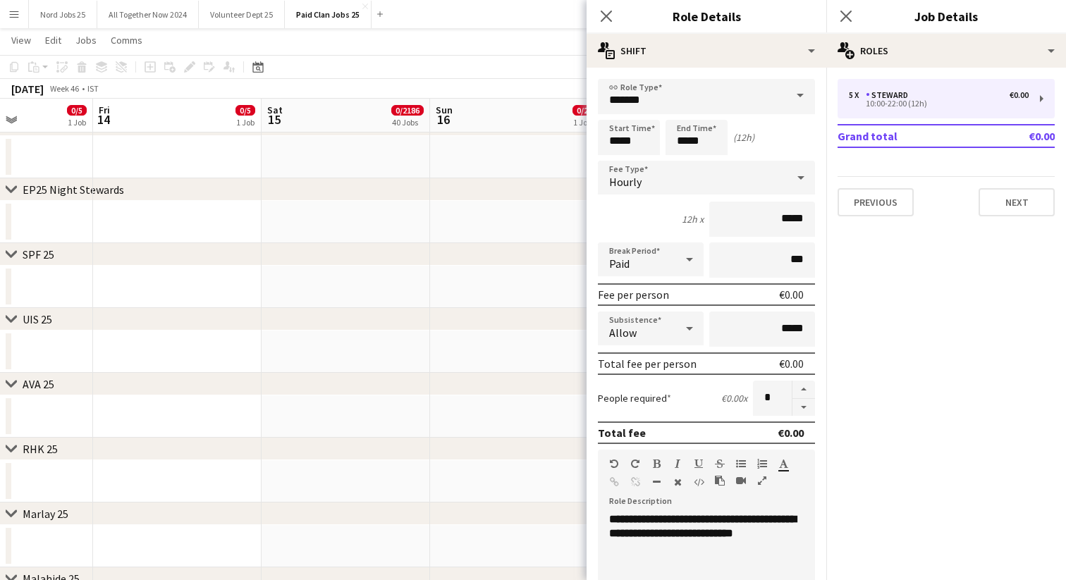
click at [801, 96] on span at bounding box center [800, 96] width 30 height 34
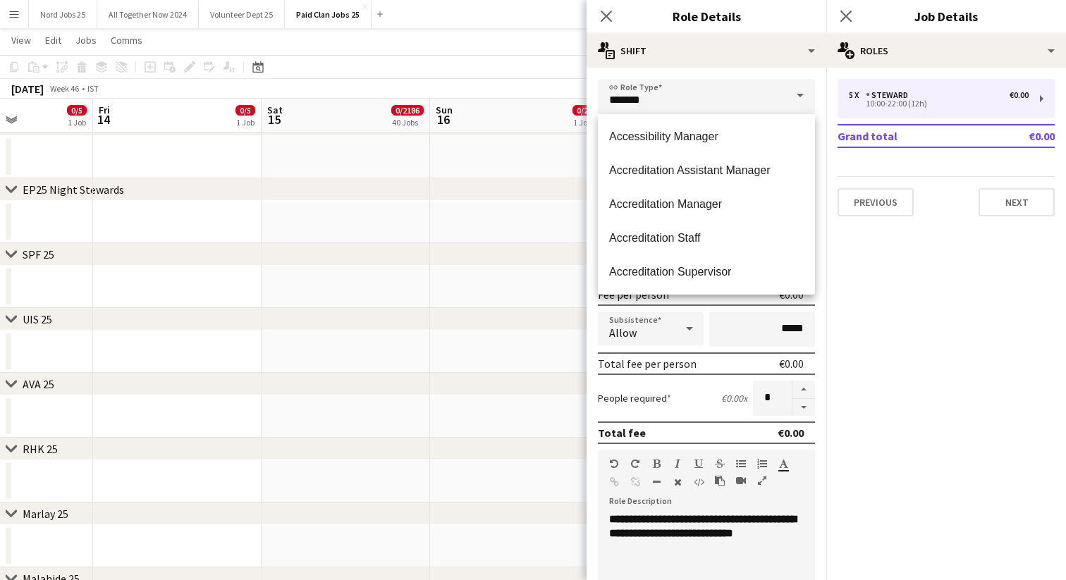
click at [801, 96] on span at bounding box center [800, 96] width 30 height 34
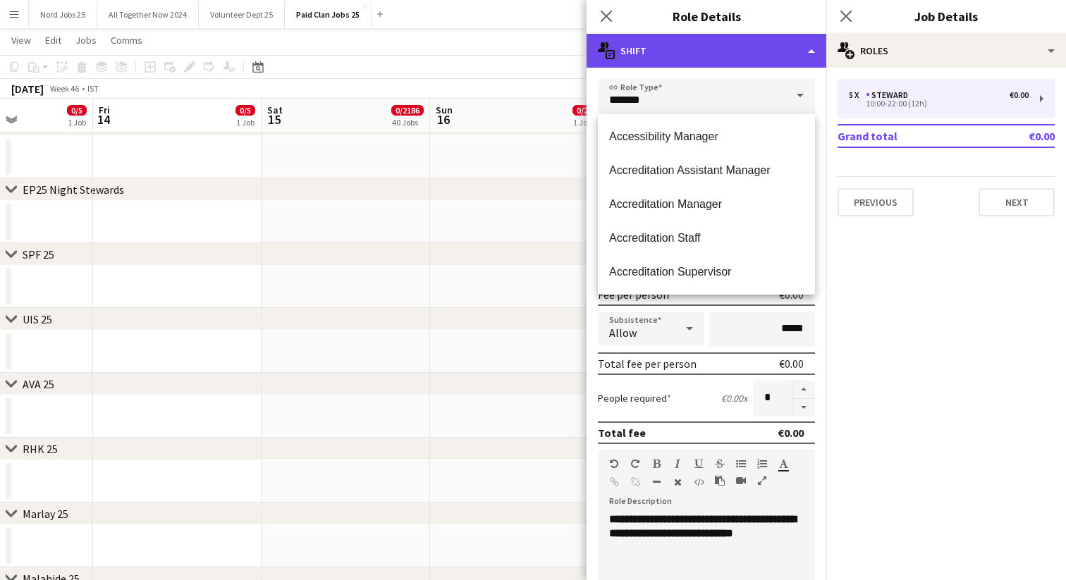
click at [806, 53] on div "multiple-actions-text Shift" at bounding box center [707, 51] width 240 height 34
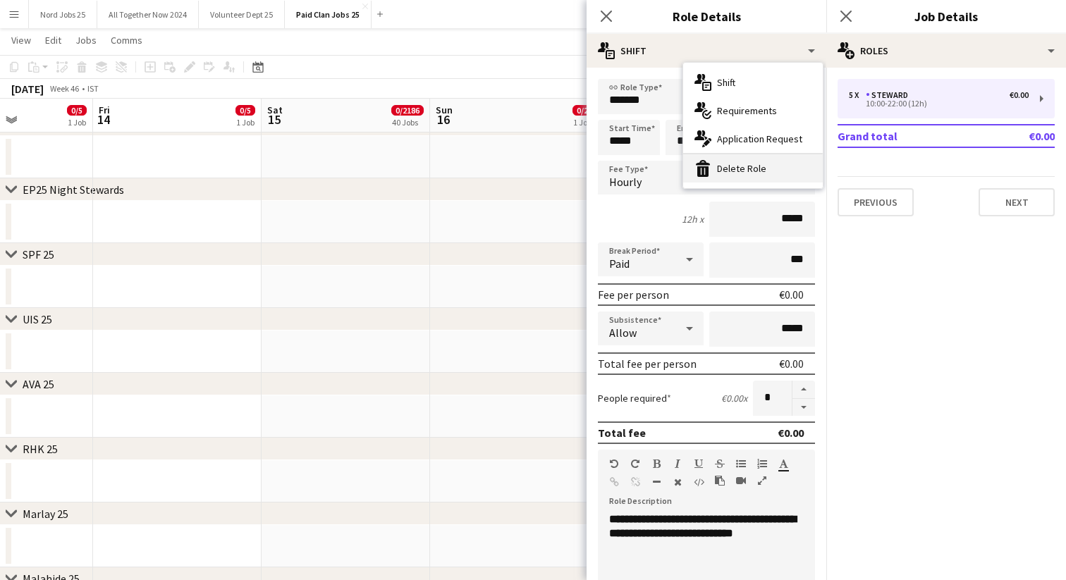
click at [747, 165] on div "bin-2 Delete Role" at bounding box center [753, 168] width 140 height 28
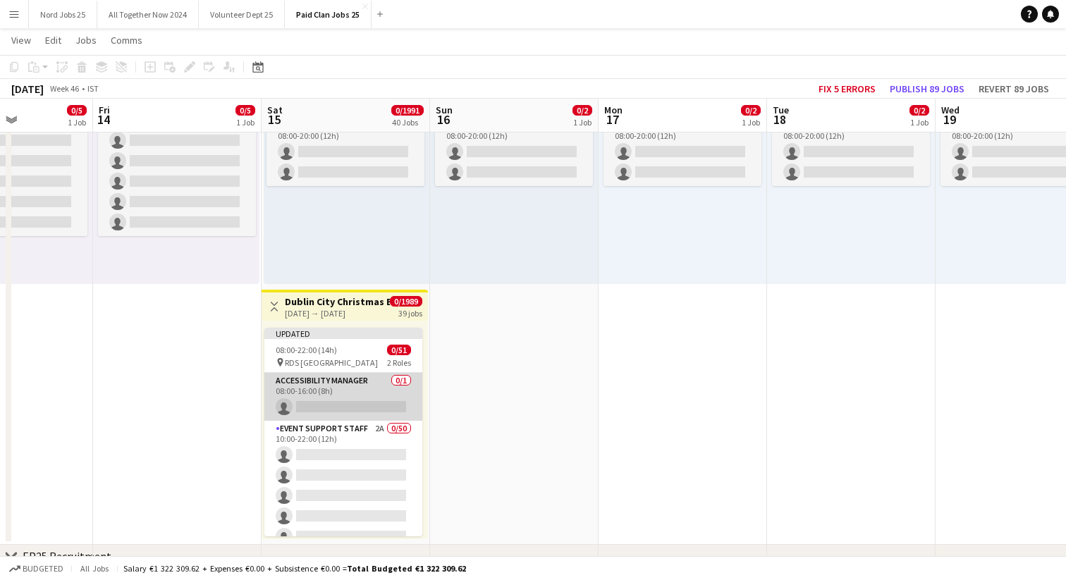
click at [326, 388] on app-card-role "Accessibility Manager 0/1 08:00-16:00 (8h) single-neutral-actions" at bounding box center [343, 397] width 158 height 48
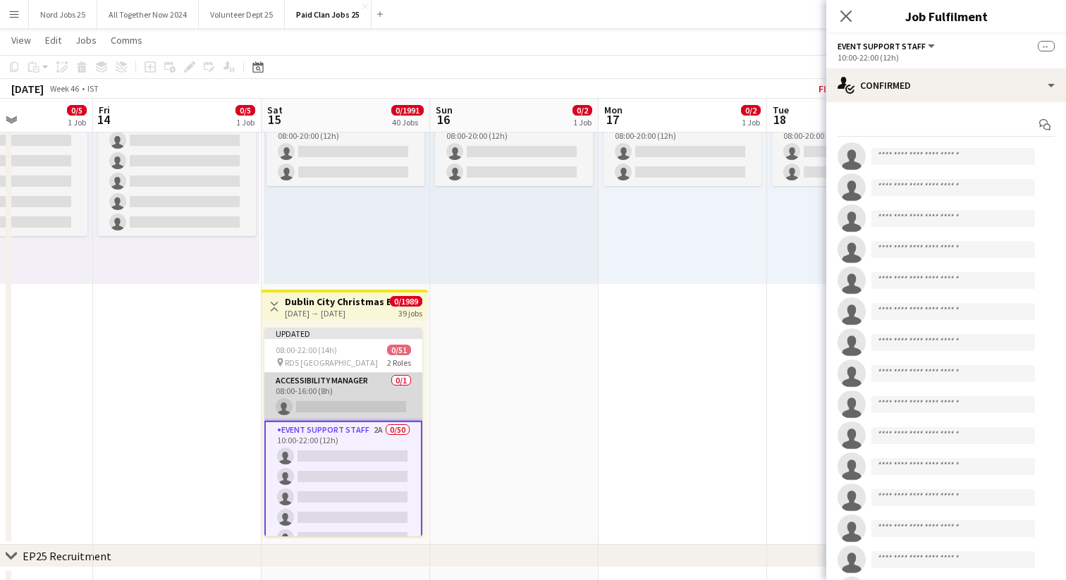
click at [346, 390] on app-card-role "Accessibility Manager 0/1 08:00-16:00 (8h) single-neutral-actions" at bounding box center [343, 397] width 158 height 48
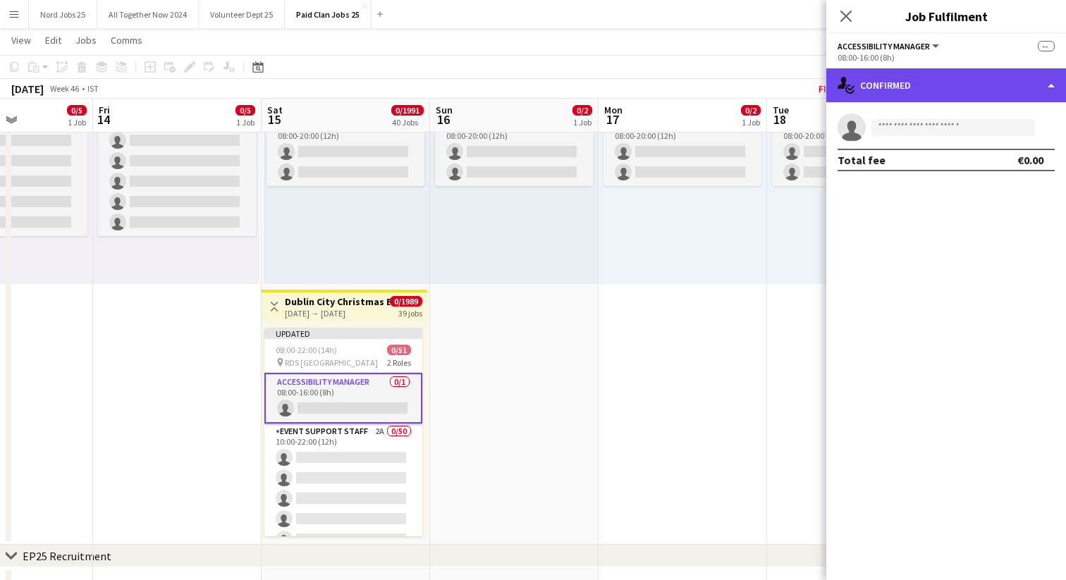
click at [887, 82] on div "single-neutral-actions-check-2 Confirmed" at bounding box center [946, 85] width 240 height 34
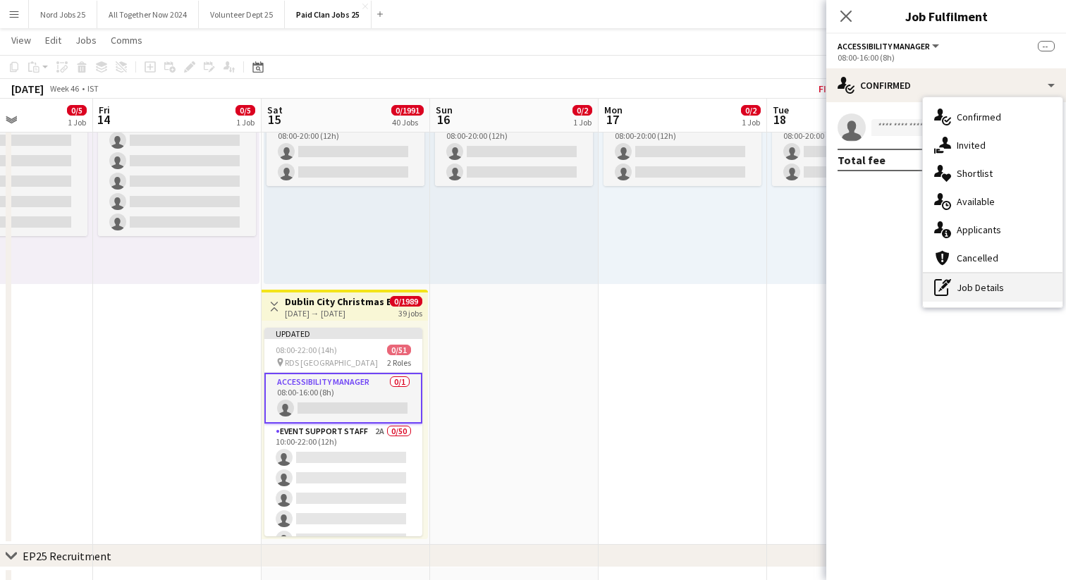
click at [959, 288] on div "pen-write Job Details" at bounding box center [993, 288] width 140 height 28
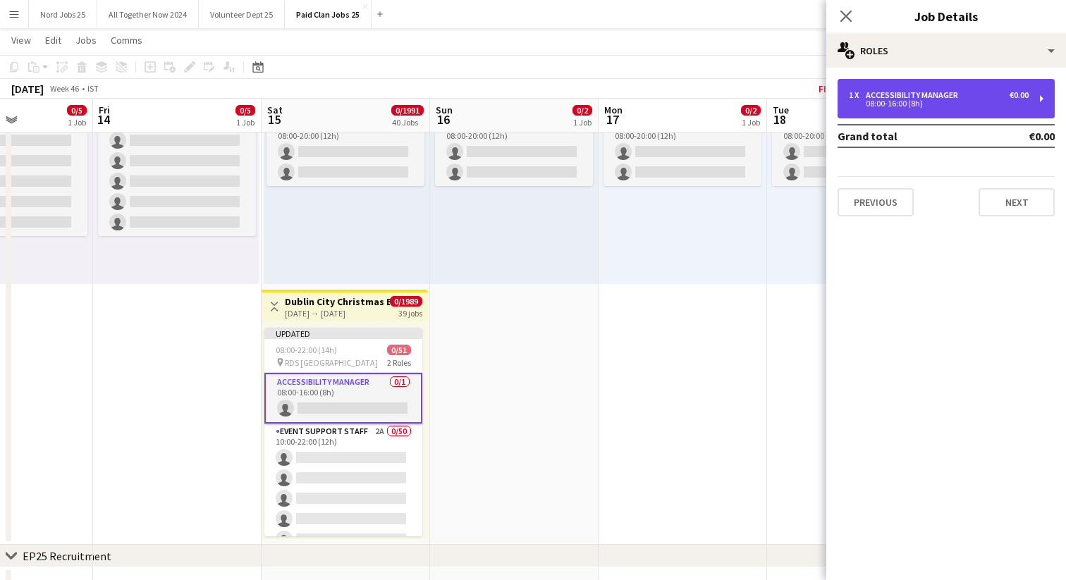
click at [924, 101] on div "08:00-16:00 (8h)" at bounding box center [939, 103] width 180 height 7
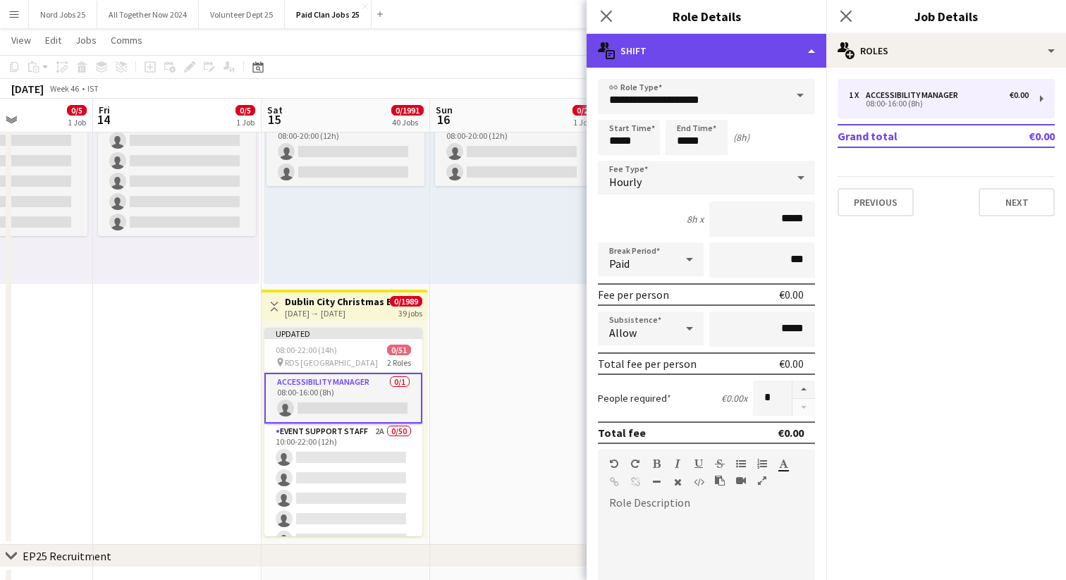
click at [814, 47] on div "multiple-actions-text Shift" at bounding box center [707, 51] width 240 height 34
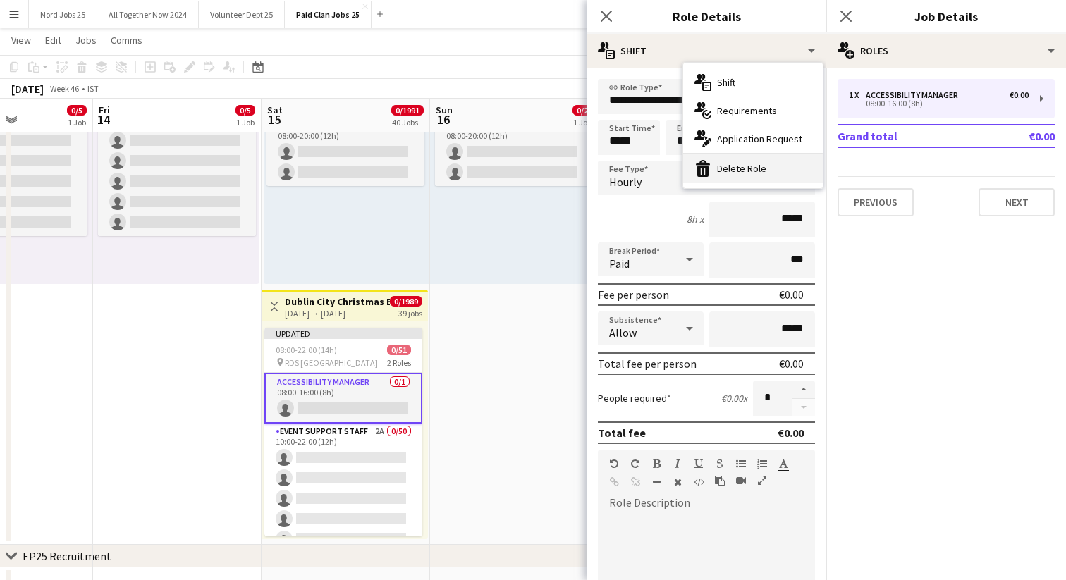
click at [744, 172] on div "bin-2 Delete Role" at bounding box center [753, 168] width 140 height 28
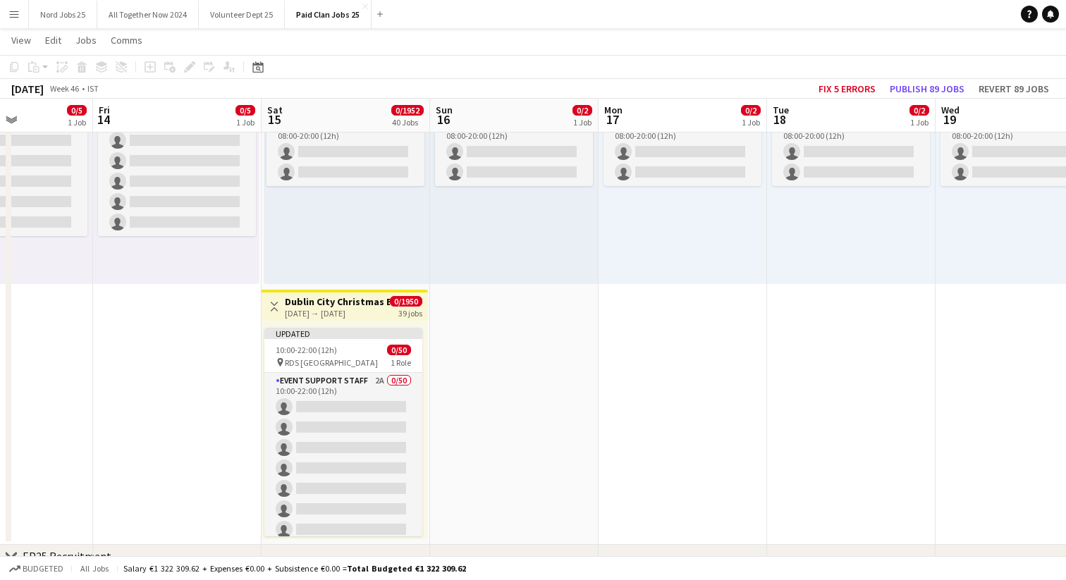
click at [365, 309] on div "[DATE] → [DATE]" at bounding box center [337, 313] width 105 height 11
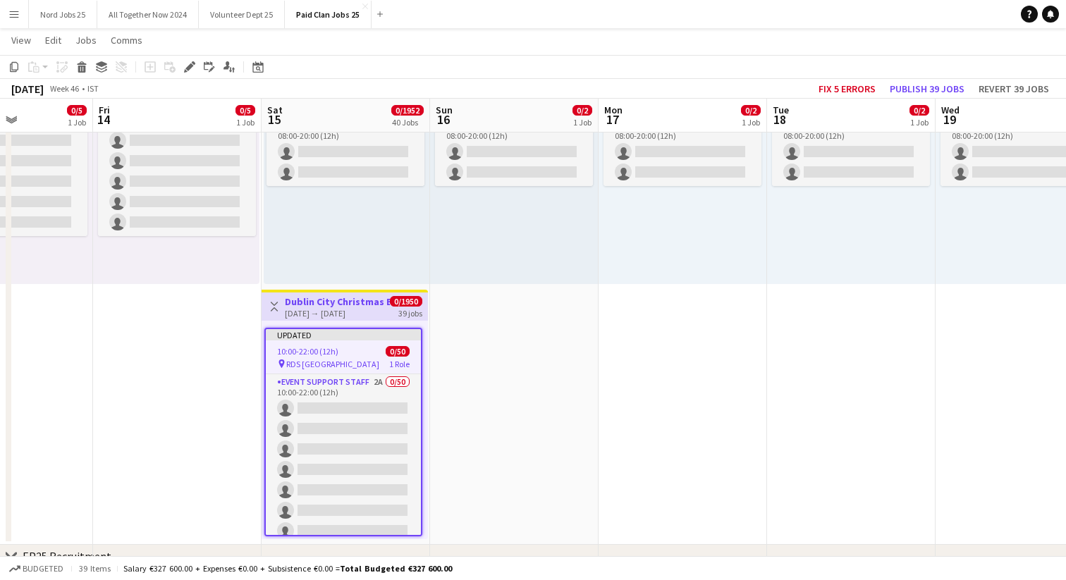
click at [346, 354] on div "10:00-22:00 (12h) 0/50" at bounding box center [343, 351] width 155 height 11
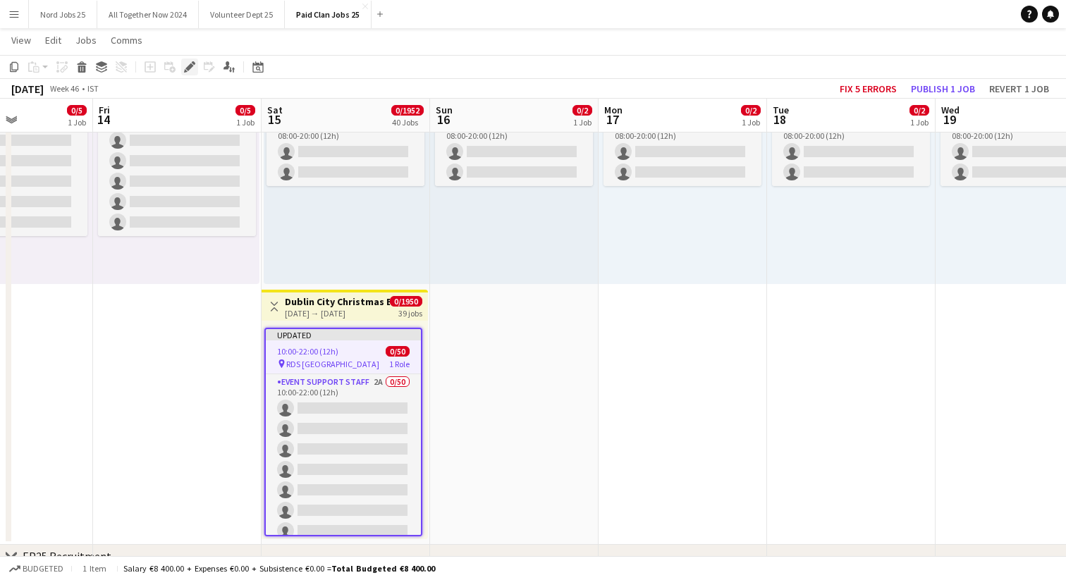
click at [195, 71] on icon "Edit" at bounding box center [189, 66] width 11 height 11
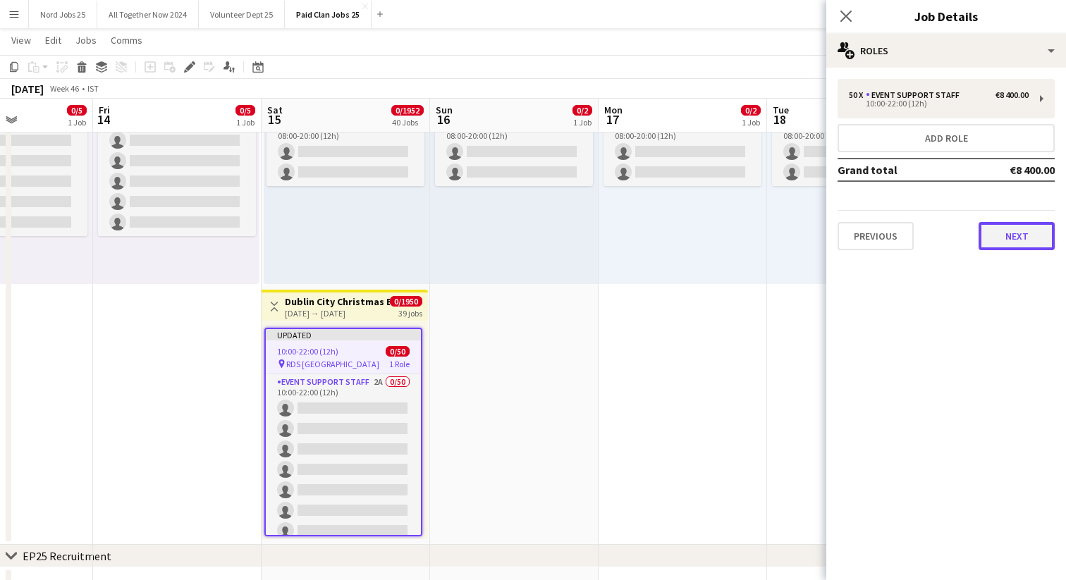
click at [1014, 237] on button "Next" at bounding box center [1017, 236] width 76 height 28
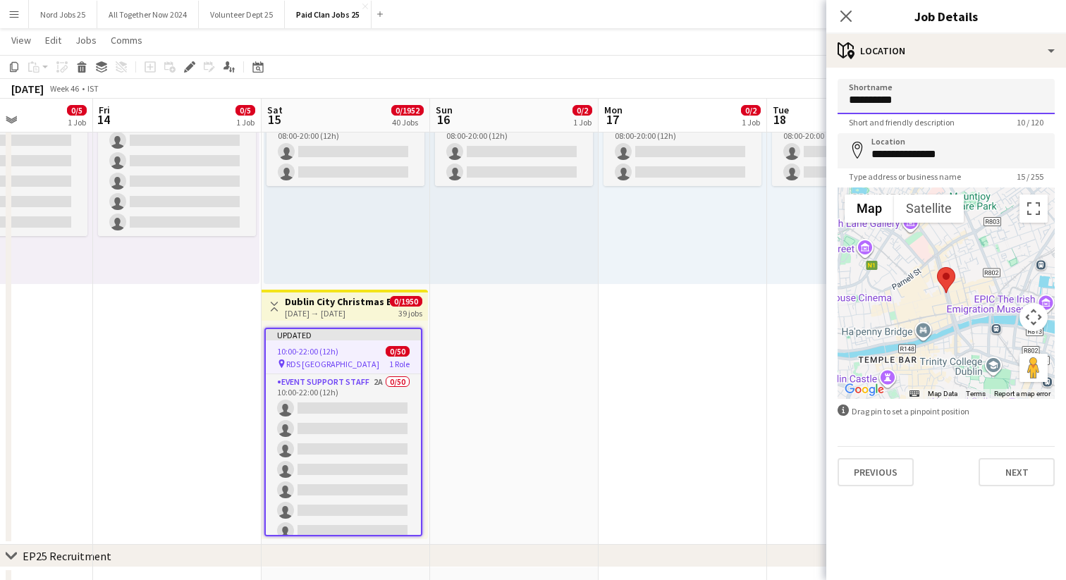
click at [863, 101] on input "**********" at bounding box center [946, 96] width 217 height 35
type input "******"
click at [1011, 482] on button "Next" at bounding box center [1017, 472] width 76 height 28
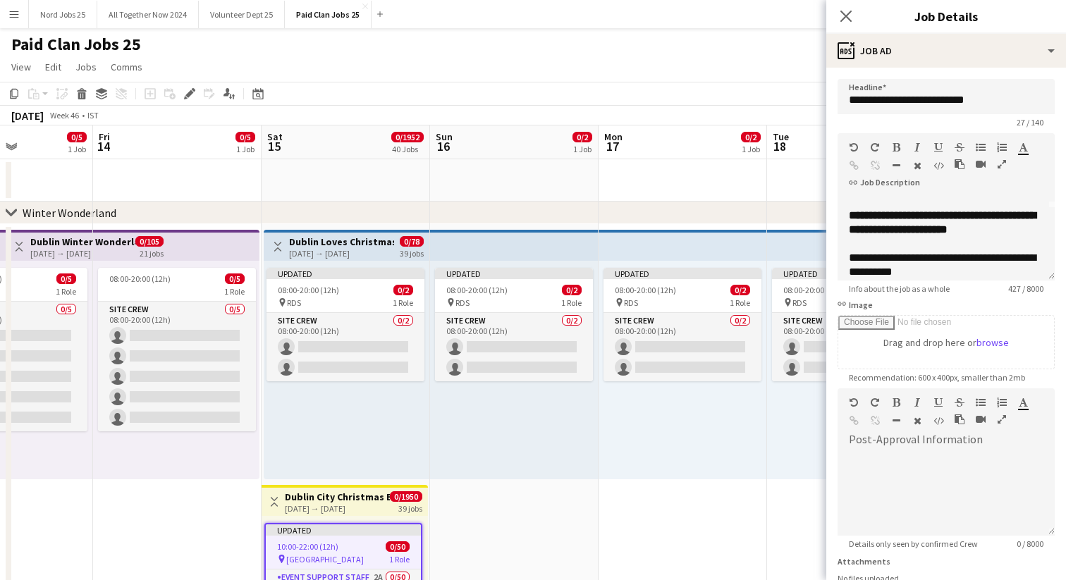
scroll to position [80, 0]
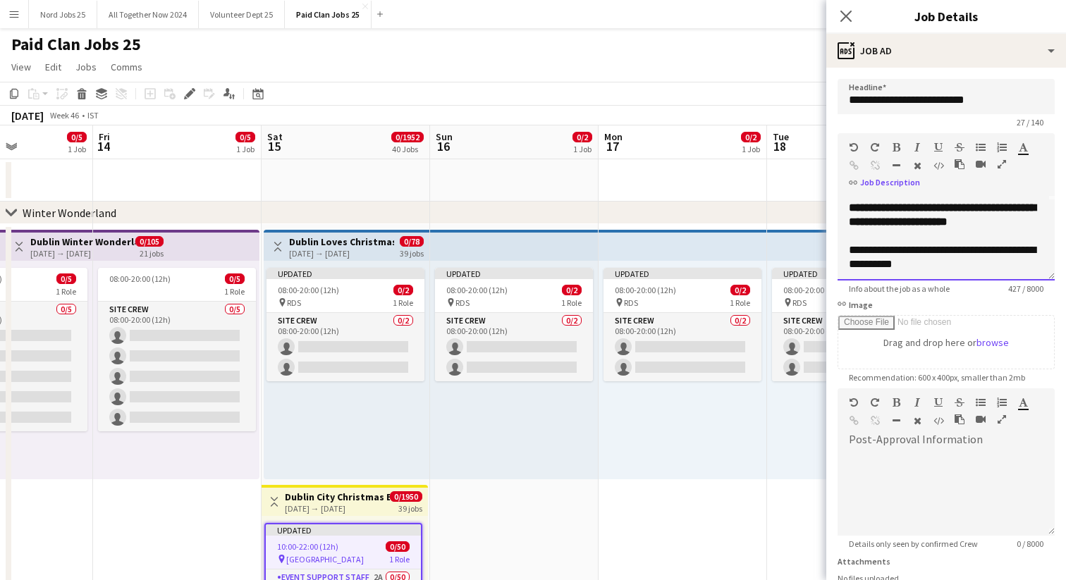
click at [1019, 247] on div "**********" at bounding box center [946, 257] width 195 height 28
click at [860, 261] on span "**********" at bounding box center [942, 257] width 187 height 25
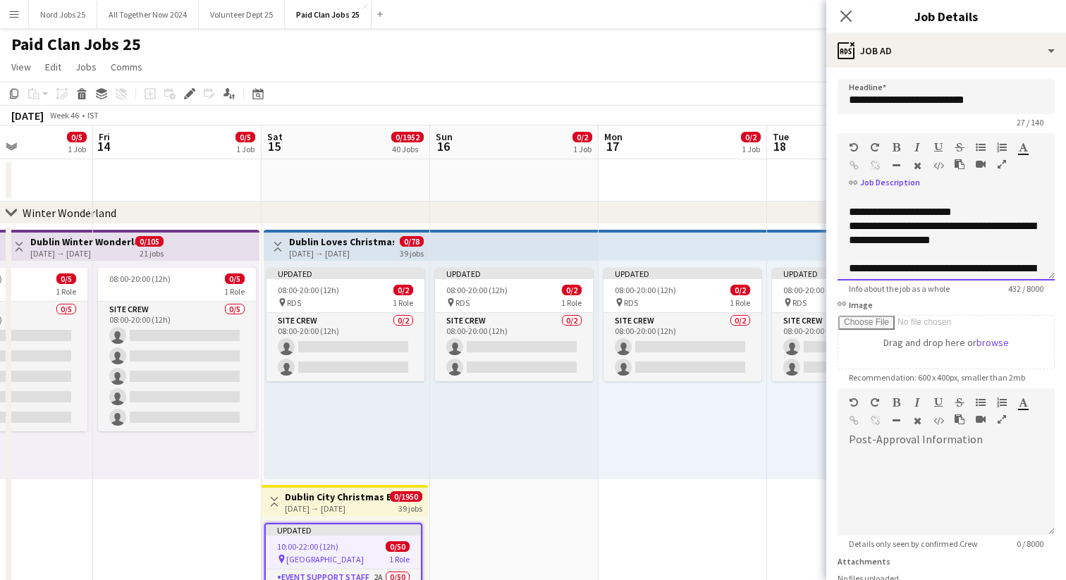
scroll to position [162, 0]
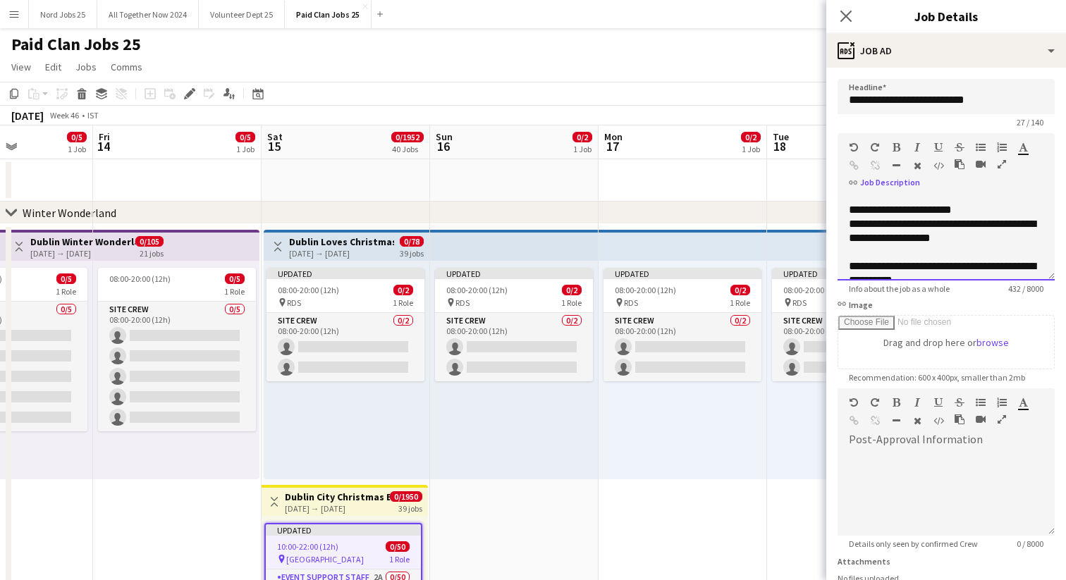
click at [979, 237] on div "**********" at bounding box center [946, 224] width 195 height 42
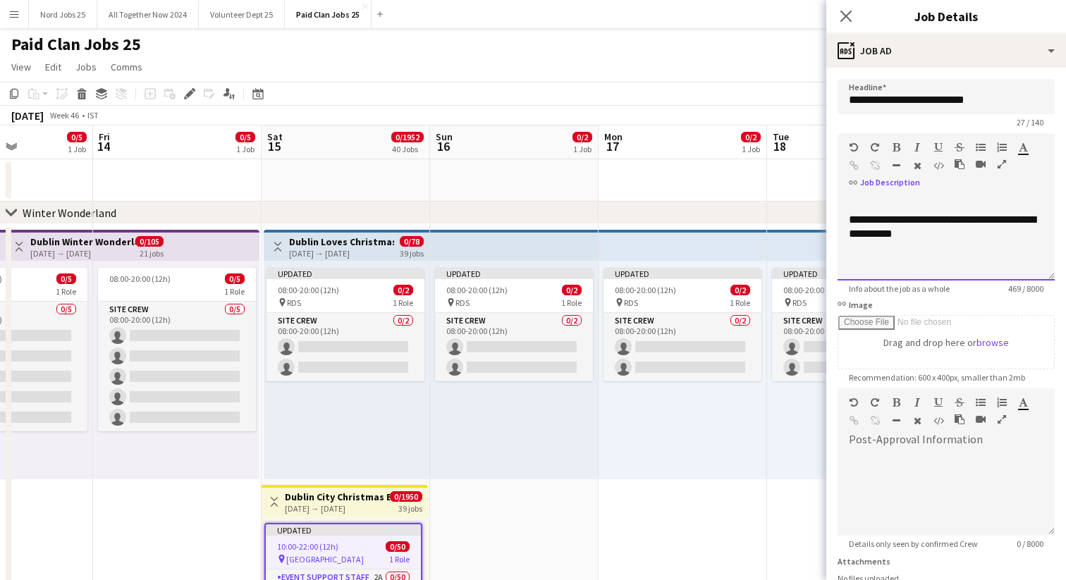
scroll to position [221, 0]
drag, startPoint x: 909, startPoint y: 238, endPoint x: 849, endPoint y: 218, distance: 63.1
click at [849, 218] on div "**********" at bounding box center [946, 229] width 195 height 28
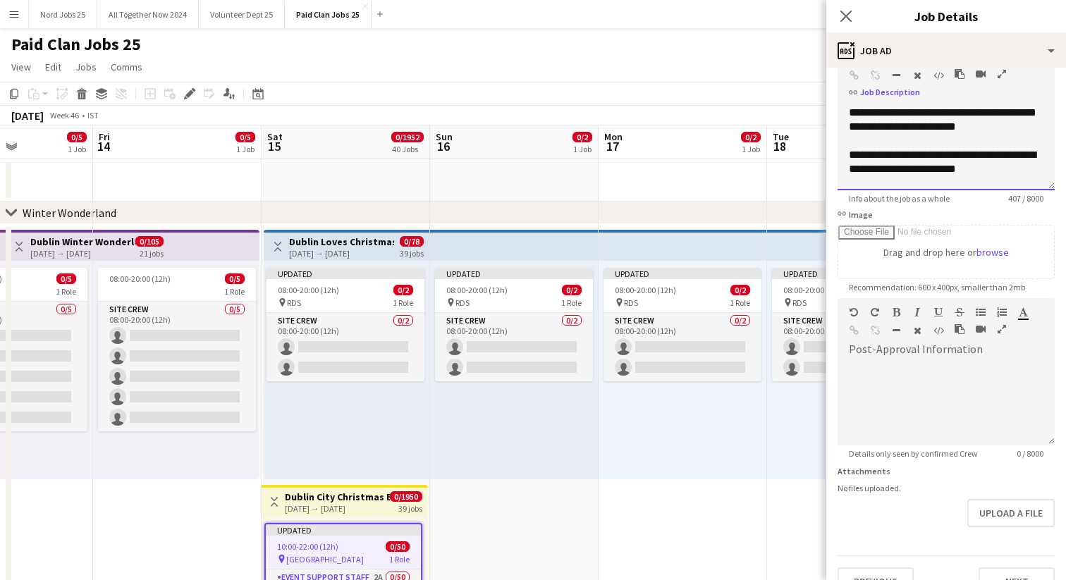
scroll to position [117, 0]
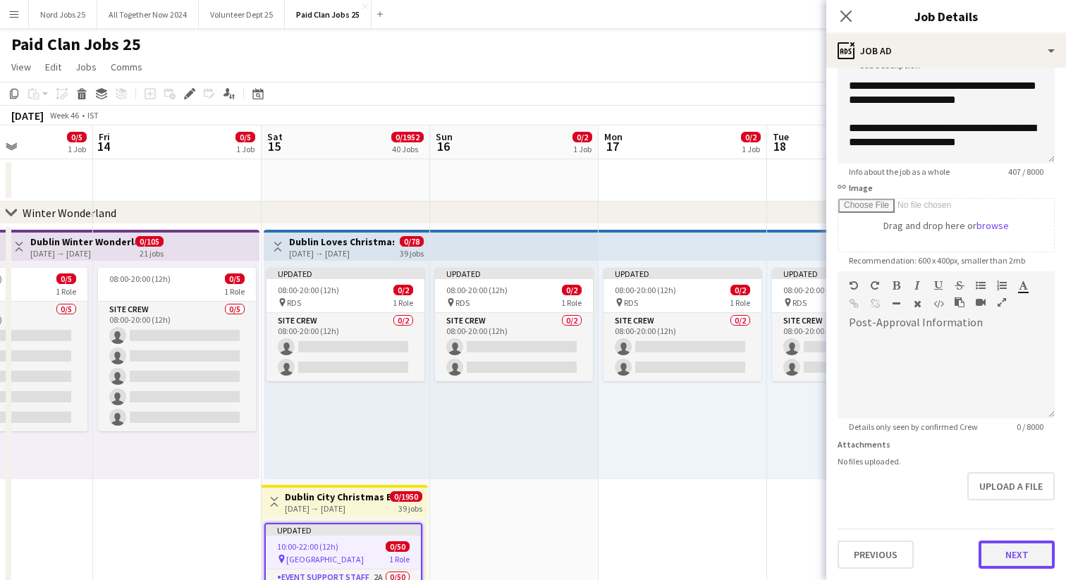
click at [1009, 560] on button "Next" at bounding box center [1017, 555] width 76 height 28
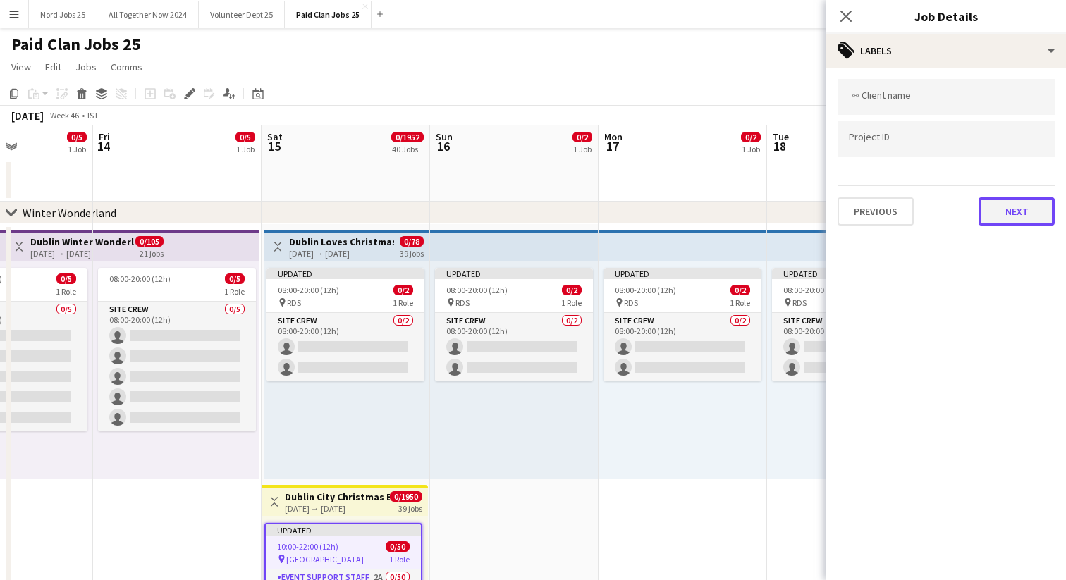
click at [1031, 212] on button "Next" at bounding box center [1017, 211] width 76 height 28
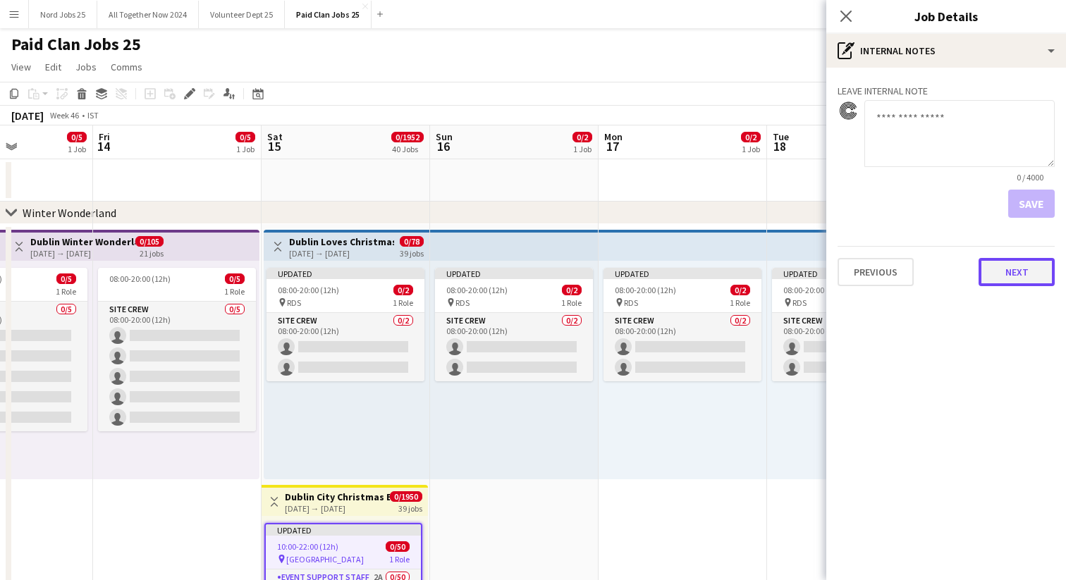
click at [1011, 267] on button "Next" at bounding box center [1017, 272] width 76 height 28
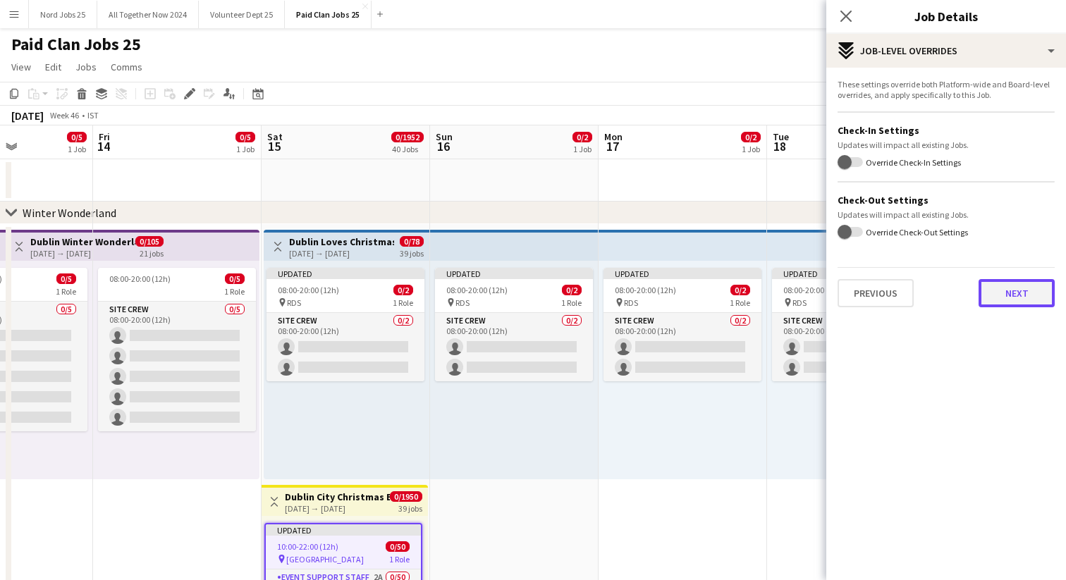
click at [1014, 288] on button "Next" at bounding box center [1017, 293] width 76 height 28
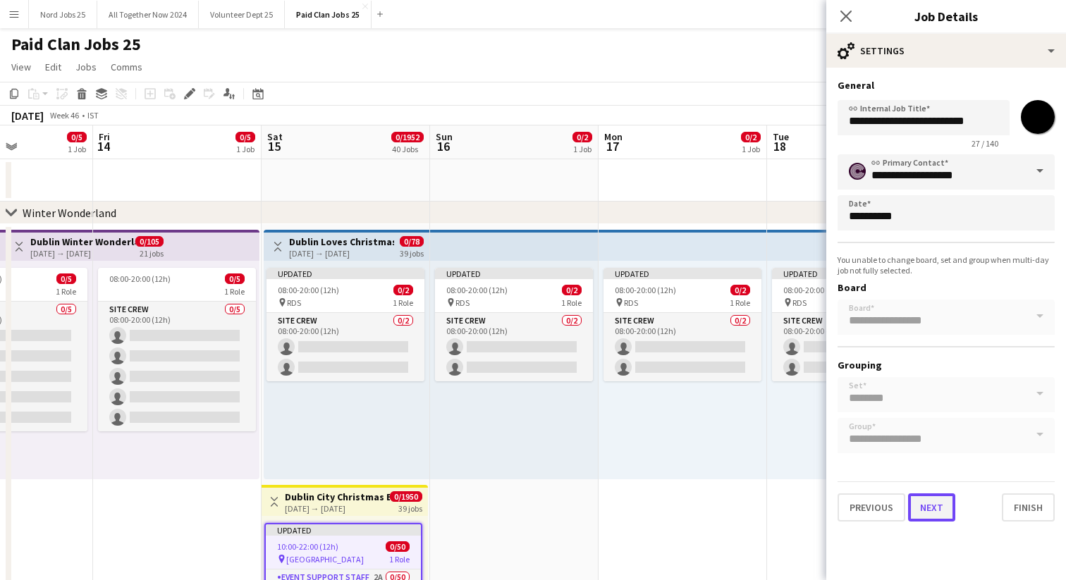
click at [942, 505] on button "Next" at bounding box center [931, 507] width 47 height 28
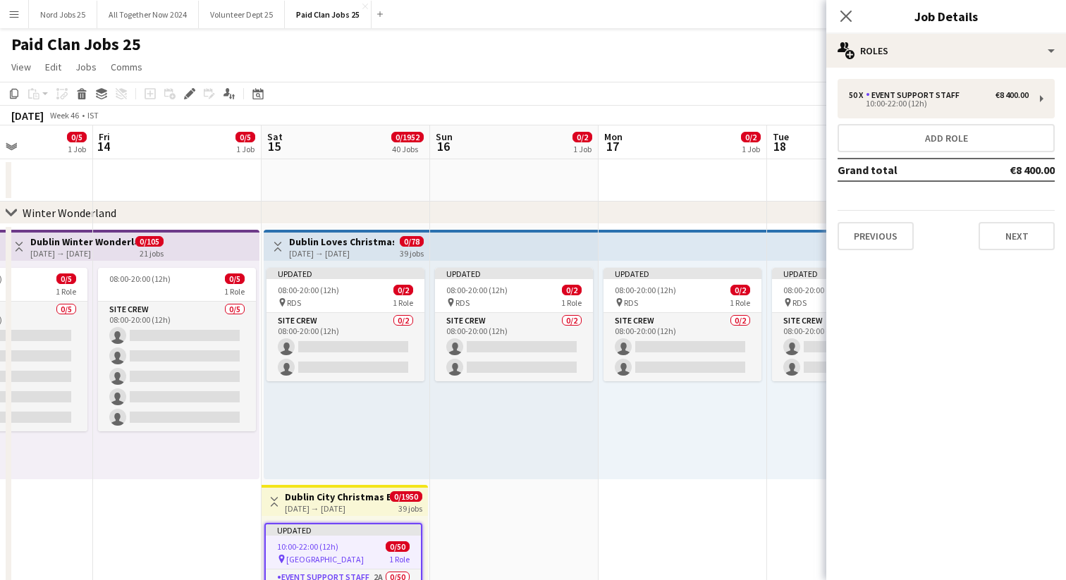
click at [622, 424] on div "Updated 08:00-20:00 (12h) 0/2 pin RDS 1 Role Site Crew 0/2 08:00-20:00 (12h) si…" at bounding box center [683, 370] width 168 height 219
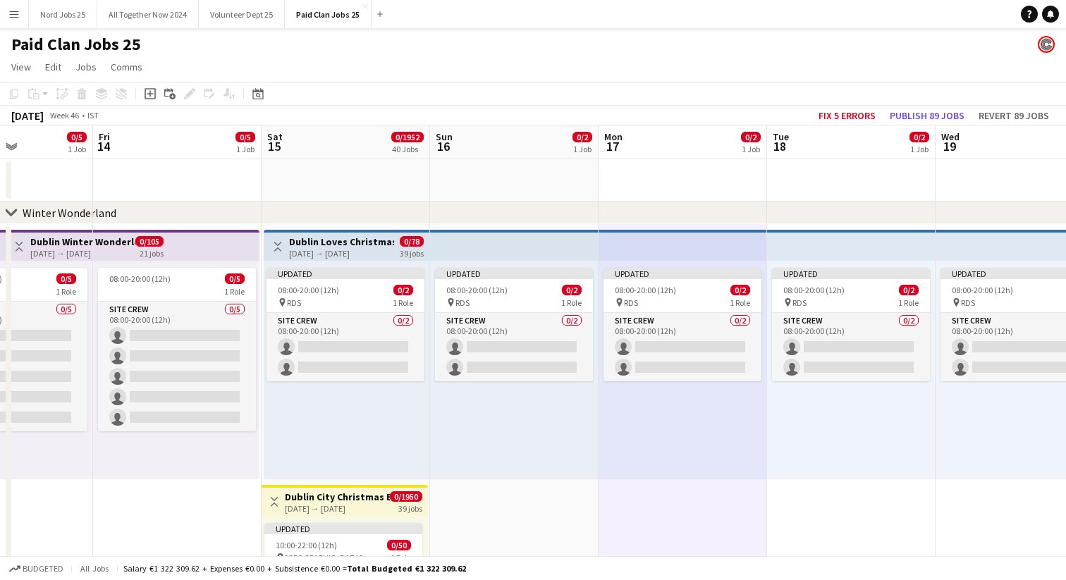
click at [336, 501] on h3 "Dublin City Christmas Event" at bounding box center [337, 497] width 105 height 13
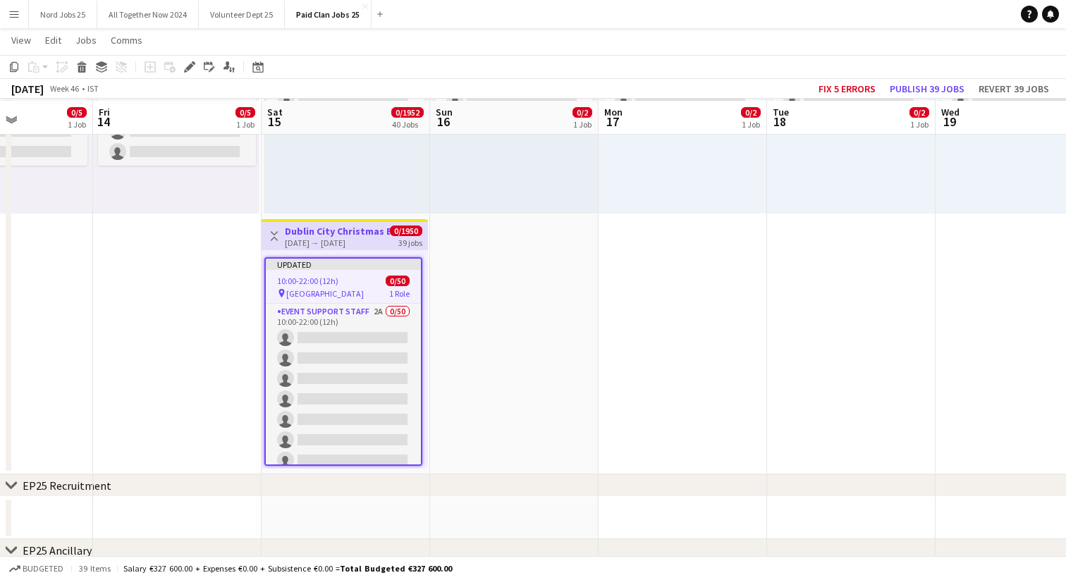
scroll to position [247, 0]
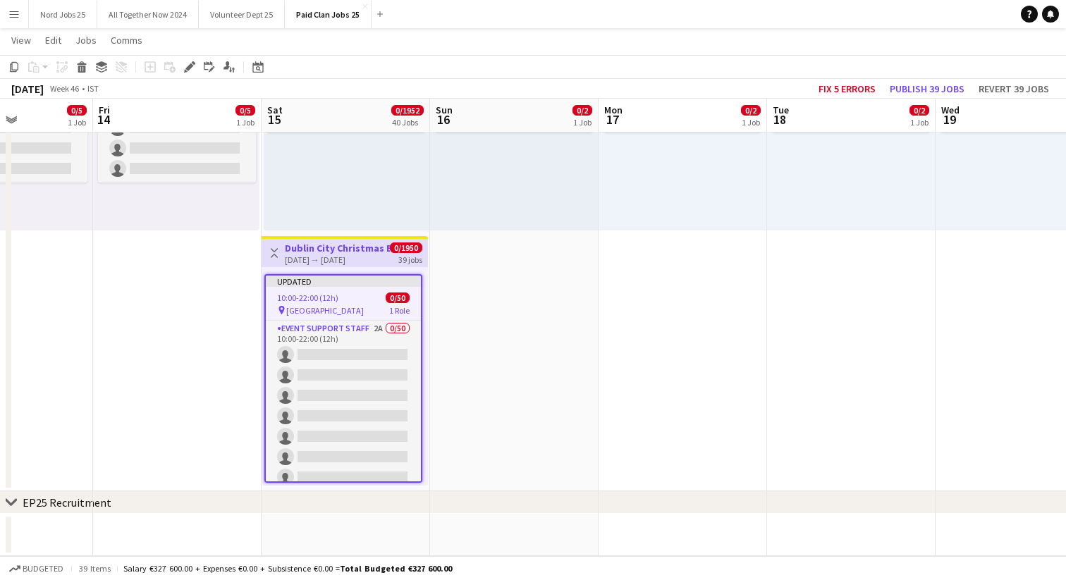
click at [529, 343] on app-date-cell "Updated 08:00-20:00 (12h) 0/2 pin RDS 1 Role Site Crew 0/2 08:00-20:00 (12h) si…" at bounding box center [514, 233] width 168 height 516
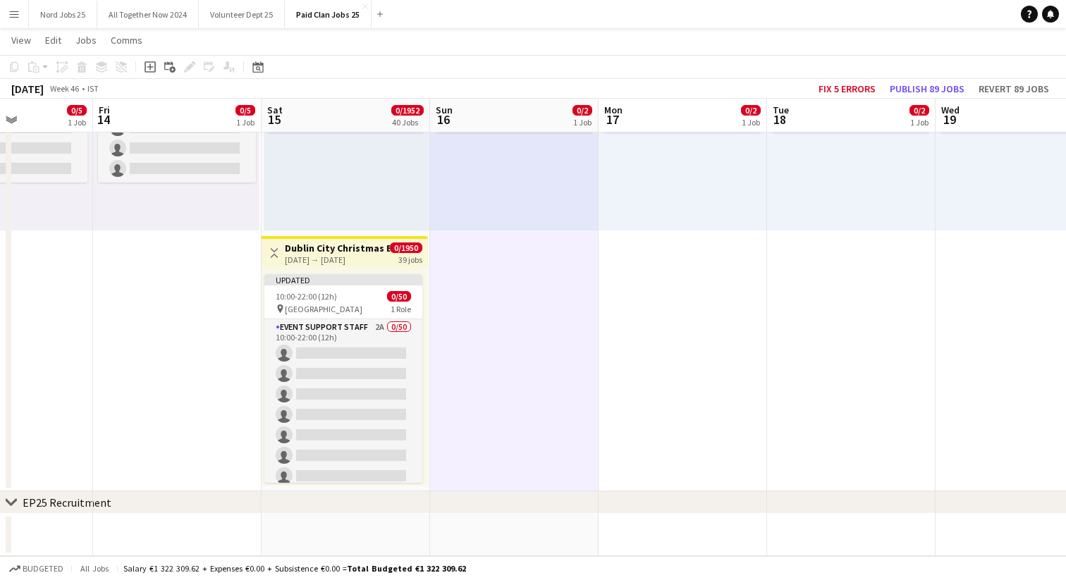
click at [352, 258] on div "[DATE] → [DATE]" at bounding box center [337, 259] width 105 height 11
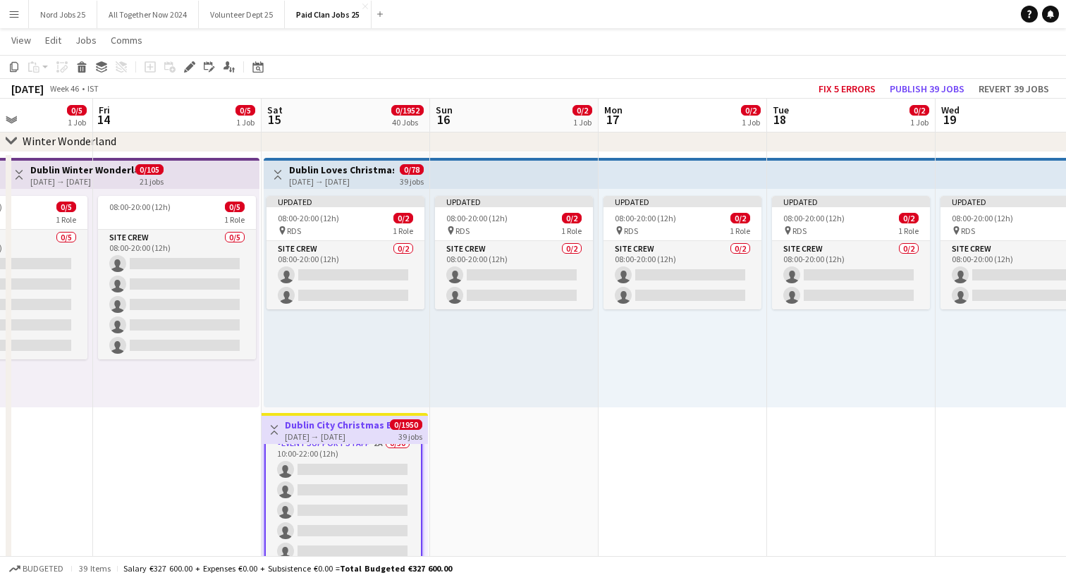
scroll to position [29, 0]
click at [463, 178] on app-top-bar at bounding box center [514, 173] width 168 height 31
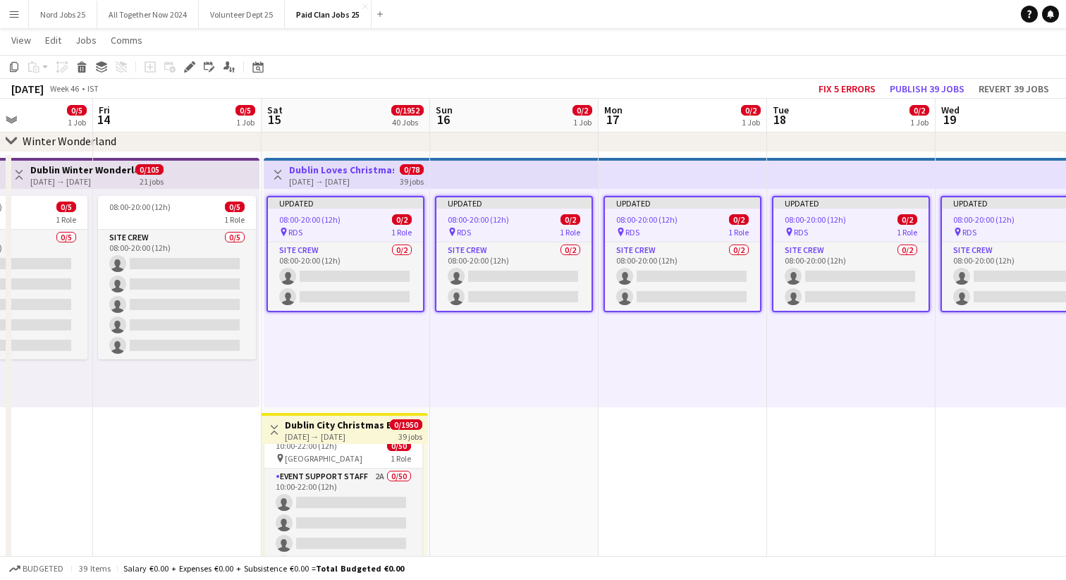
click at [325, 434] on div "[DATE] → [DATE]" at bounding box center [337, 436] width 105 height 11
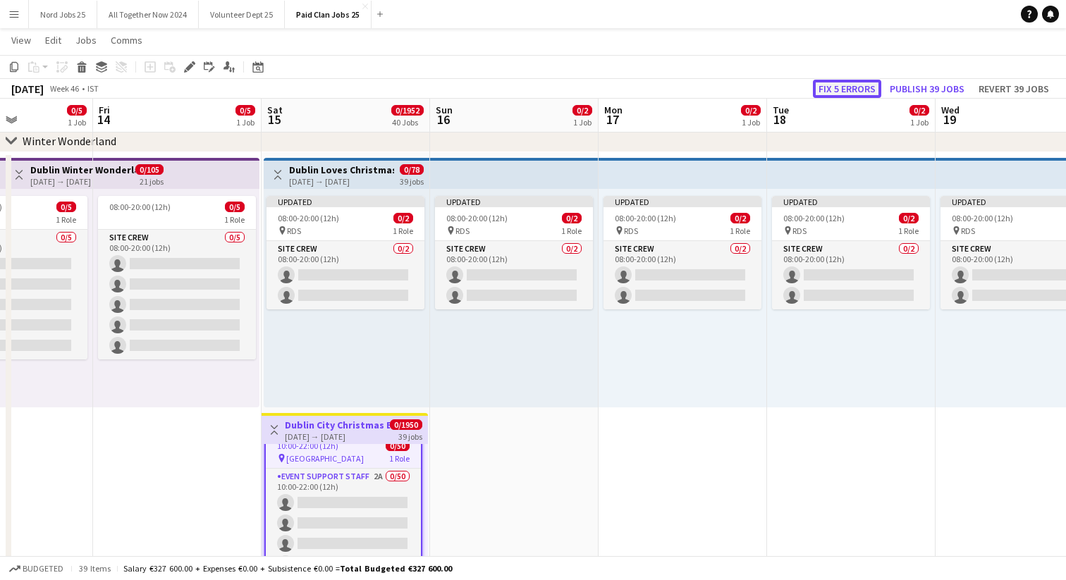
click at [837, 92] on button "Fix 5 errors" at bounding box center [847, 89] width 68 height 18
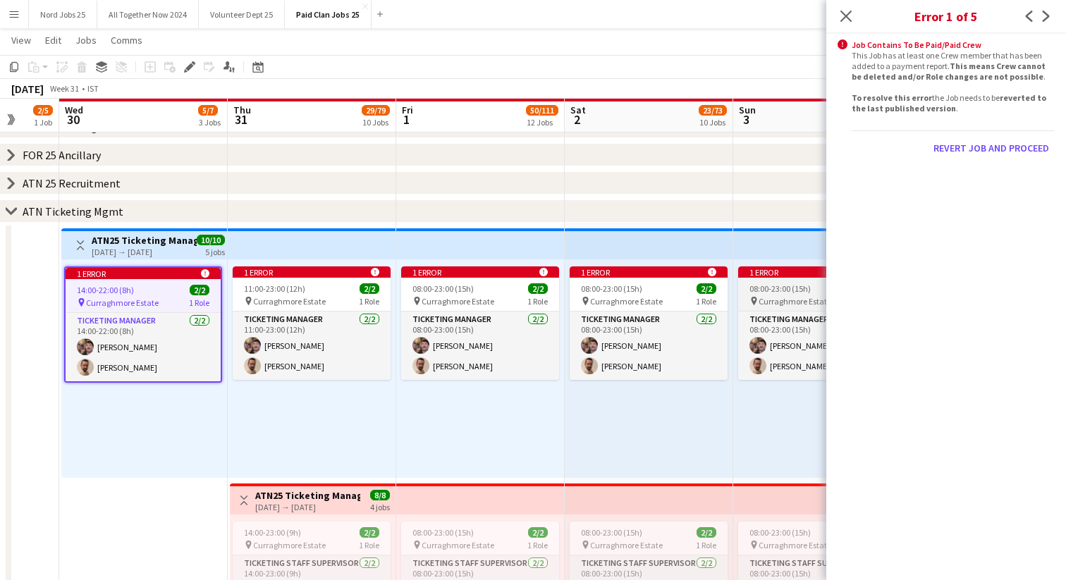
scroll to position [0, 439]
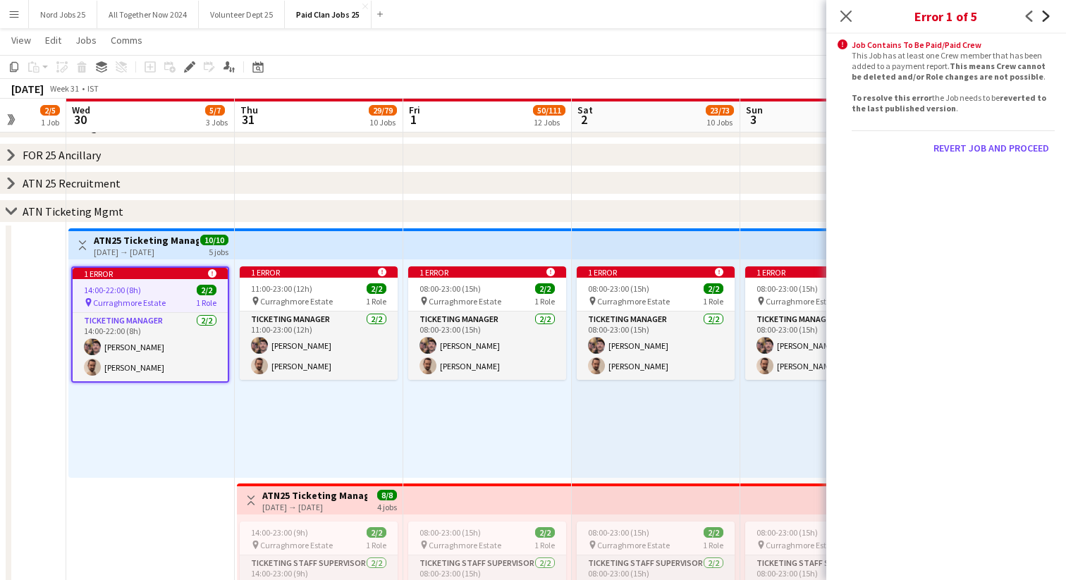
click at [1043, 13] on icon at bounding box center [1046, 16] width 7 height 11
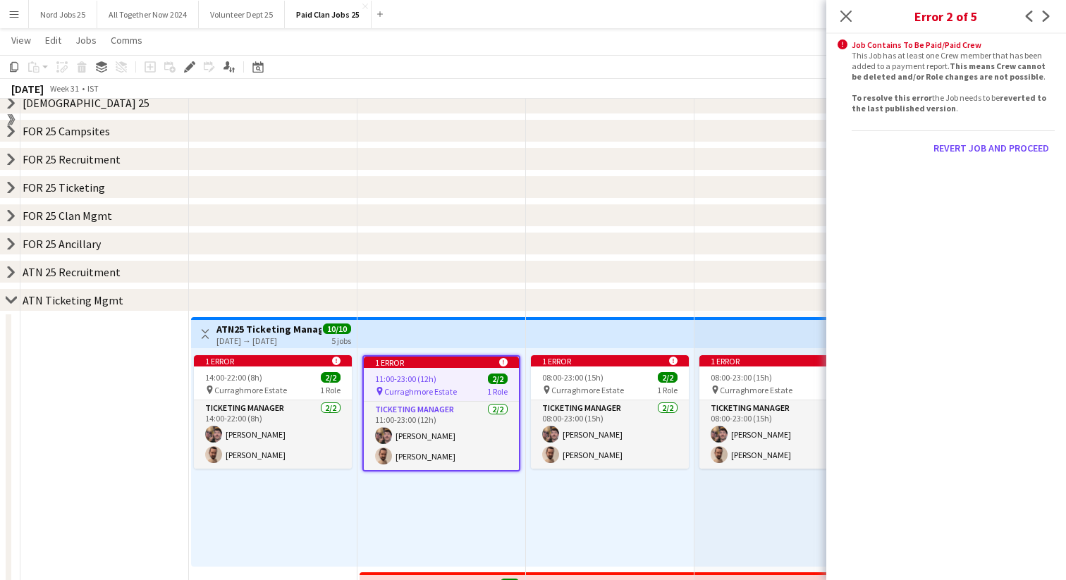
scroll to position [490, 0]
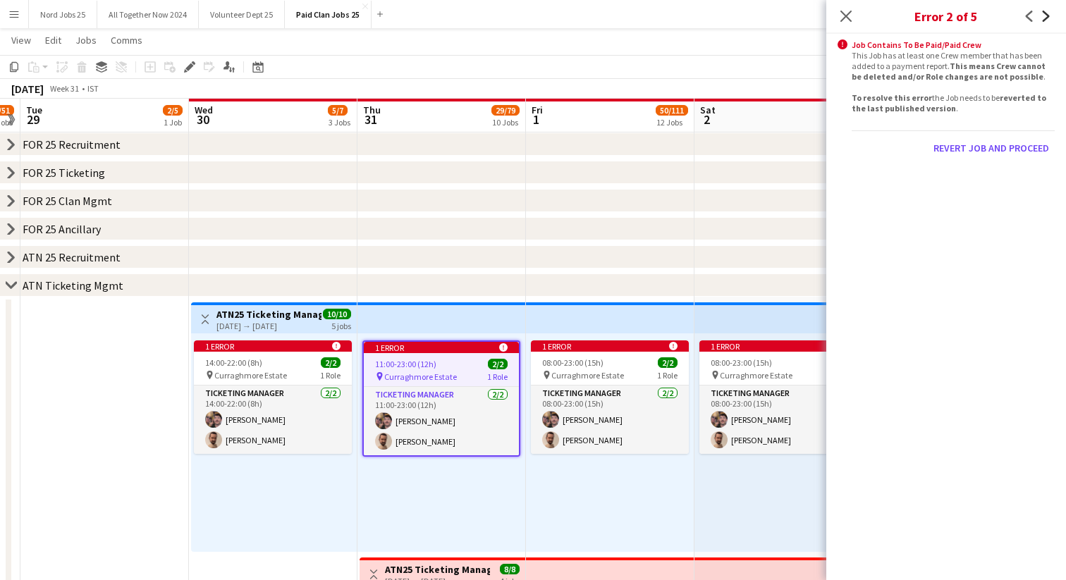
click at [1045, 19] on icon at bounding box center [1046, 16] width 7 height 11
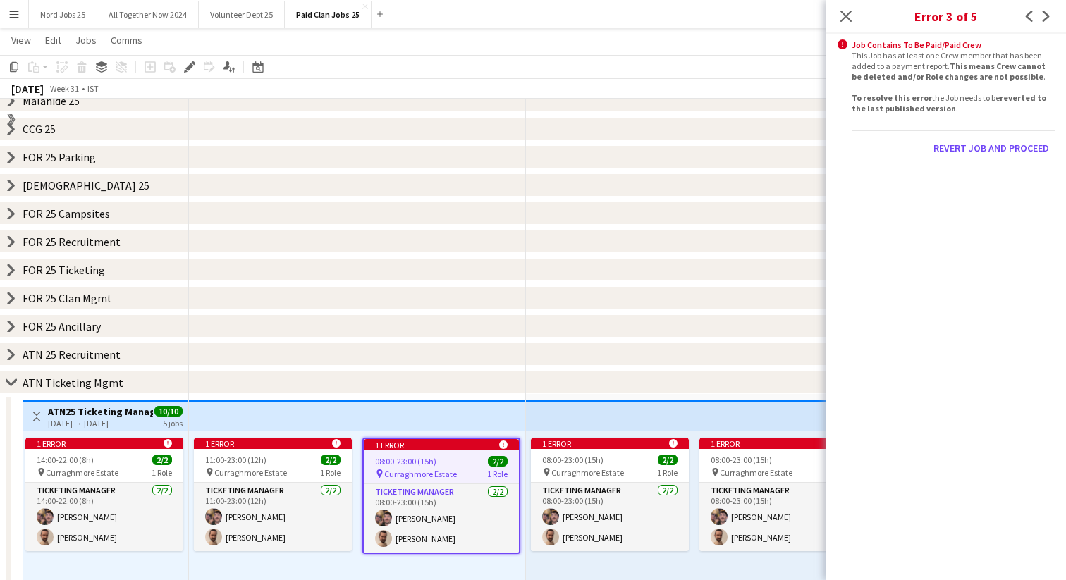
scroll to position [400, 0]
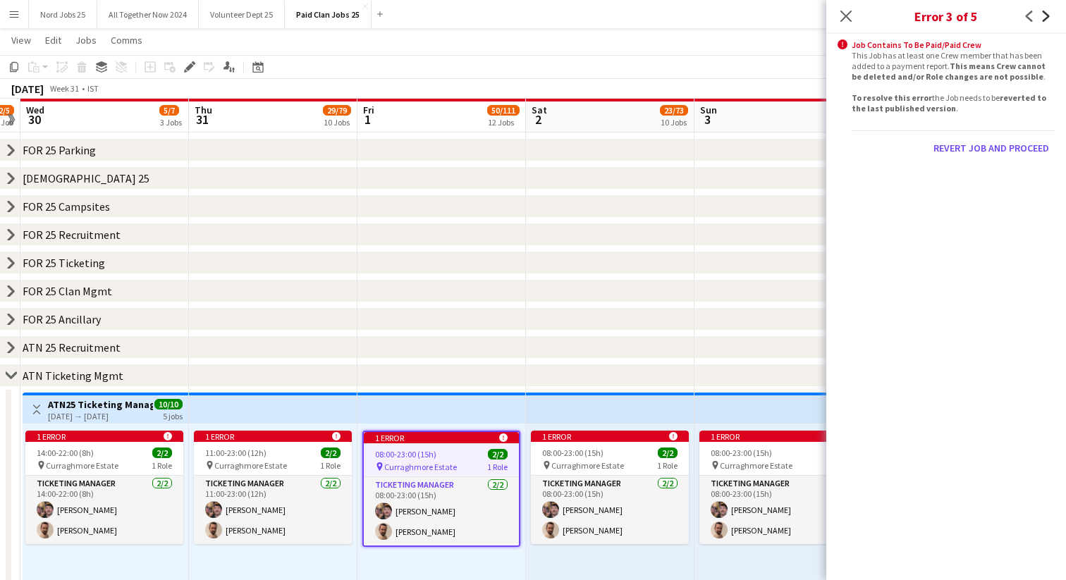
click at [1048, 18] on icon "Next" at bounding box center [1046, 16] width 11 height 11
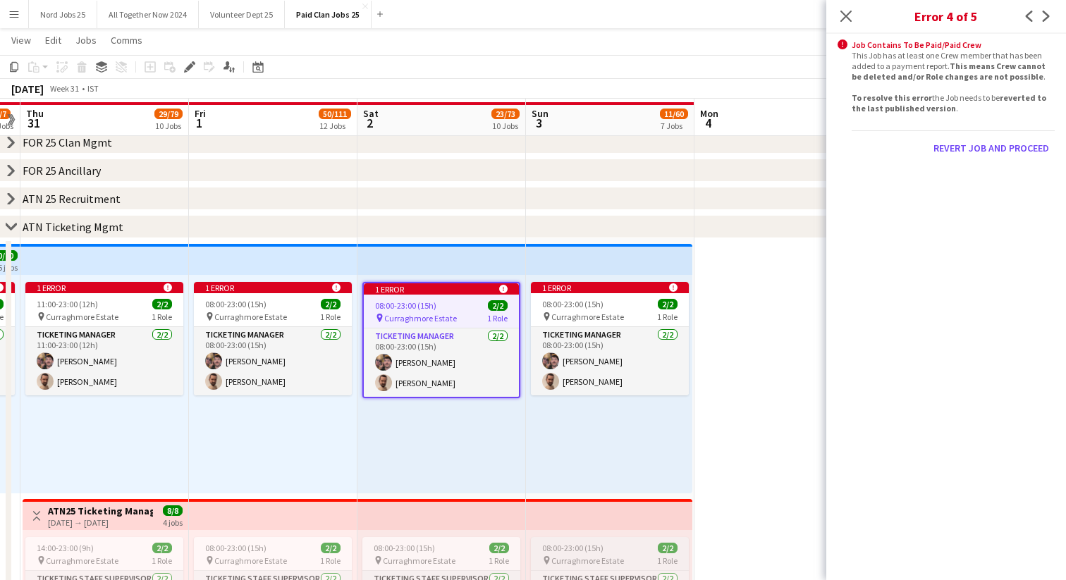
scroll to position [552, 0]
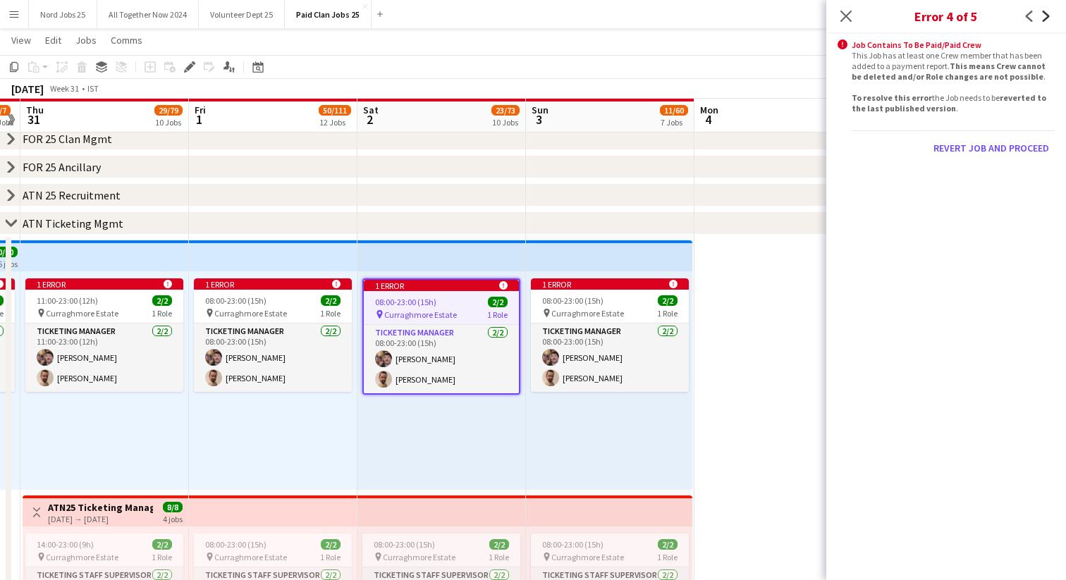
click at [1048, 18] on icon "Next" at bounding box center [1046, 16] width 11 height 11
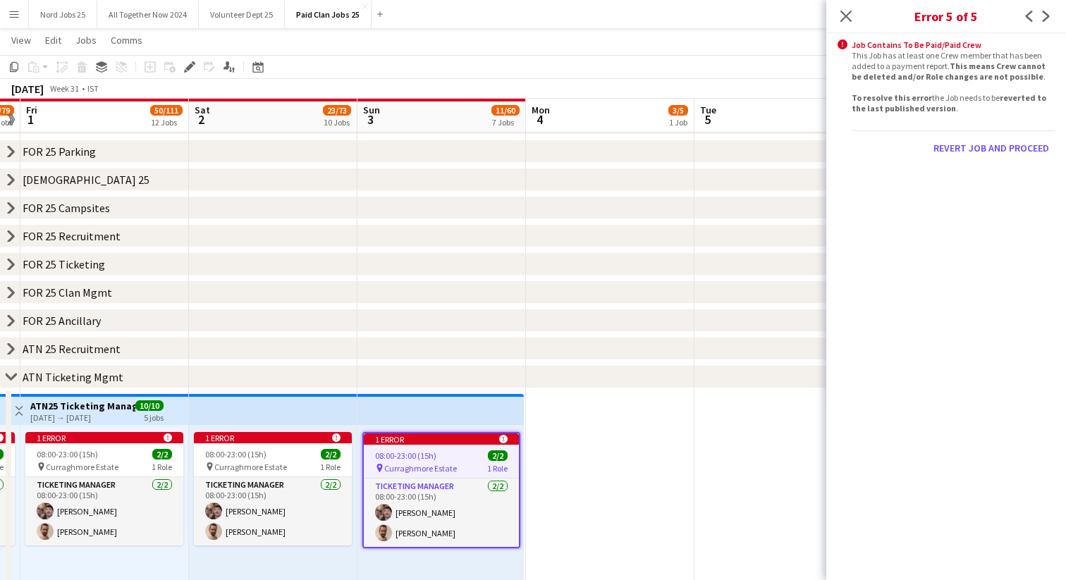
scroll to position [435, 0]
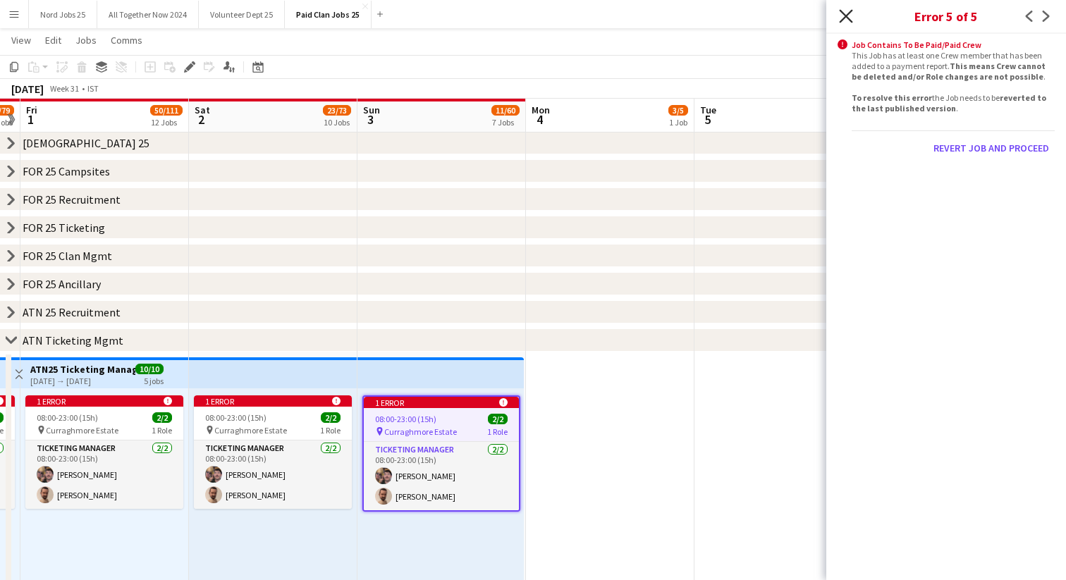
click at [846, 13] on icon "Close pop-in" at bounding box center [845, 15] width 13 height 13
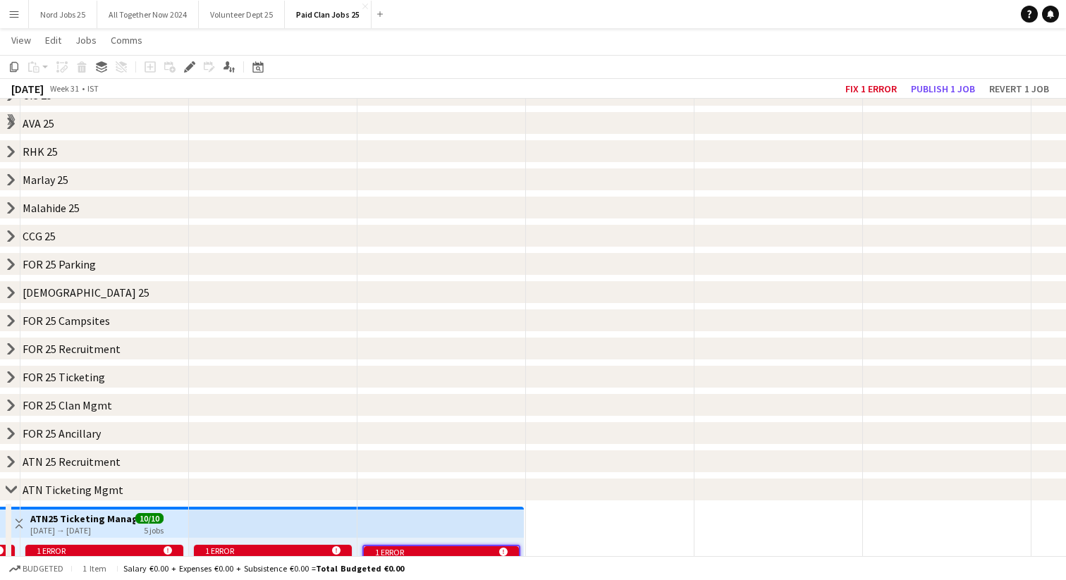
scroll to position [0, 0]
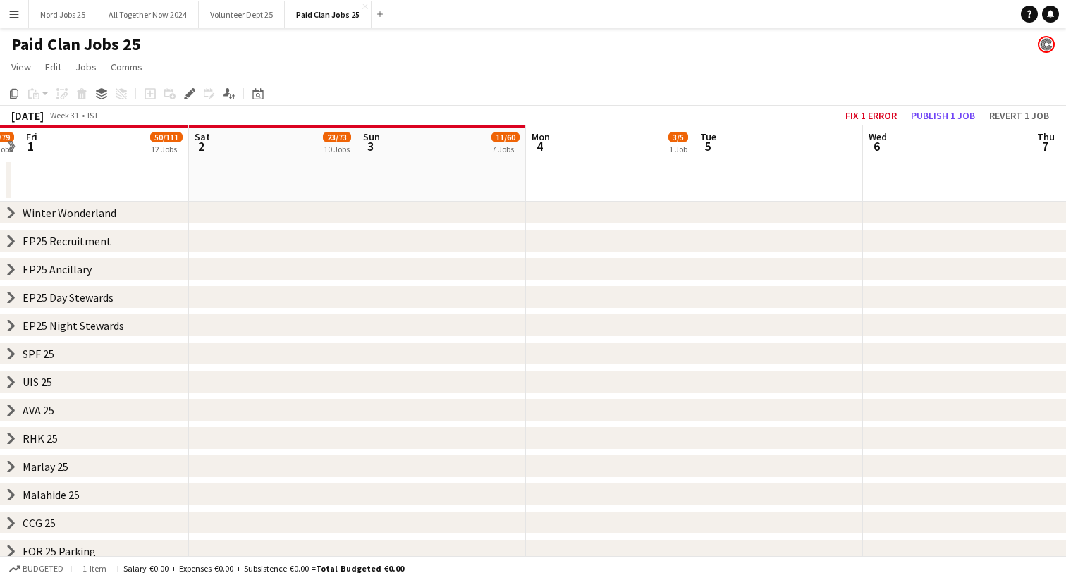
click at [13, 213] on icon at bounding box center [11, 213] width 6 height 11
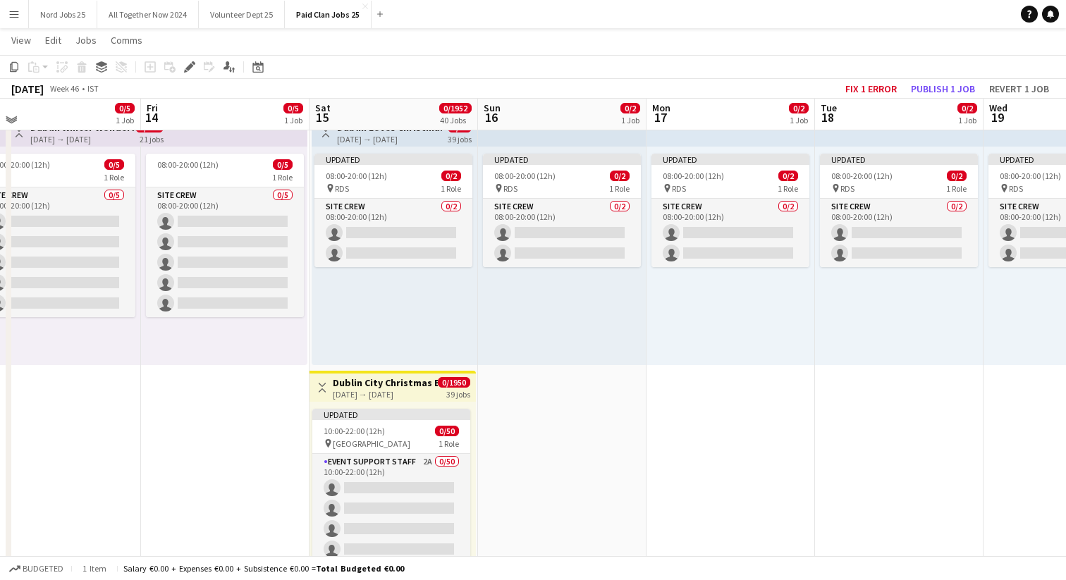
scroll to position [132, 0]
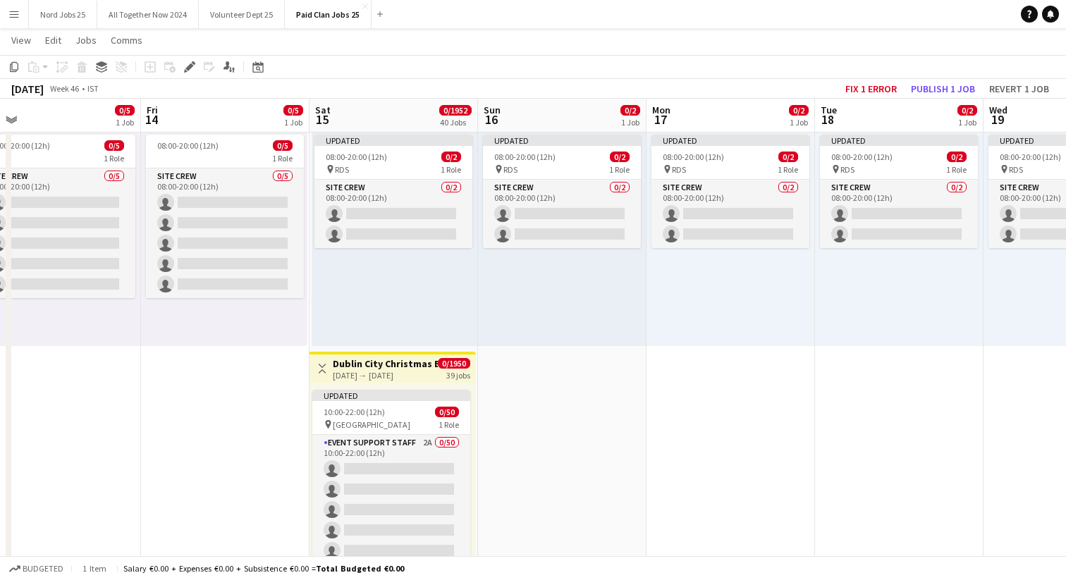
click at [364, 360] on h3 "Dublin City Christmas Event" at bounding box center [385, 363] width 105 height 13
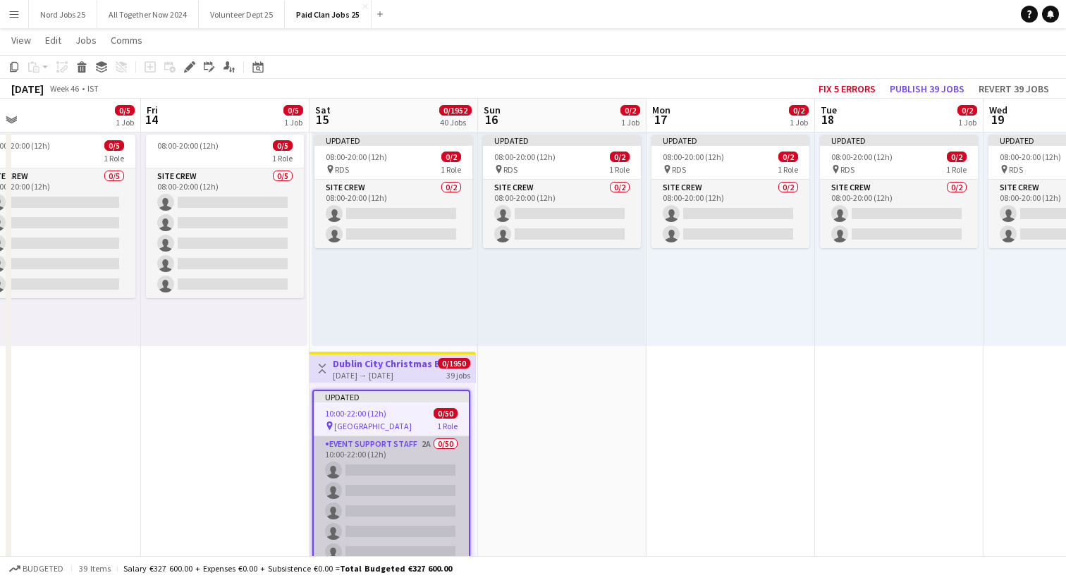
scroll to position [60, 0]
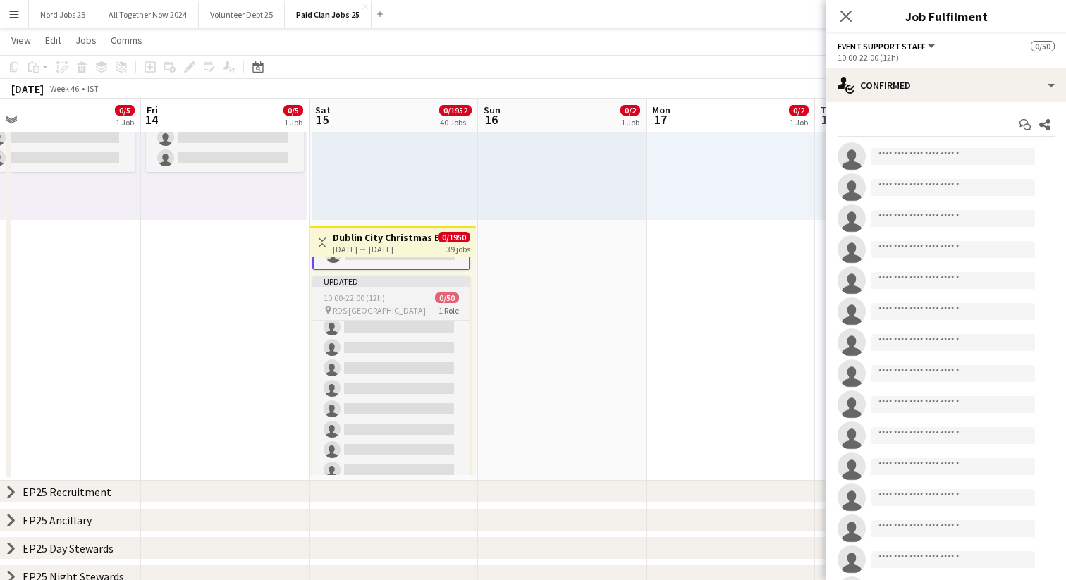
click at [356, 301] on span "10:00-22:00 (12h)" at bounding box center [354, 298] width 61 height 11
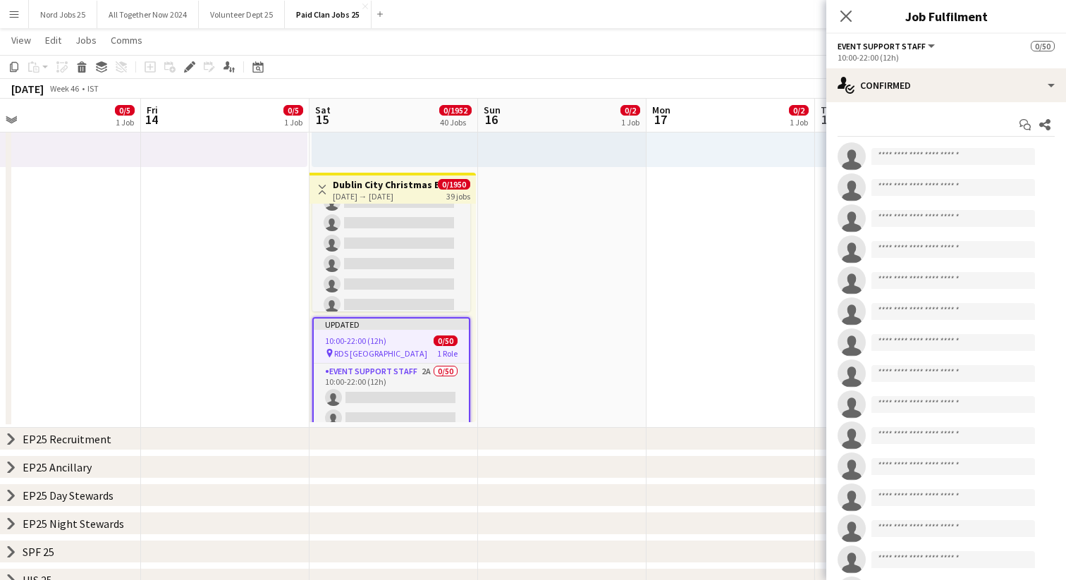
click at [391, 197] on div "[DATE] → [DATE]" at bounding box center [385, 196] width 105 height 11
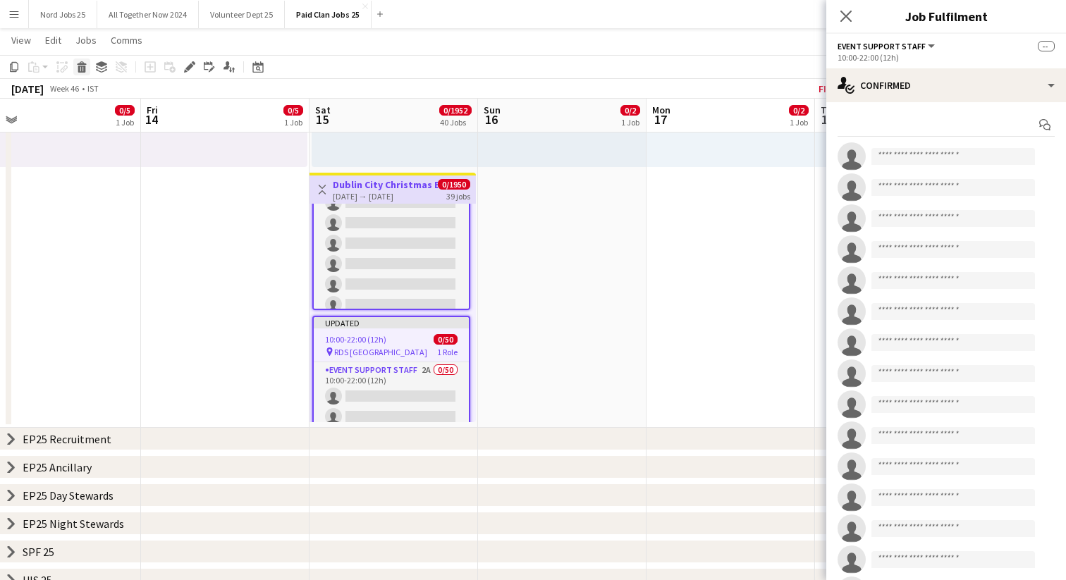
click at [81, 65] on icon "Delete" at bounding box center [81, 66] width 11 height 11
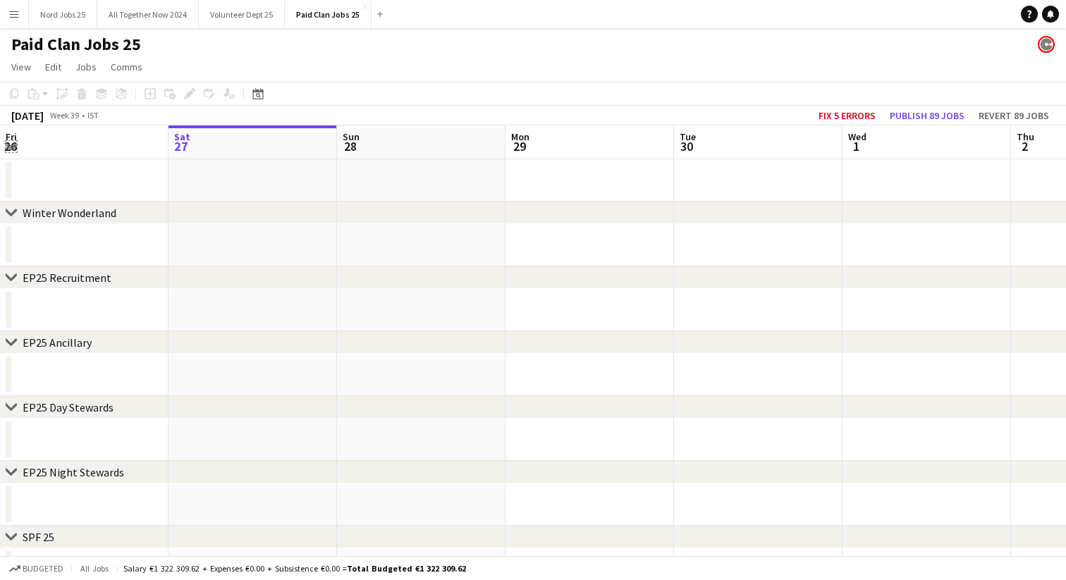
click at [13, 143] on app-icon "Expand/collapse" at bounding box center [11, 145] width 11 height 13
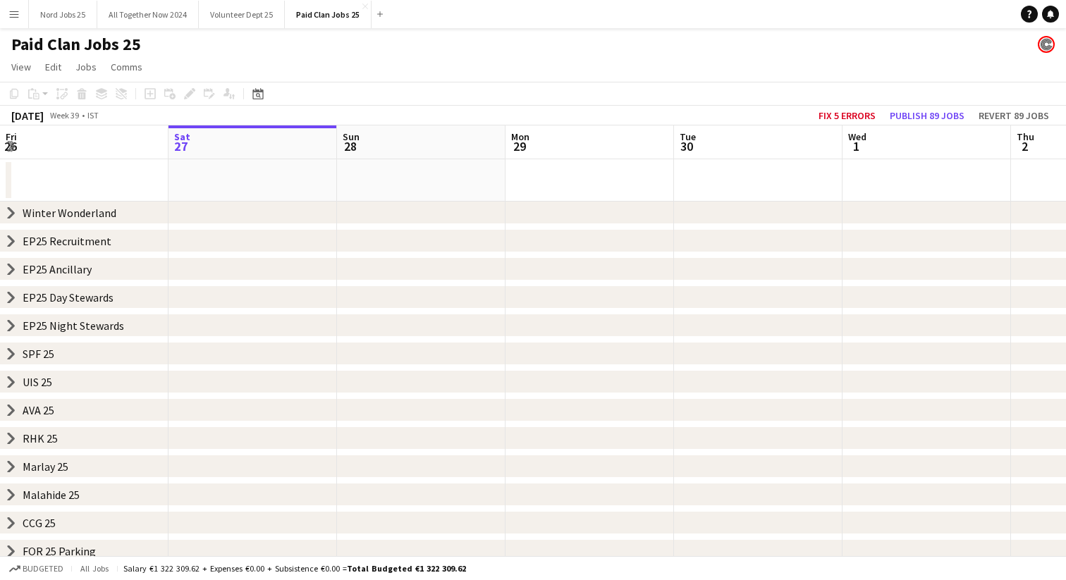
click at [12, 216] on icon at bounding box center [11, 213] width 6 height 11
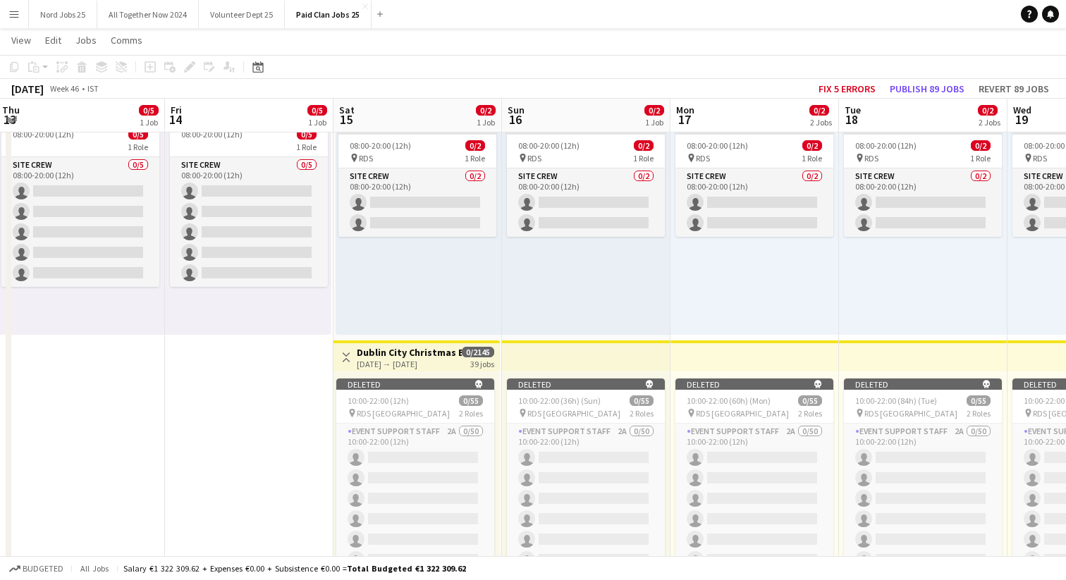
click at [386, 363] on div "[DATE] → [DATE]" at bounding box center [409, 364] width 105 height 11
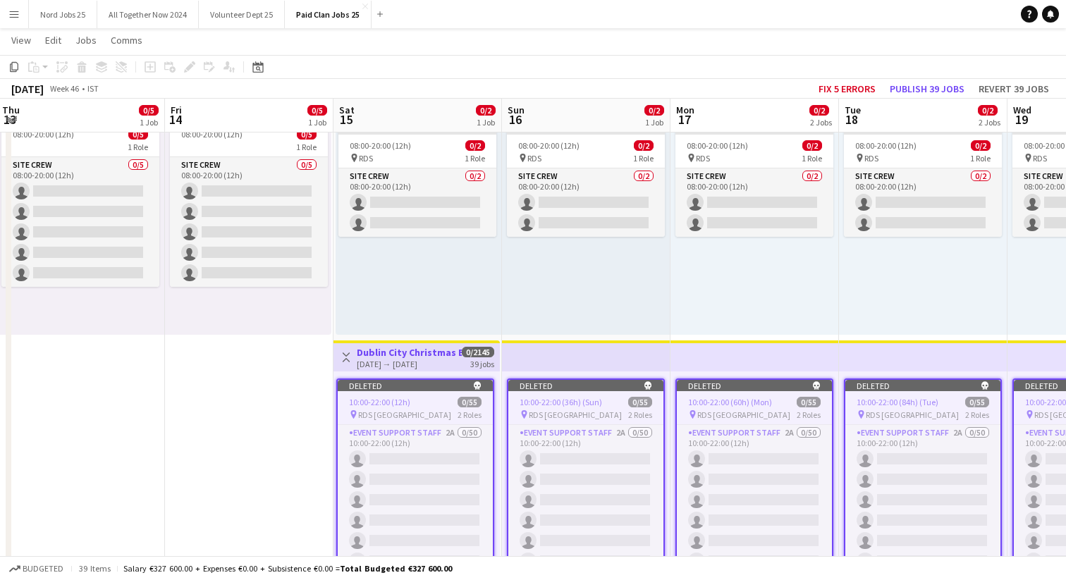
click at [386, 407] on span "10:00-22:00 (12h)" at bounding box center [379, 402] width 61 height 11
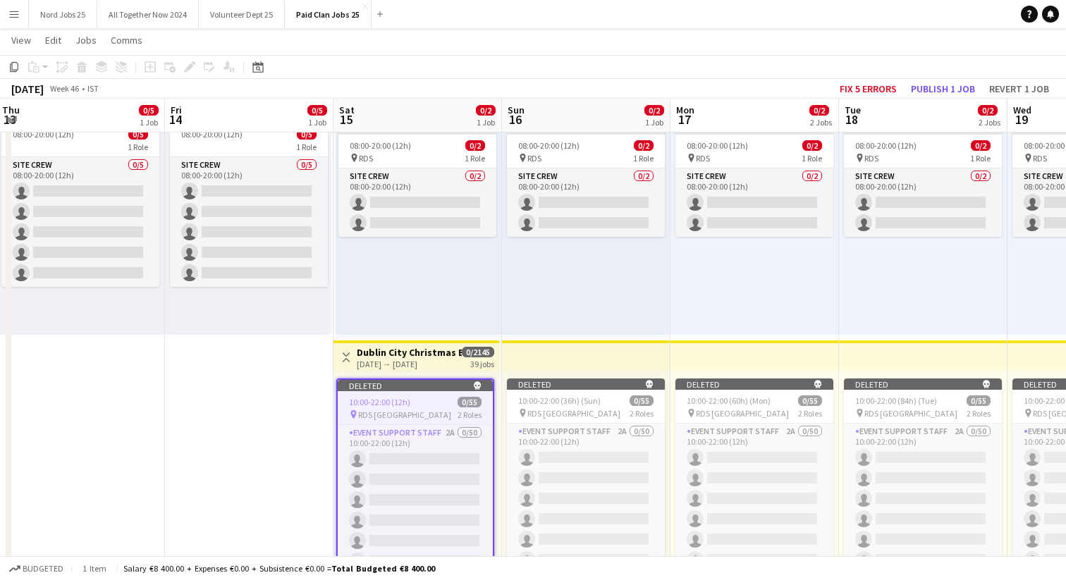
click at [391, 362] on div "[DATE] → [DATE]" at bounding box center [409, 364] width 105 height 11
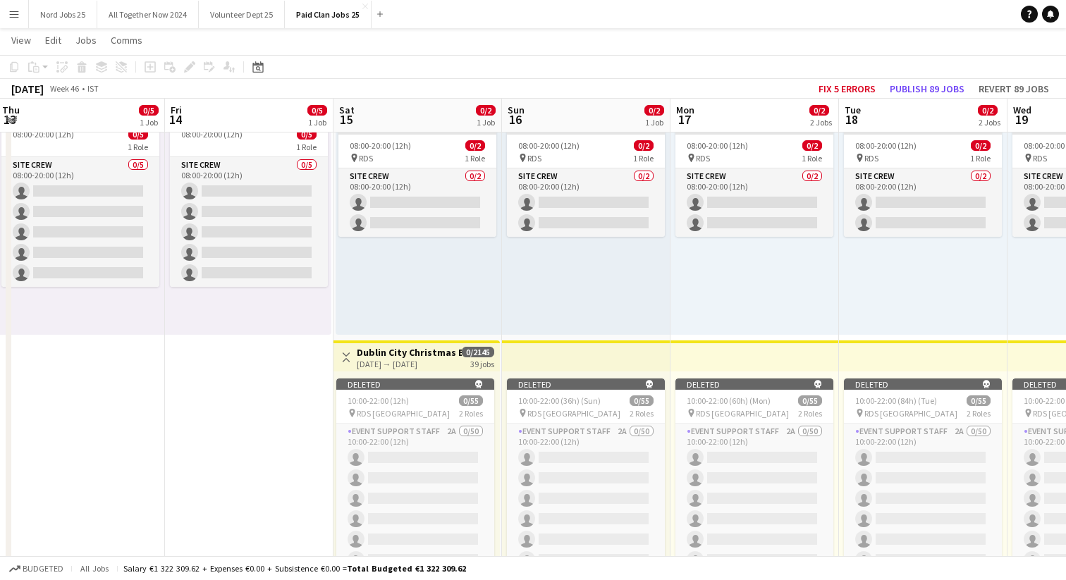
click at [370, 356] on h3 "Dublin City Christmas Event" at bounding box center [409, 352] width 105 height 13
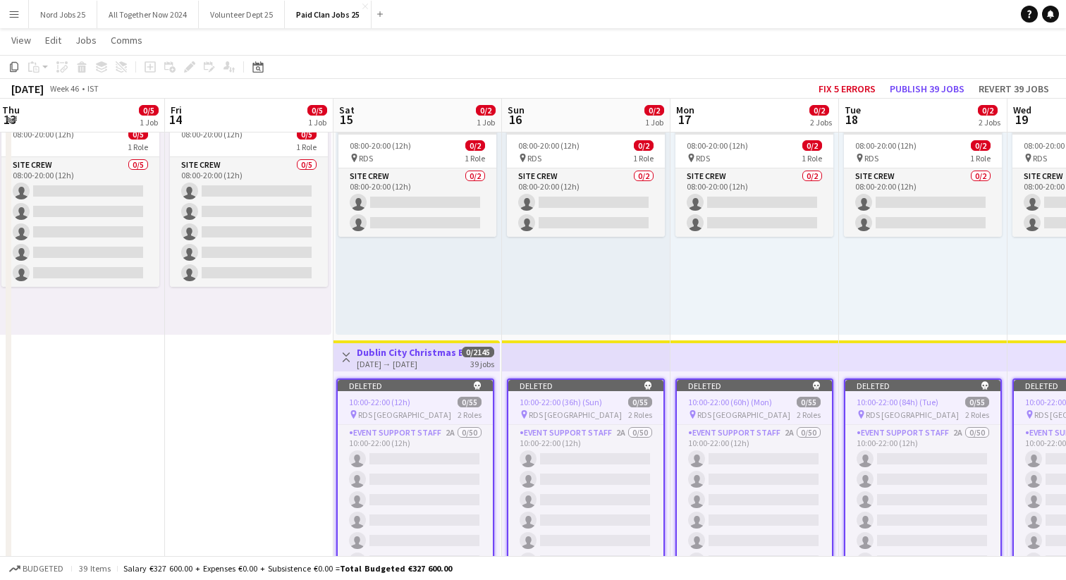
click at [188, 69] on div "Add job Add linked Job Edit Edit linked Job Applicants" at bounding box center [184, 67] width 108 height 17
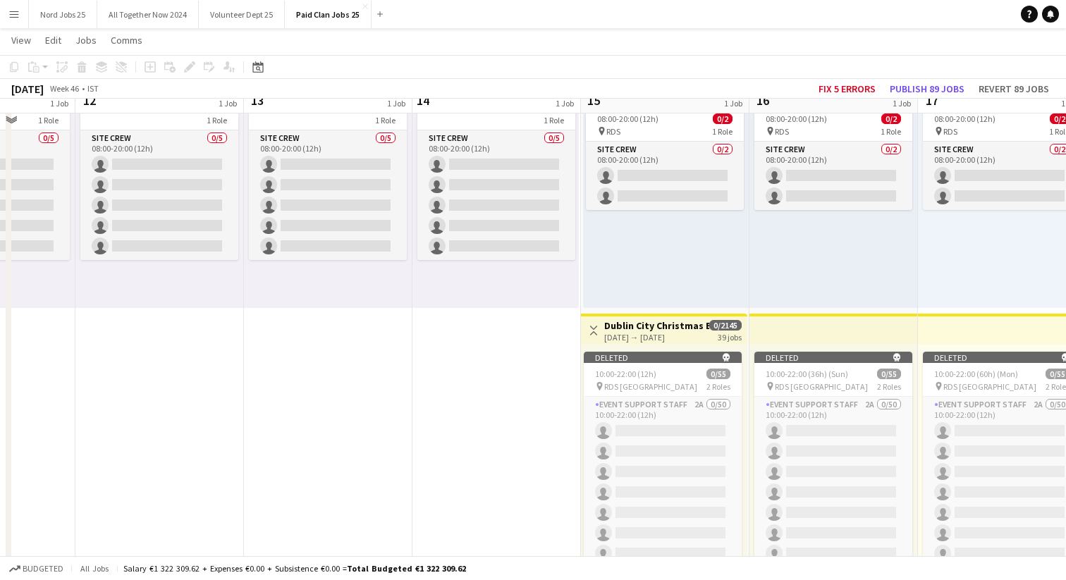
scroll to position [174, 0]
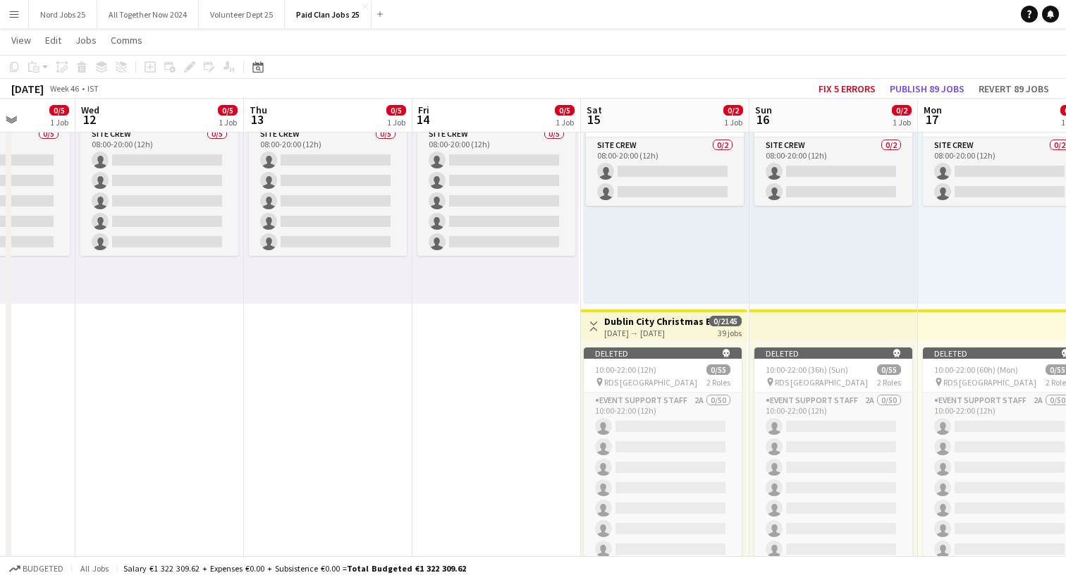
click at [632, 336] on div "[DATE] → [DATE]" at bounding box center [656, 333] width 105 height 11
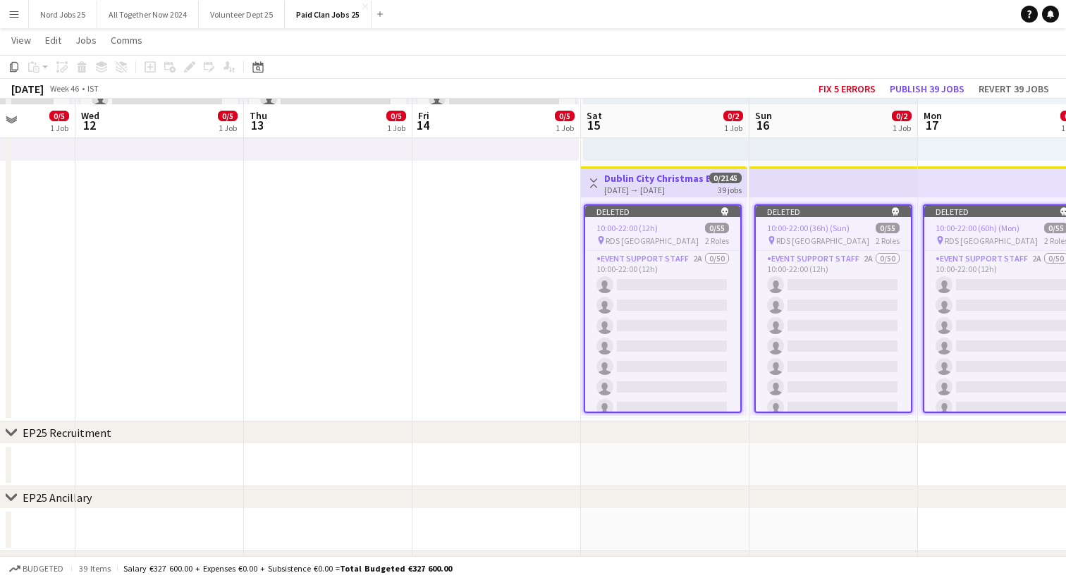
scroll to position [326, 0]
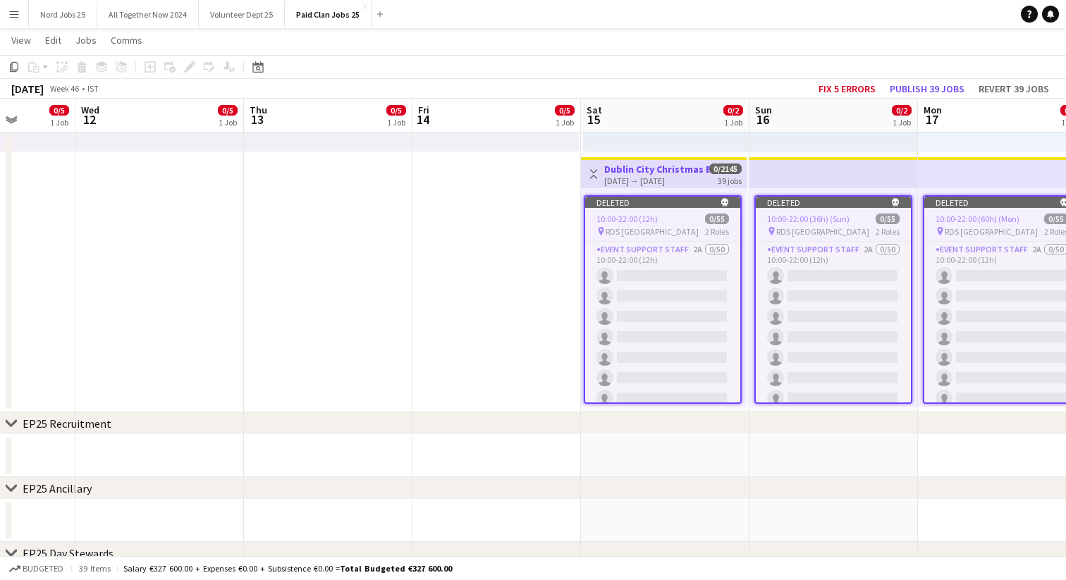
click at [646, 209] on app-job-card "Deleted skull 10:00-22:00 (12h) 0/55 pin RDS Dublin 2 Roles Event Support Staff…" at bounding box center [663, 299] width 158 height 209
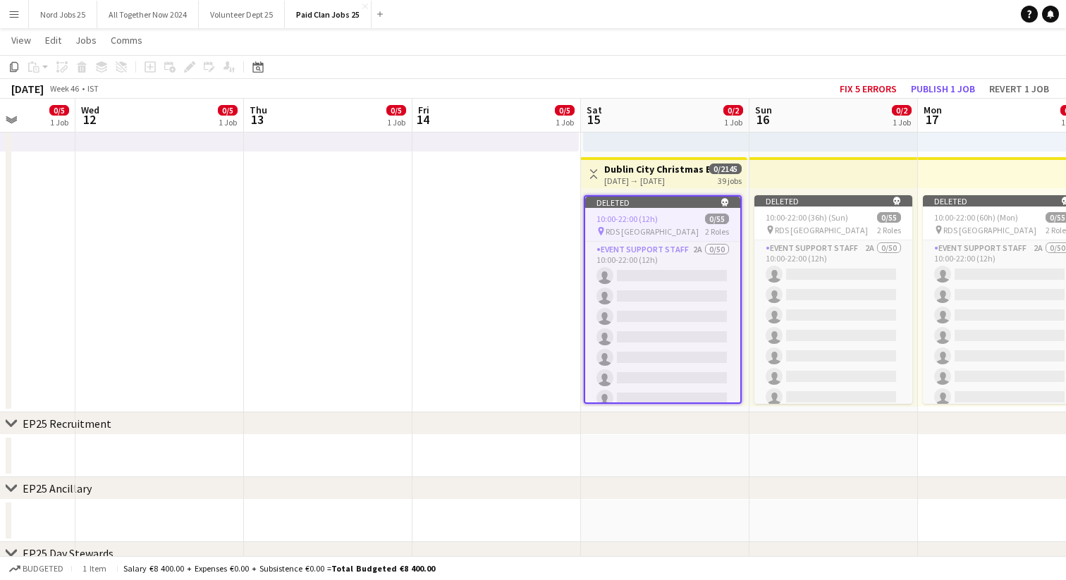
click at [633, 210] on app-job-card "Deleted skull 10:00-22:00 (12h) 0/55 pin RDS Dublin 2 Roles Event Support Staff…" at bounding box center [663, 299] width 158 height 209
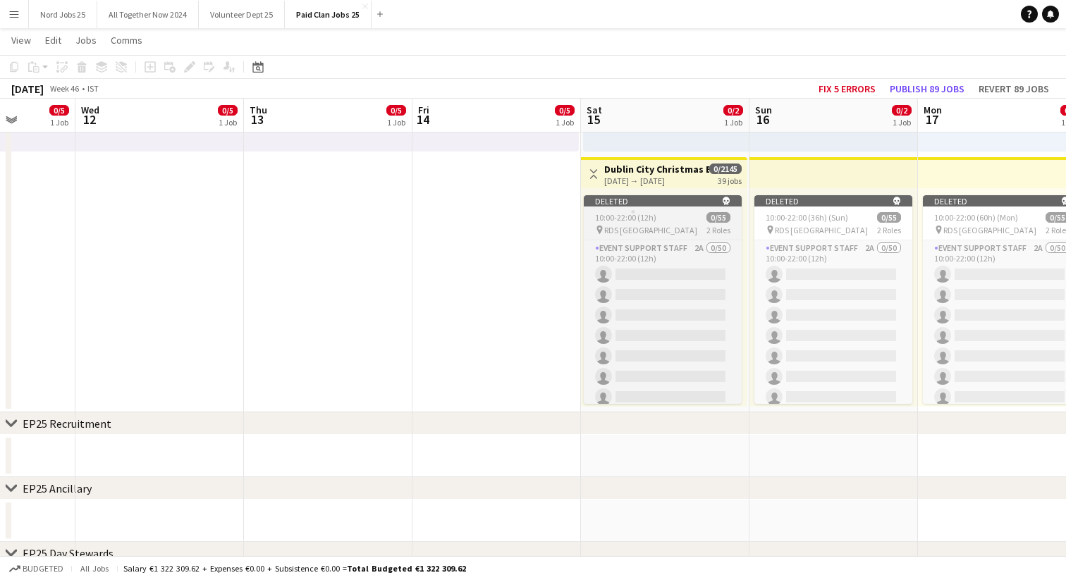
click at [633, 210] on app-job-card "Deleted skull 10:00-22:00 (12h) 0/55 pin RDS Dublin 2 Roles Event Support Staff…" at bounding box center [663, 299] width 158 height 209
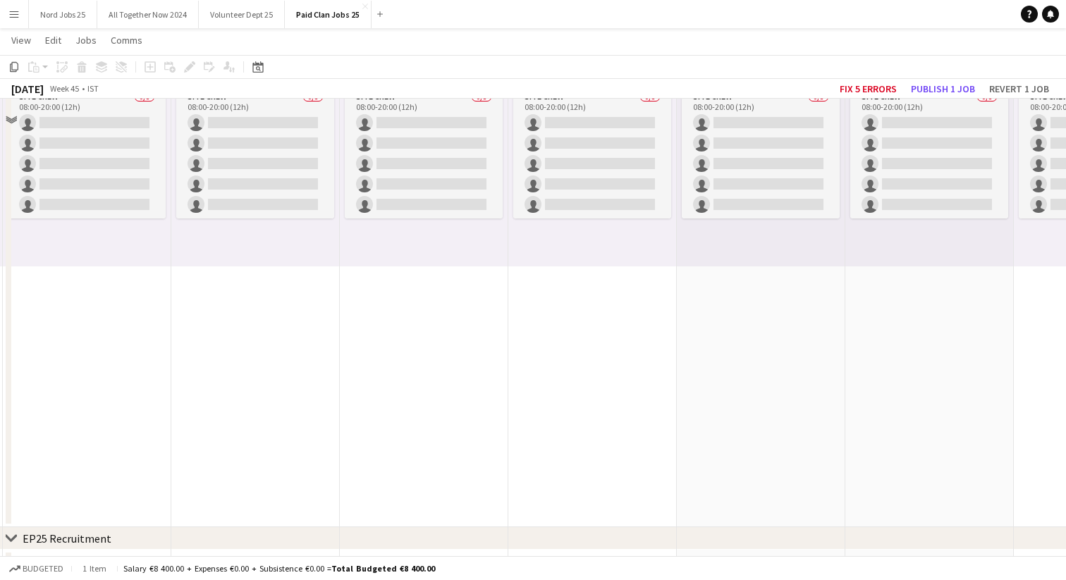
scroll to position [0, 0]
